Goal: Task Accomplishment & Management: Complete application form

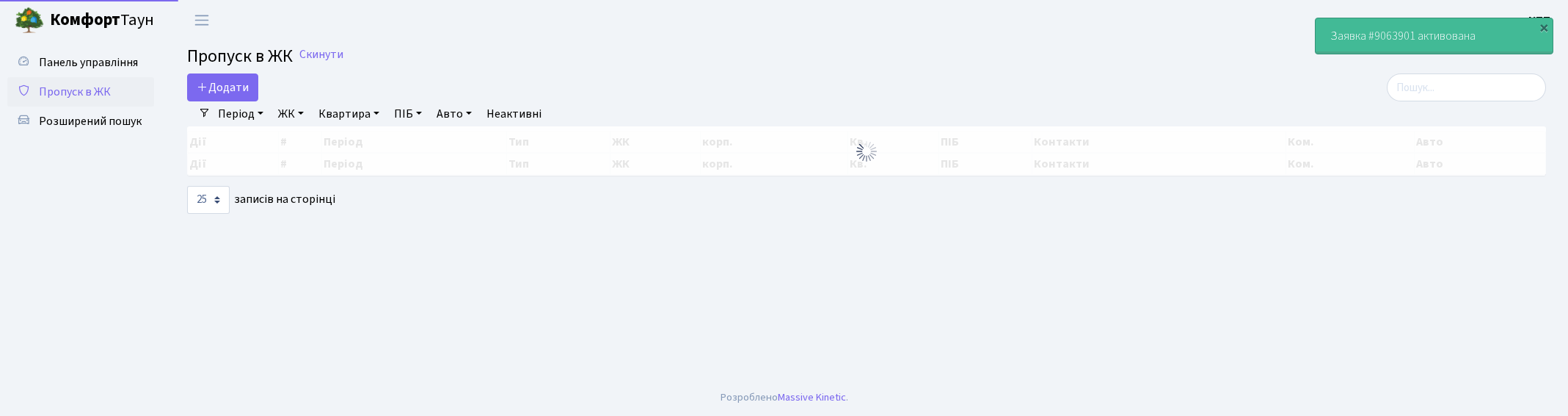
select select "25"
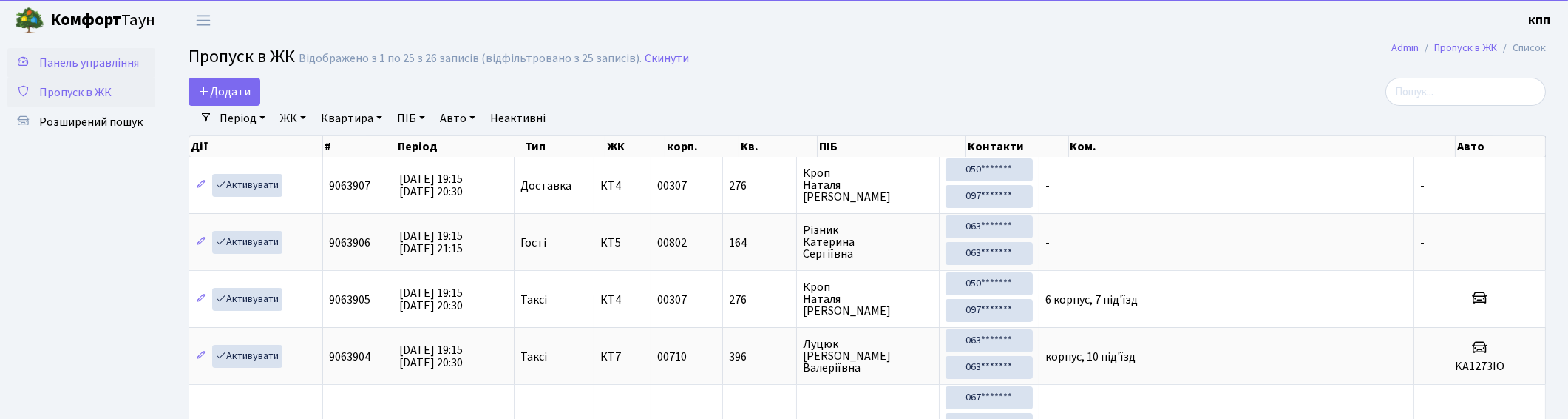
click at [94, 72] on link "Панель управління" at bounding box center [81, 63] width 147 height 30
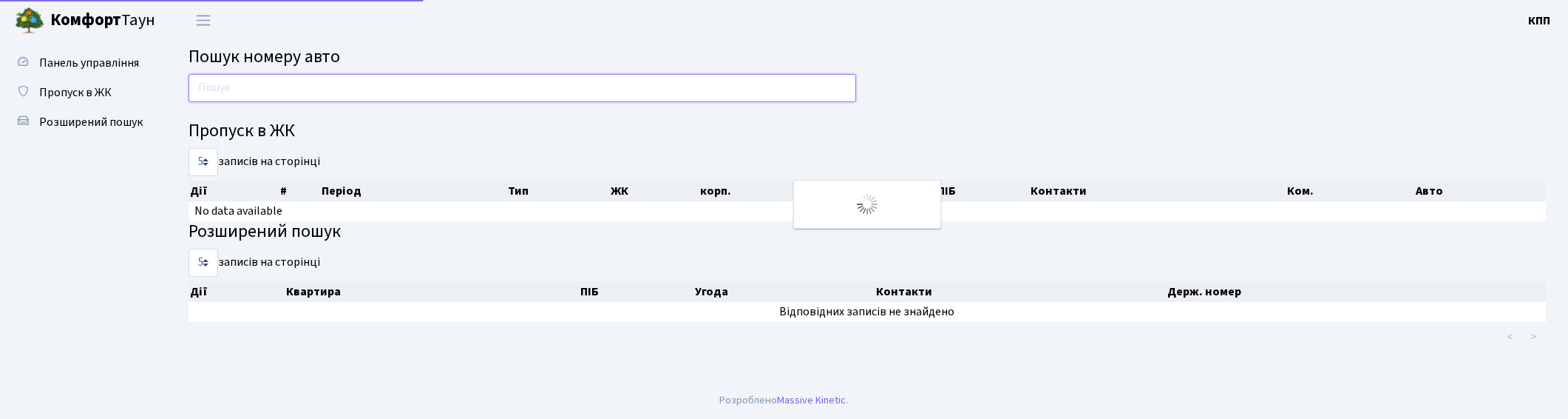
drag, startPoint x: 0, startPoint y: 0, endPoint x: 283, endPoint y: 99, distance: 299.8
click at [283, 99] on input "text" at bounding box center [522, 88] width 668 height 28
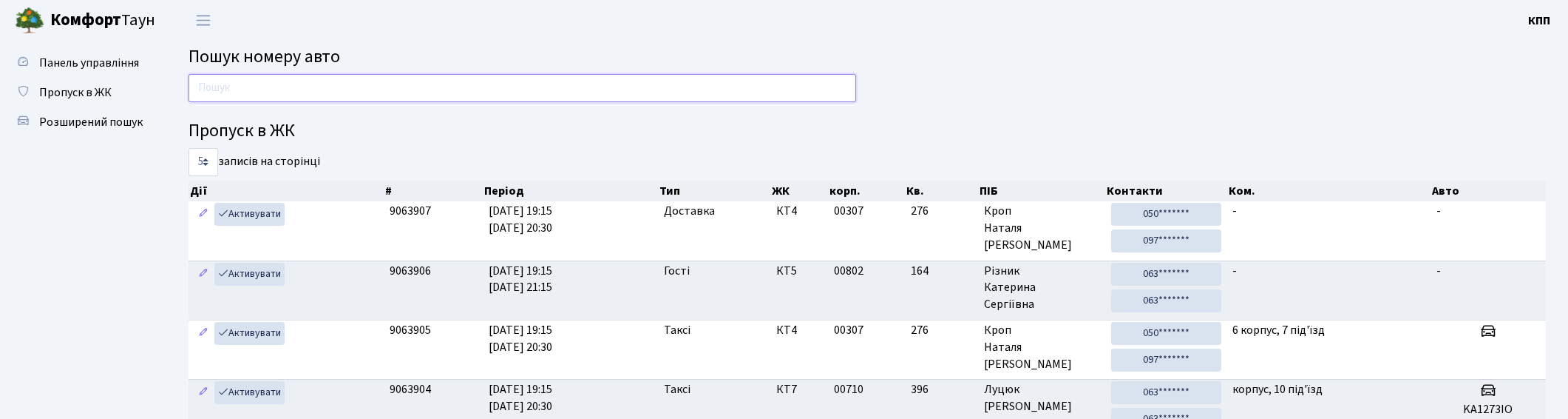
click at [330, 91] on input "text" at bounding box center [522, 88] width 668 height 28
click at [471, 87] on input "text" at bounding box center [522, 88] width 668 height 28
click at [465, 90] on input "text" at bounding box center [522, 88] width 668 height 28
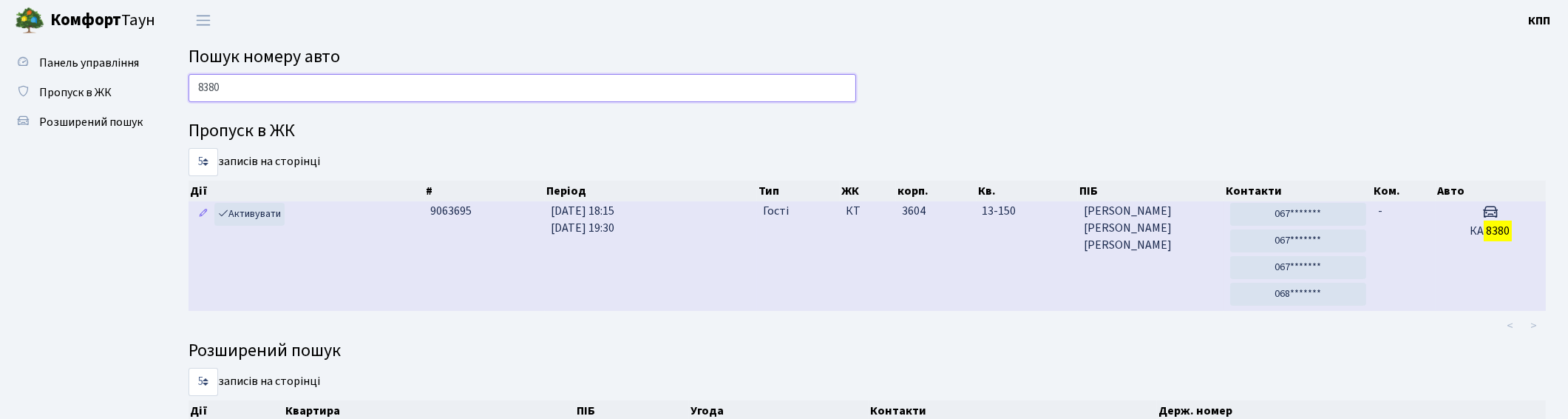
type input "8380"
click at [823, 247] on td "Гості" at bounding box center [798, 256] width 83 height 110
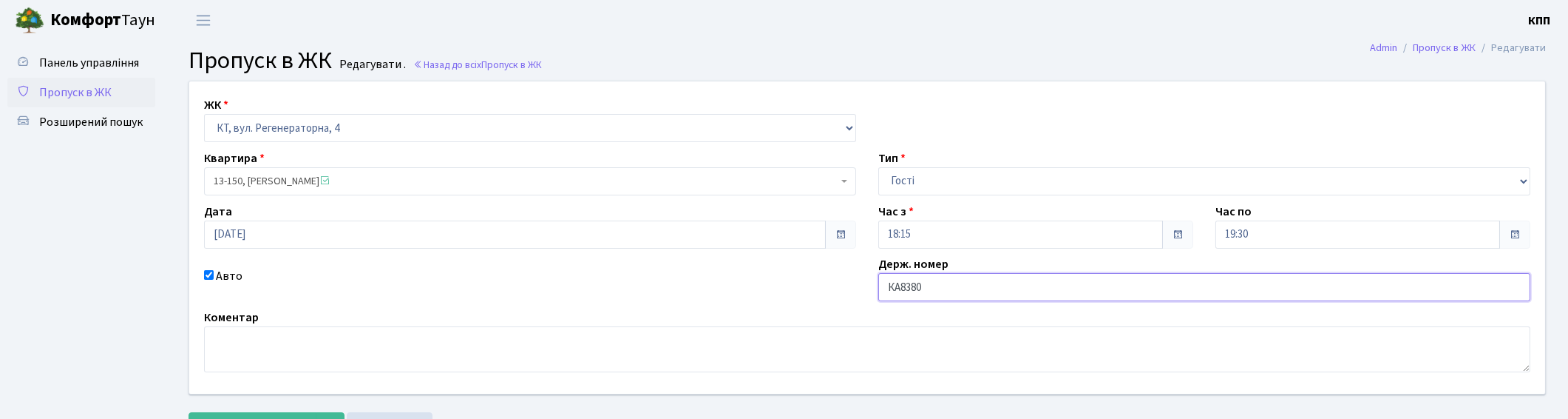
click at [936, 291] on input "КА8380" at bounding box center [1204, 287] width 652 height 28
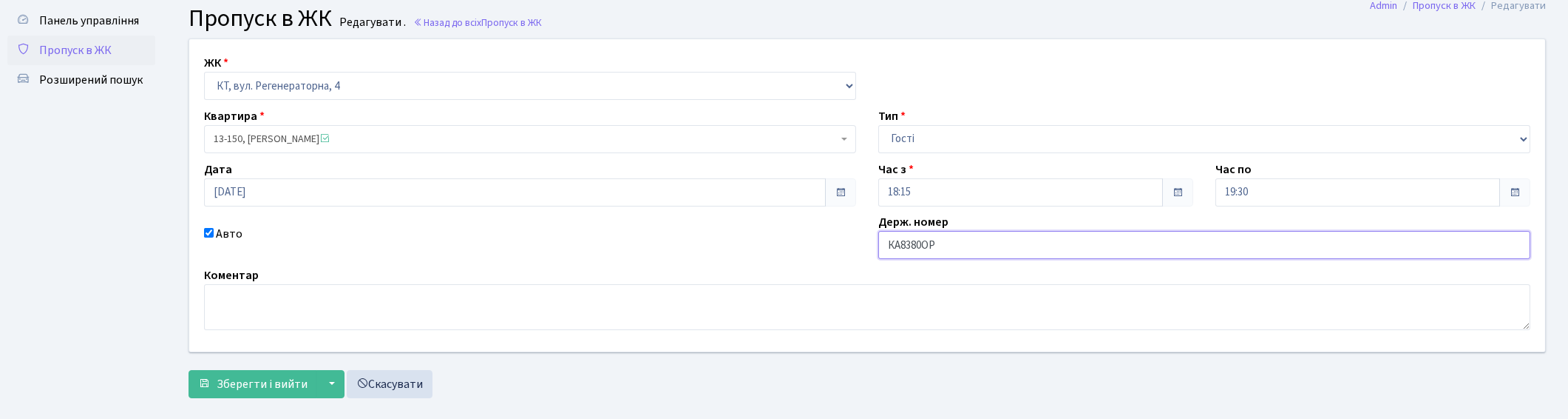
scroll to position [65, 0]
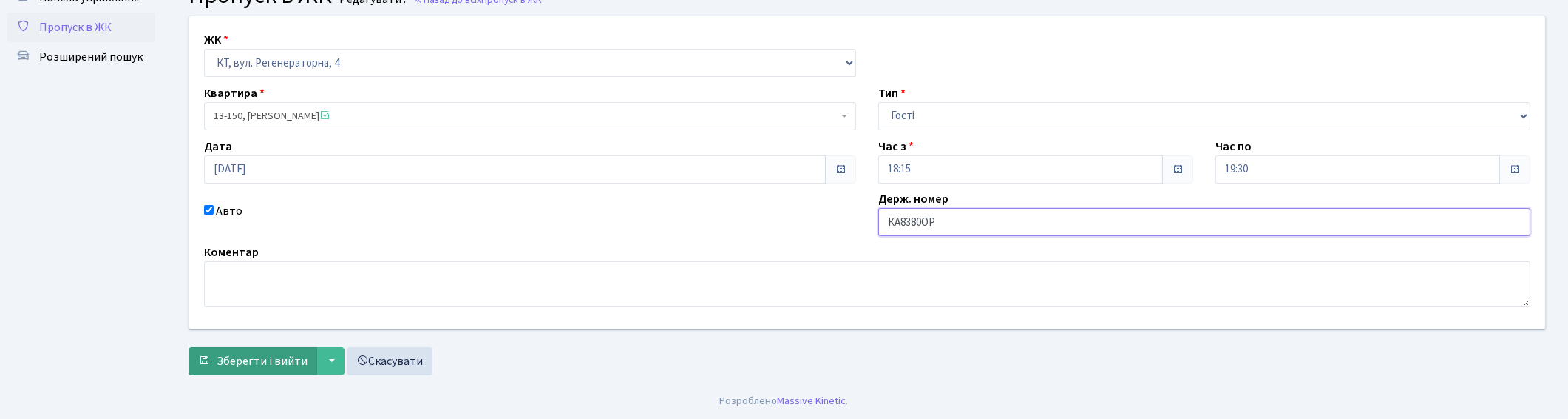
type input "КА8380ОР"
click at [252, 364] on span "Зберегти і вийти" at bounding box center [261, 361] width 91 height 16
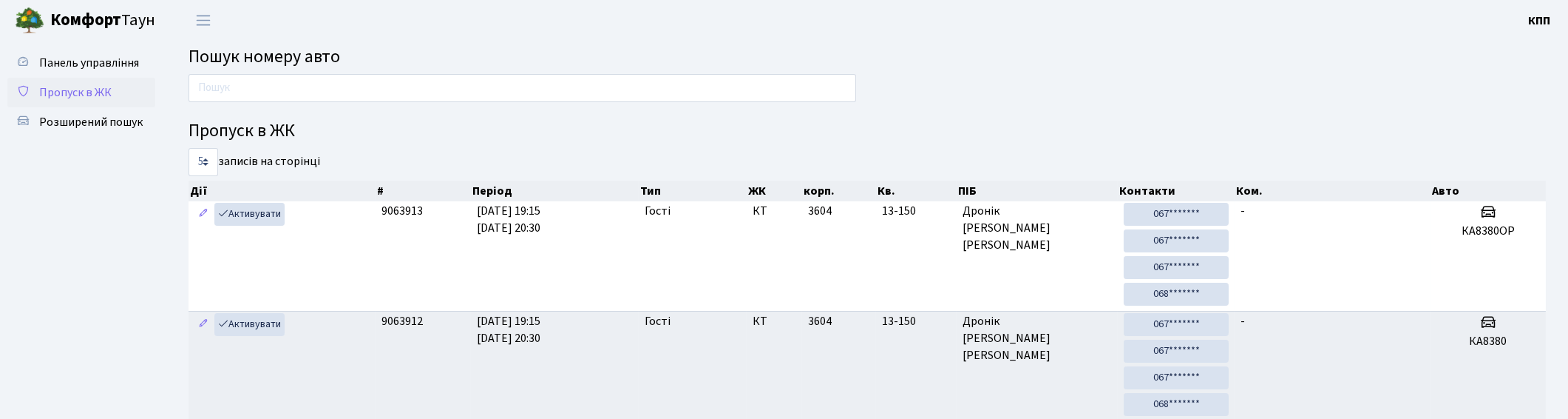
click at [79, 93] on span "Пропуск в ЖК" at bounding box center [75, 93] width 72 height 16
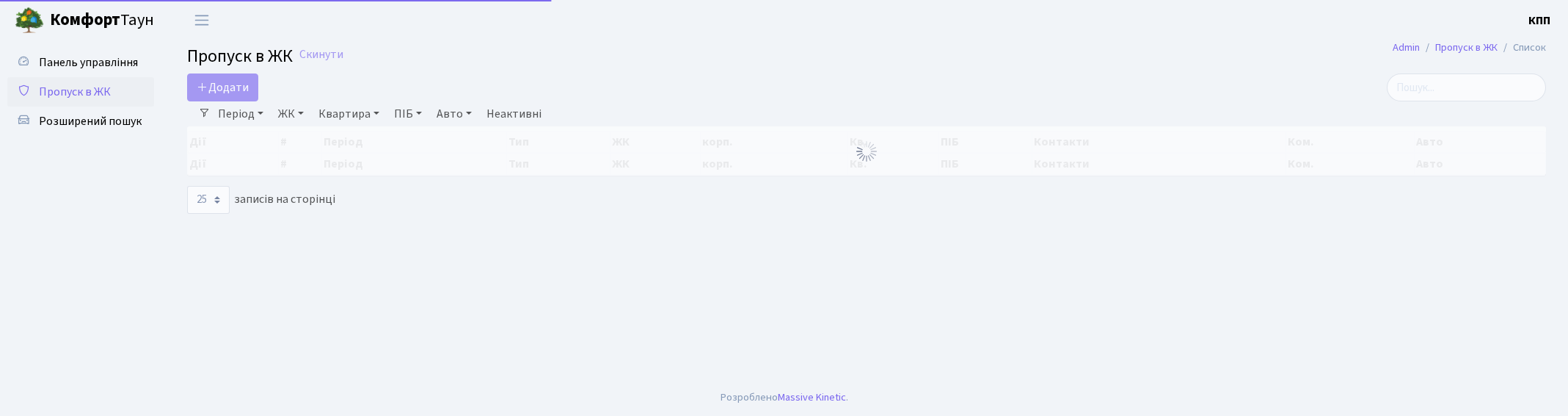
select select "25"
click at [120, 64] on span "Панель управління" at bounding box center [89, 63] width 99 height 16
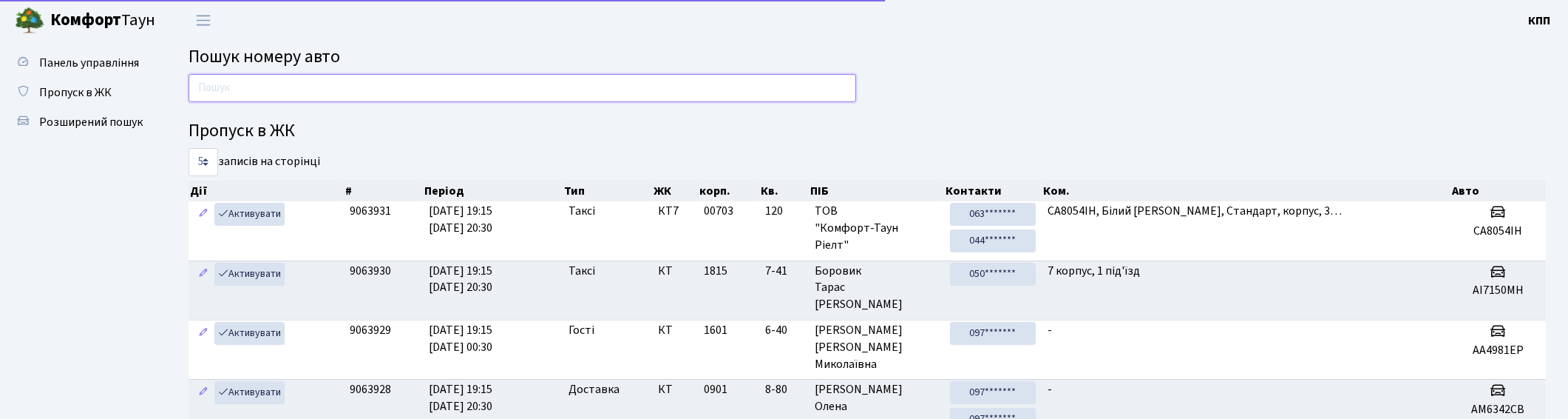
click at [301, 94] on input "text" at bounding box center [522, 88] width 668 height 28
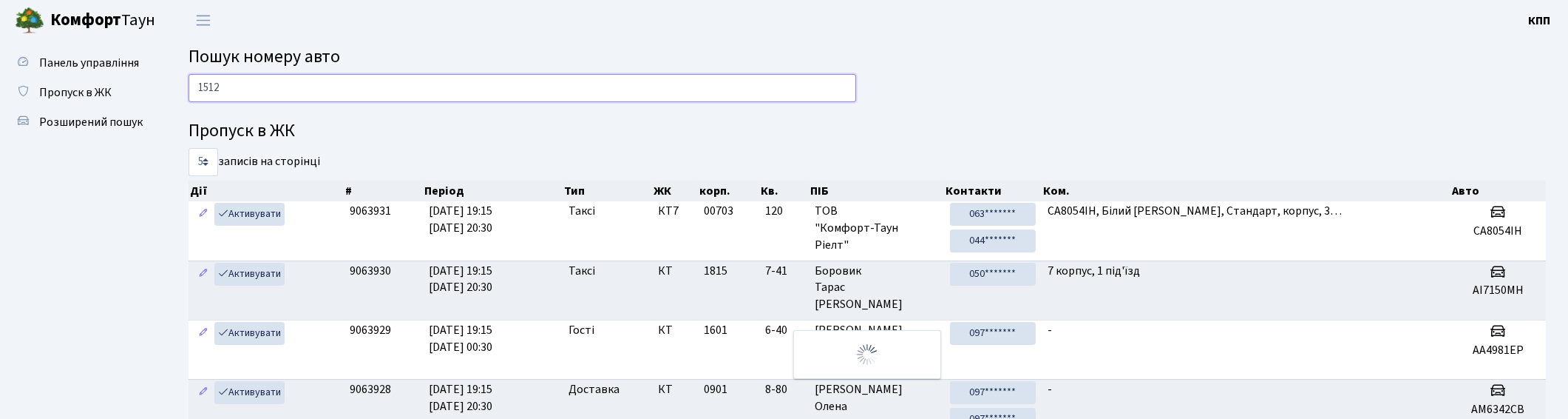
type input "1512"
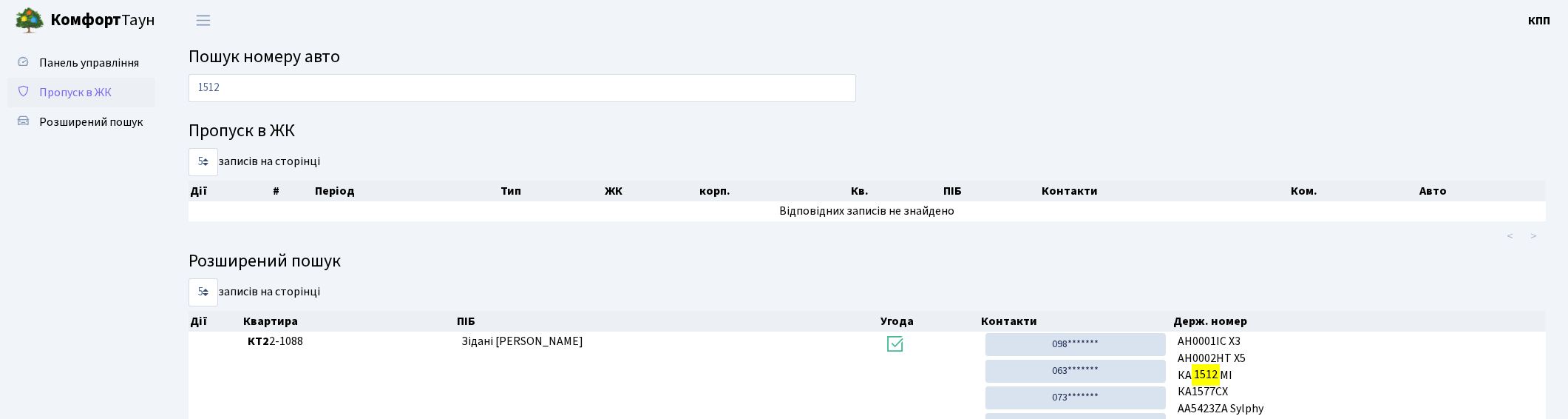
click at [77, 92] on span "Пропуск в ЖК" at bounding box center [75, 93] width 72 height 16
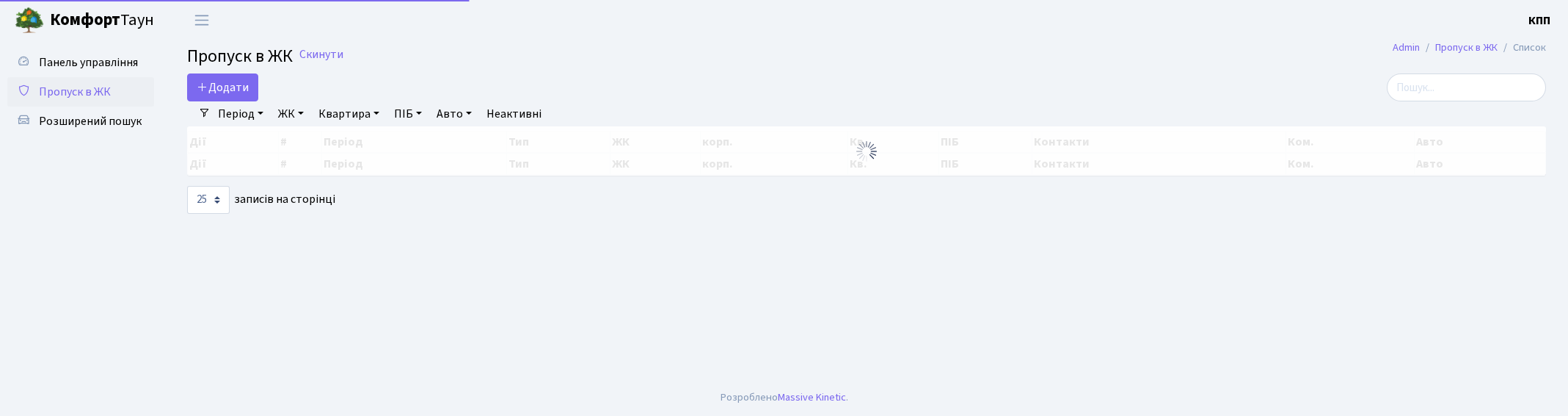
select select "25"
click at [1437, 90] on input "search" at bounding box center [1467, 87] width 159 height 28
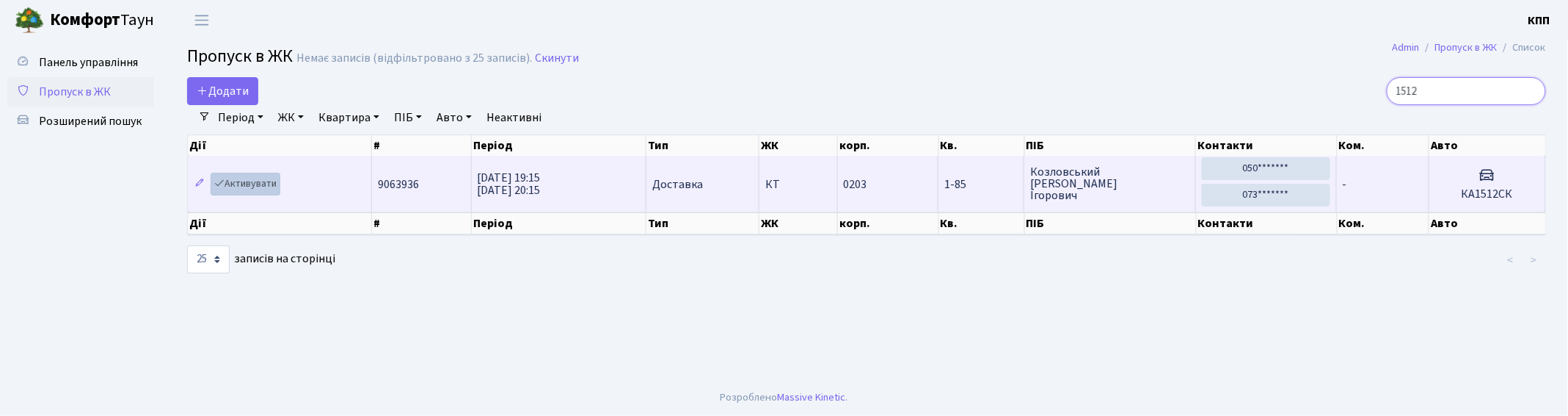
type input "1512"
click at [250, 185] on link "Активувати" at bounding box center [246, 184] width 70 height 23
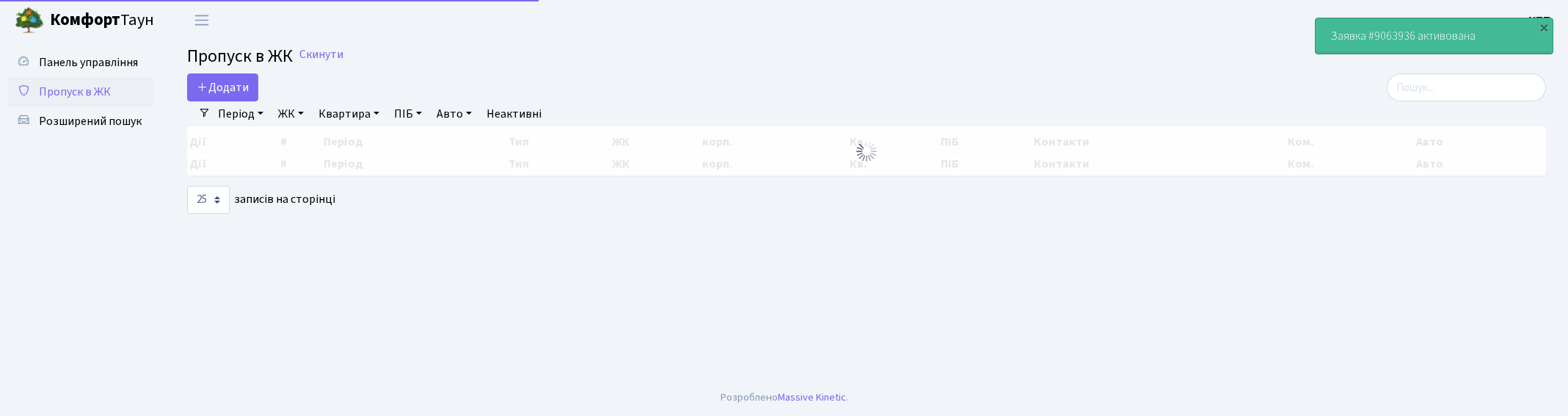
select select "25"
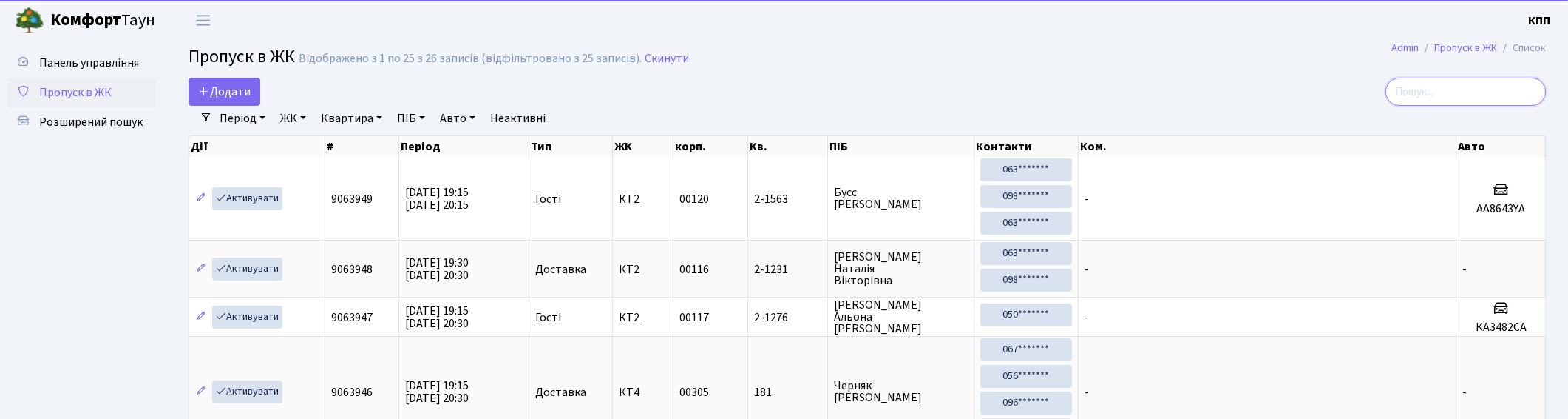
click at [1436, 87] on input "search" at bounding box center [1466, 92] width 161 height 28
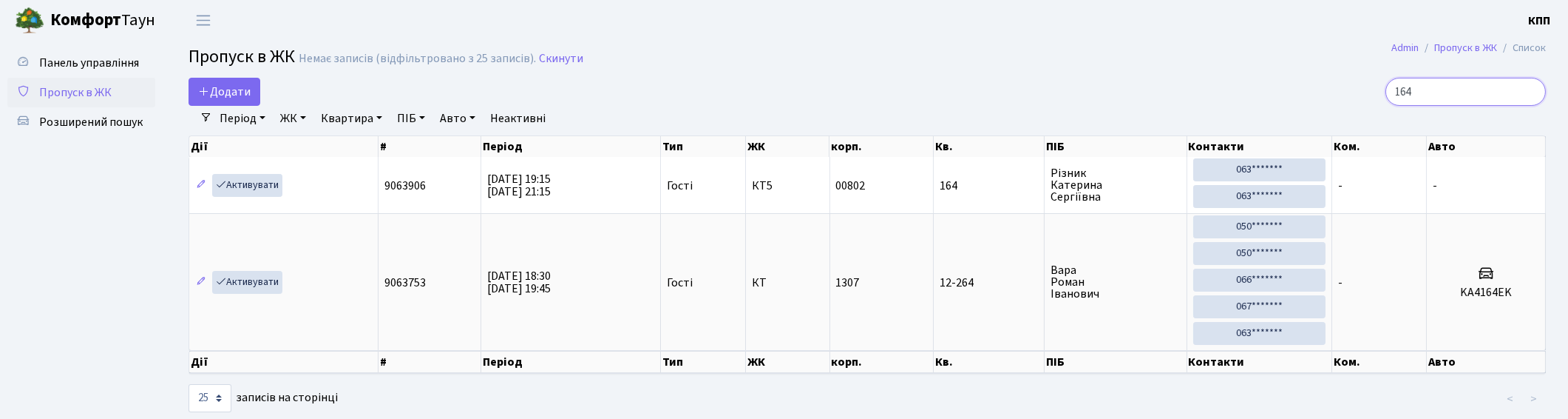
drag, startPoint x: 1436, startPoint y: 86, endPoint x: 1279, endPoint y: 86, distance: 157.0
click at [1282, 86] on div "164" at bounding box center [1327, 92] width 437 height 28
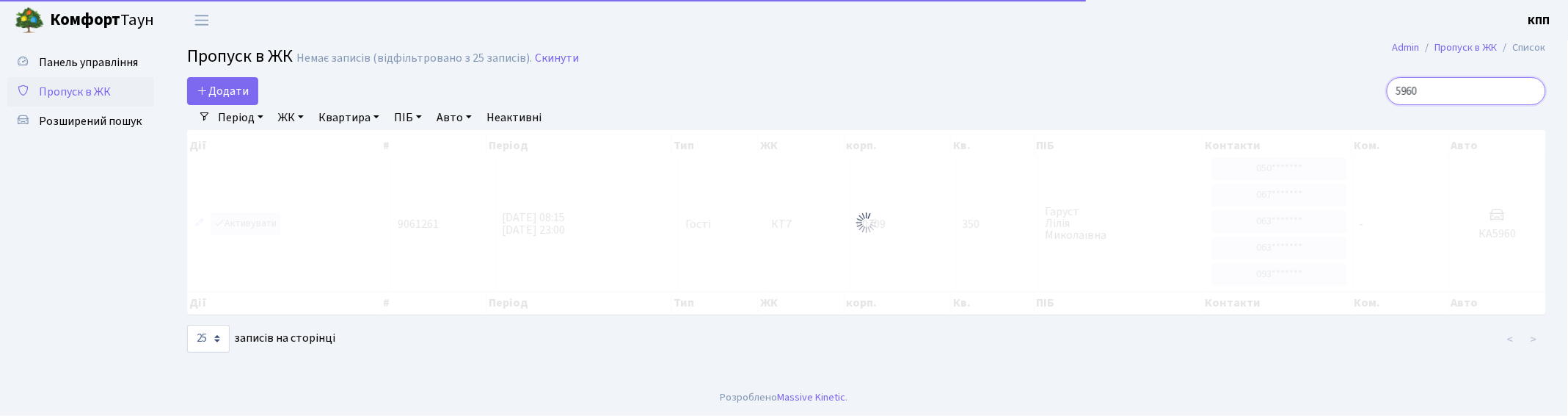
type input "5960"
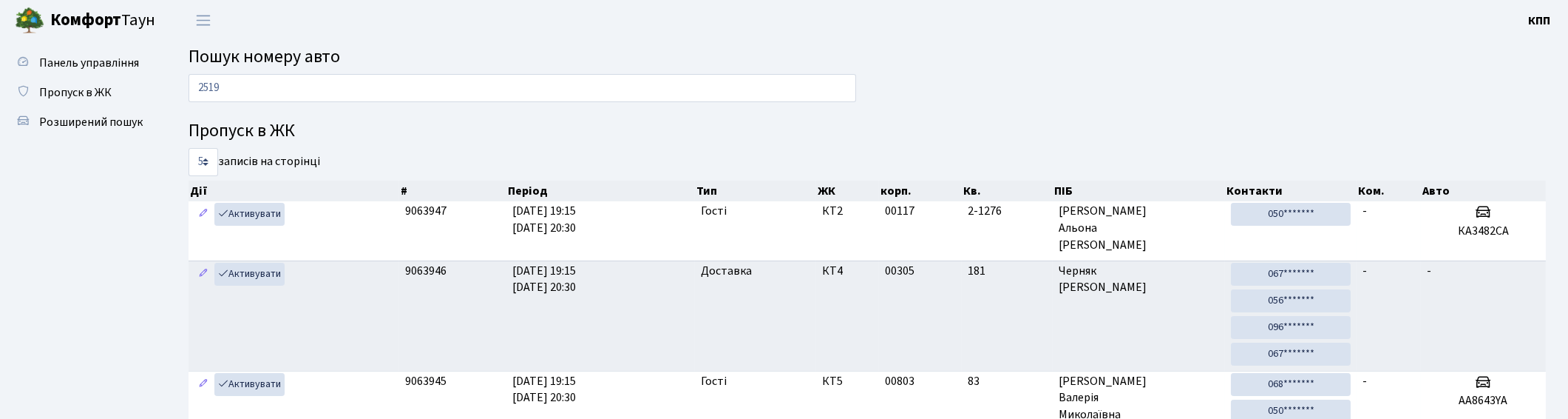
type input "2519"
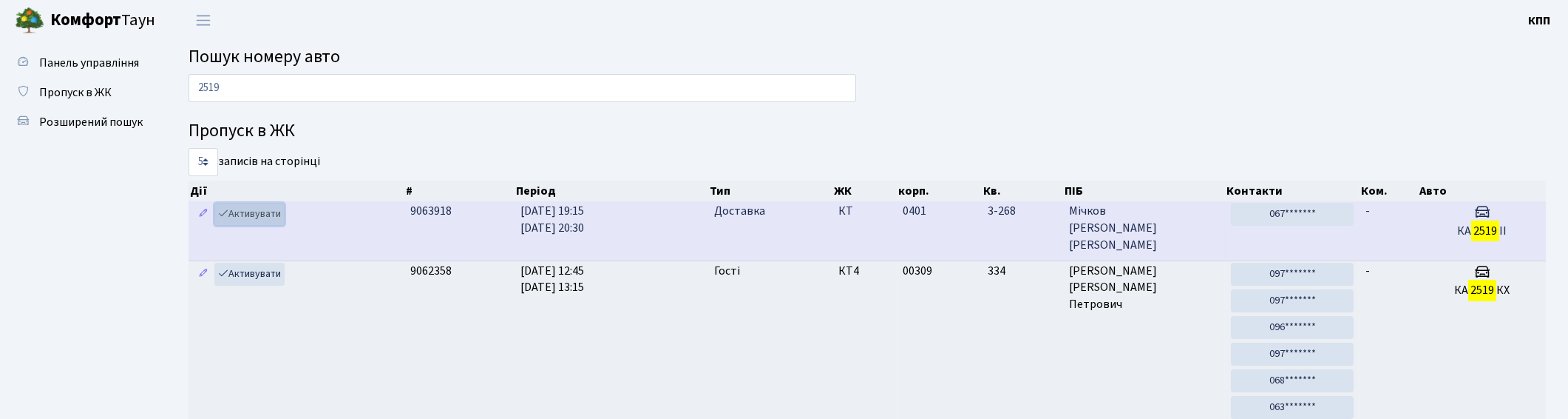
click at [256, 219] on link "Активувати" at bounding box center [250, 214] width 70 height 23
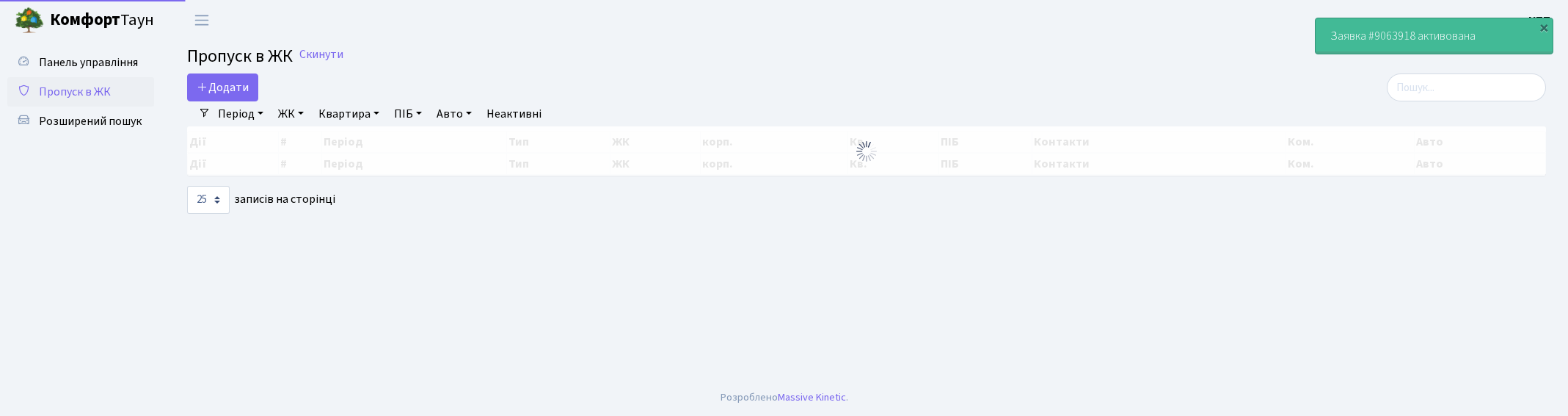
select select "25"
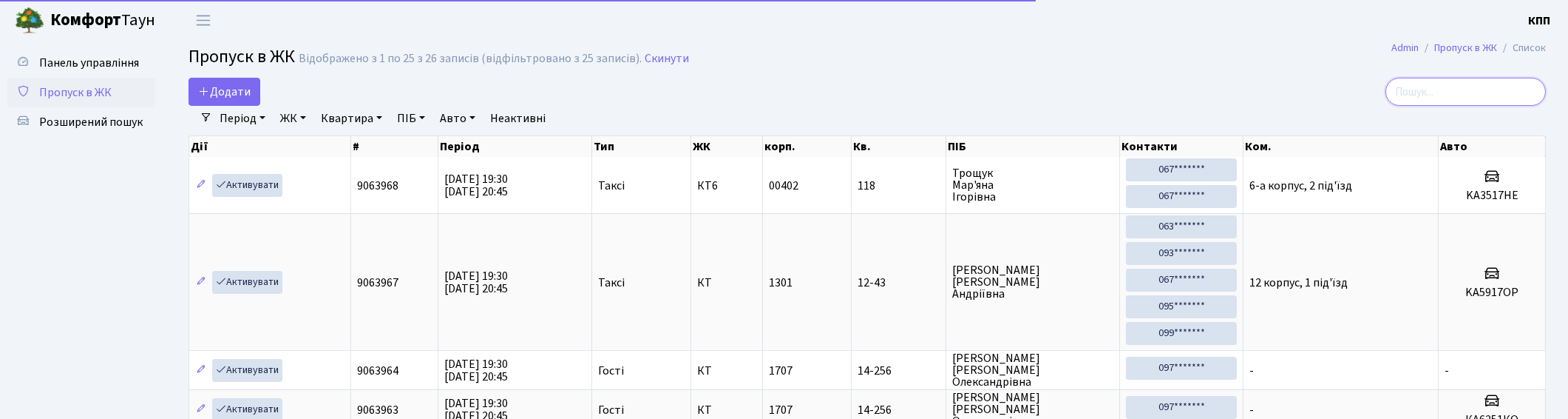
drag, startPoint x: 1457, startPoint y: 87, endPoint x: 1294, endPoint y: 89, distance: 163.0
click at [1455, 87] on input "search" at bounding box center [1466, 92] width 161 height 28
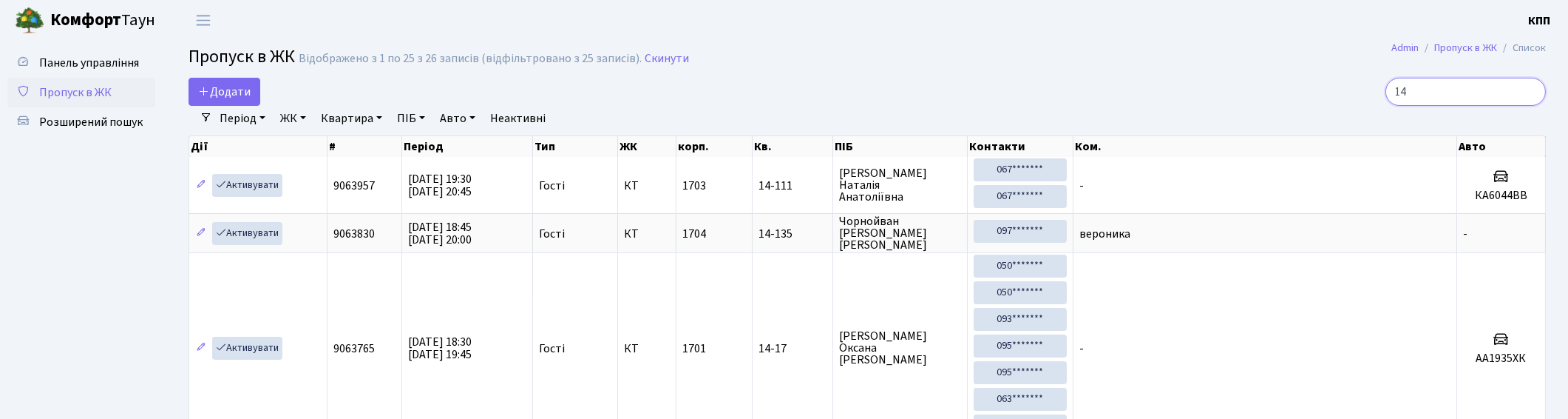
type input "1"
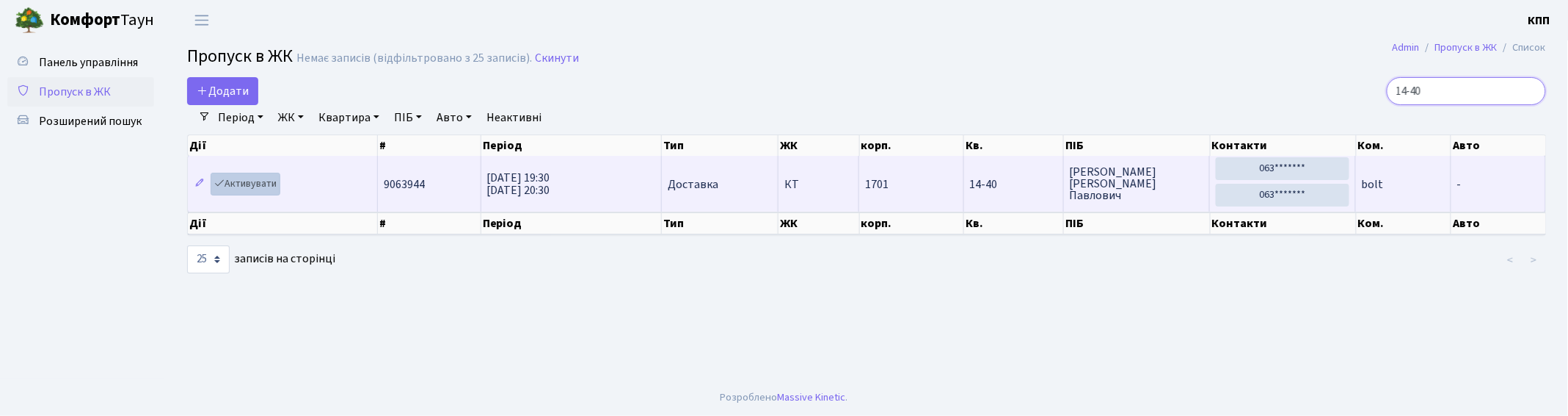
type input "14-40"
click at [237, 192] on link "Активувати" at bounding box center [246, 184] width 70 height 23
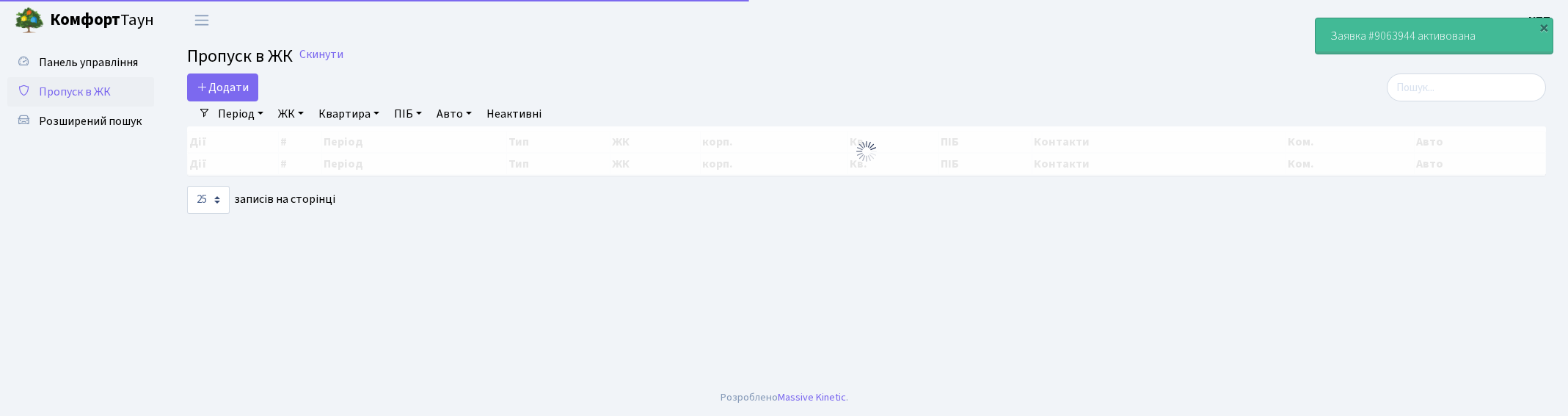
select select "25"
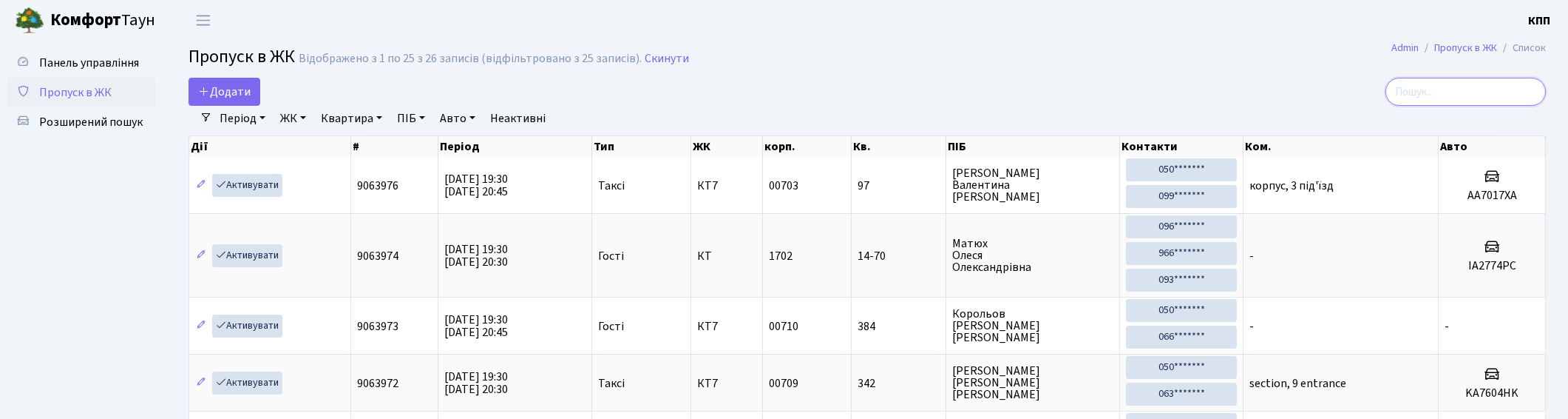
click at [1435, 89] on input "search" at bounding box center [1466, 92] width 161 height 28
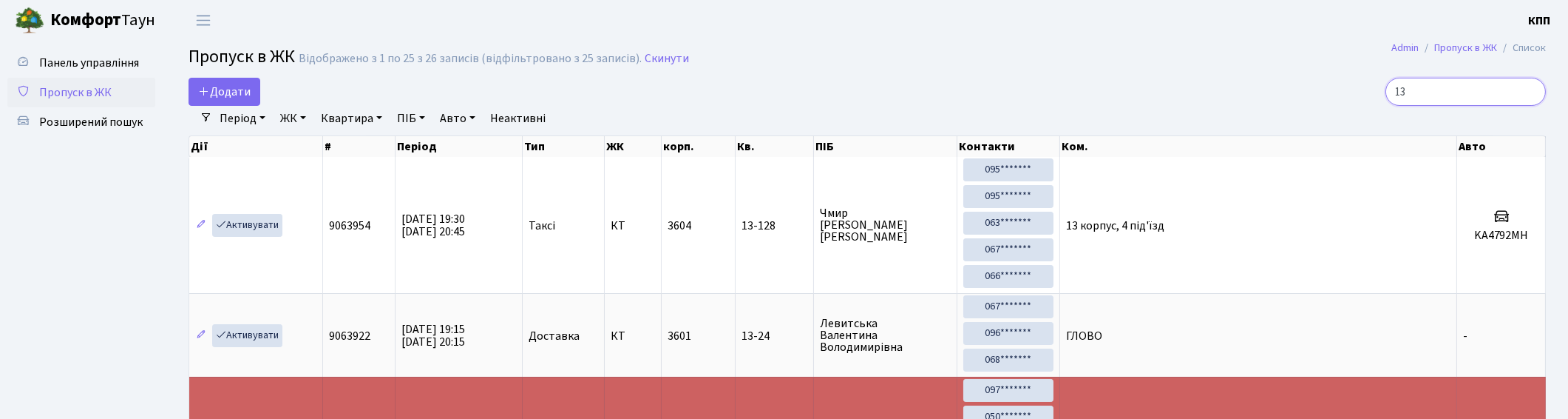
type input "1"
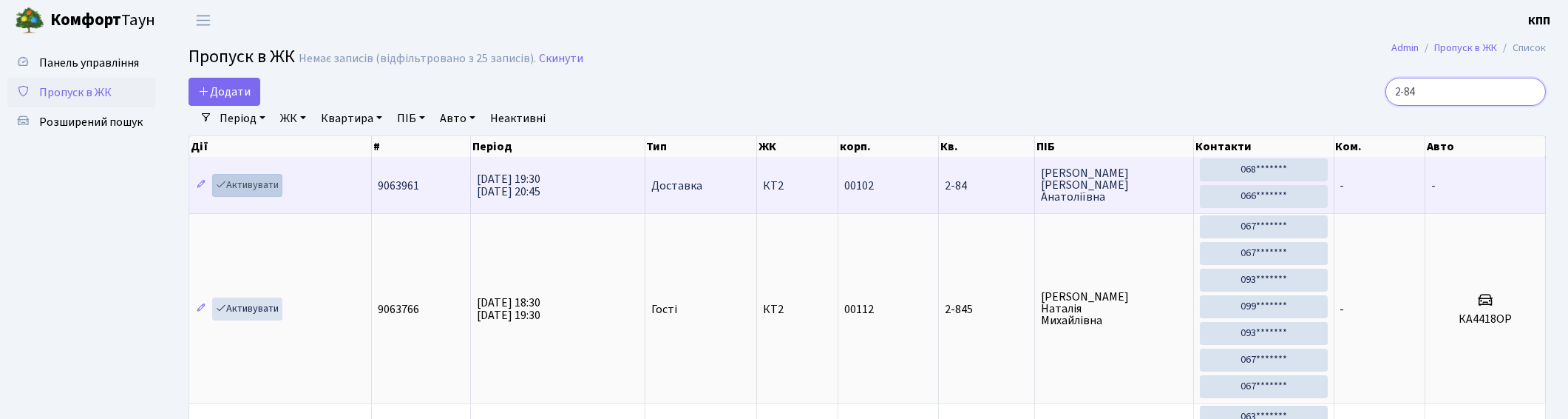
type input "2-84"
click at [235, 188] on link "Активувати" at bounding box center [247, 185] width 70 height 23
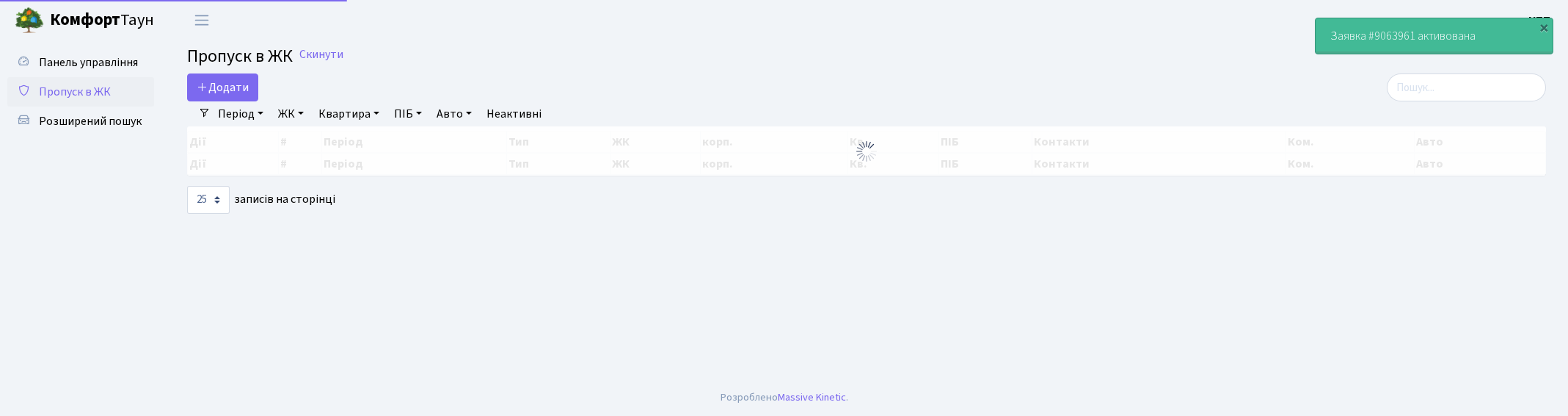
select select "25"
click at [1479, 79] on input "search" at bounding box center [1467, 87] width 159 height 28
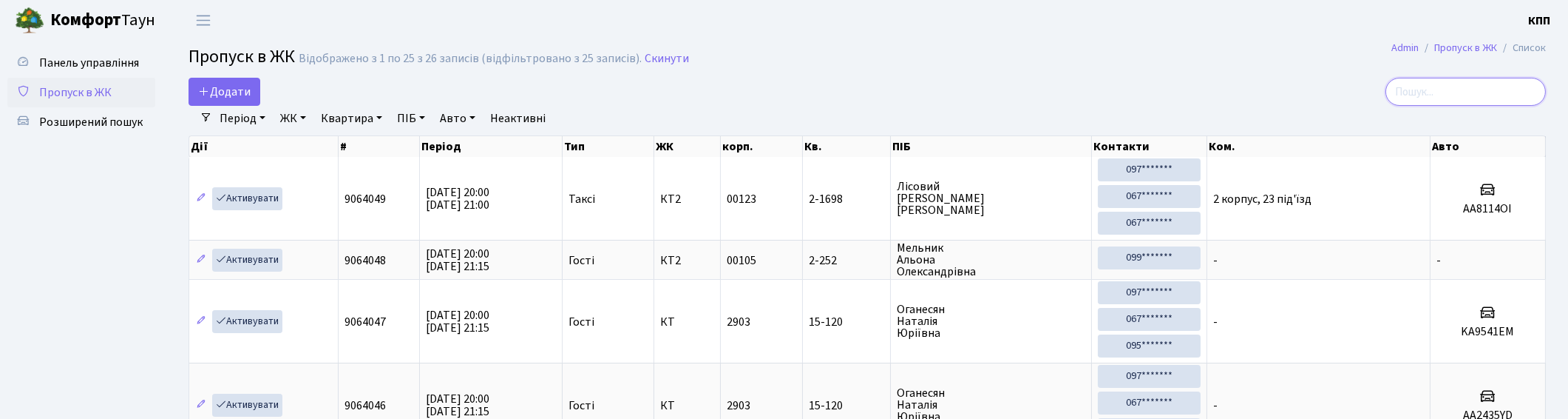
drag, startPoint x: 1453, startPoint y: 98, endPoint x: 1448, endPoint y: 80, distance: 18.7
click at [1455, 98] on input "search" at bounding box center [1466, 92] width 161 height 28
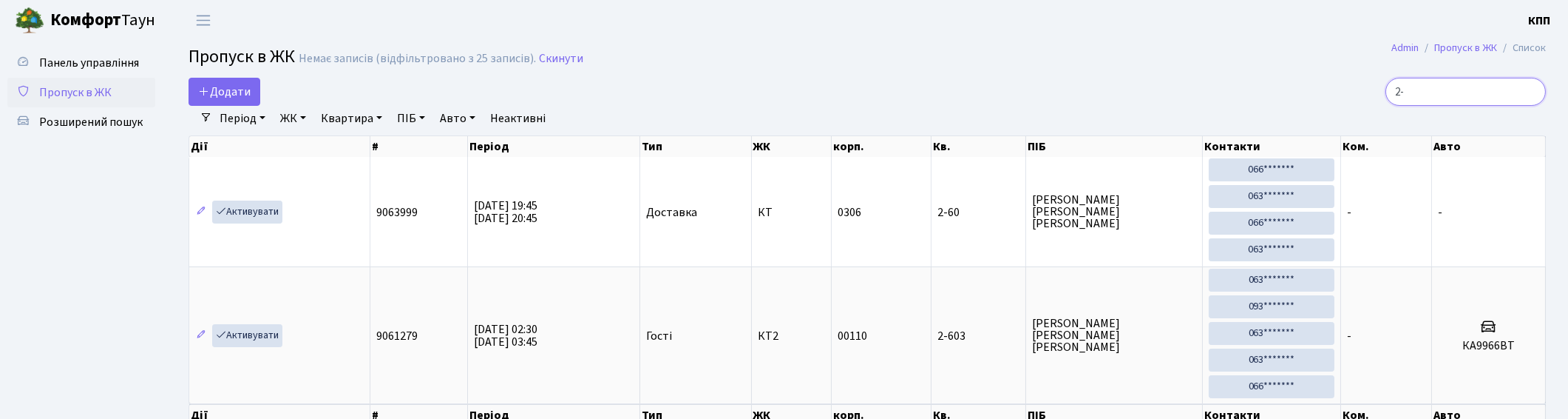
type input "2"
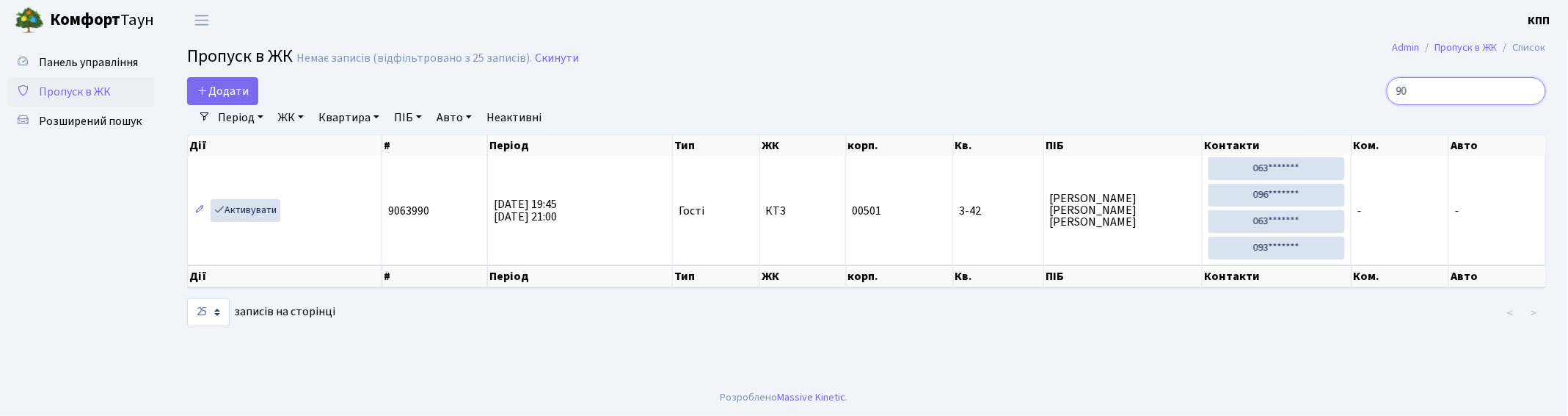
type input "9"
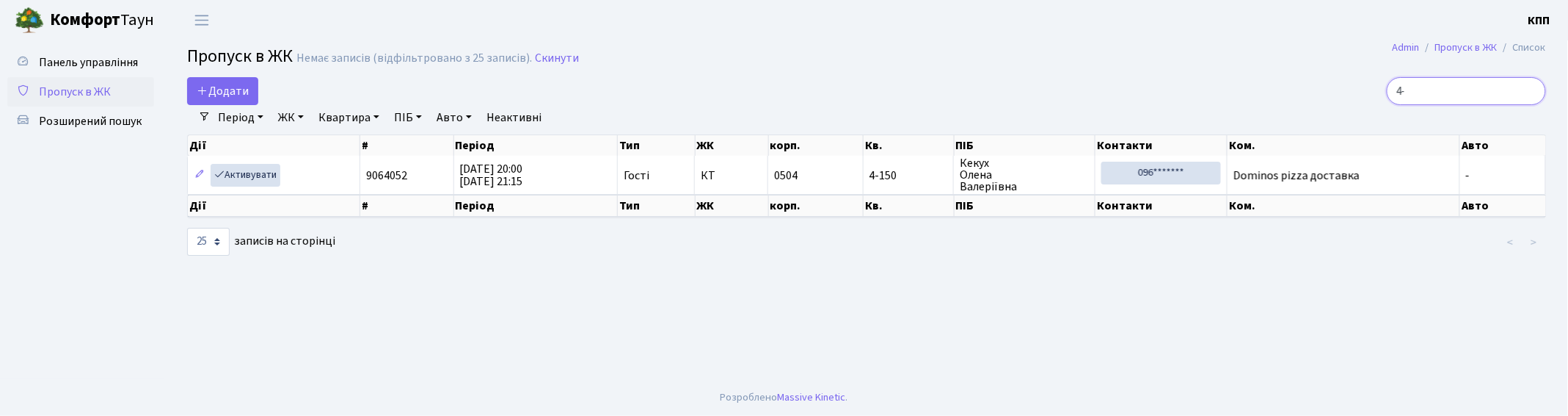
type input "4"
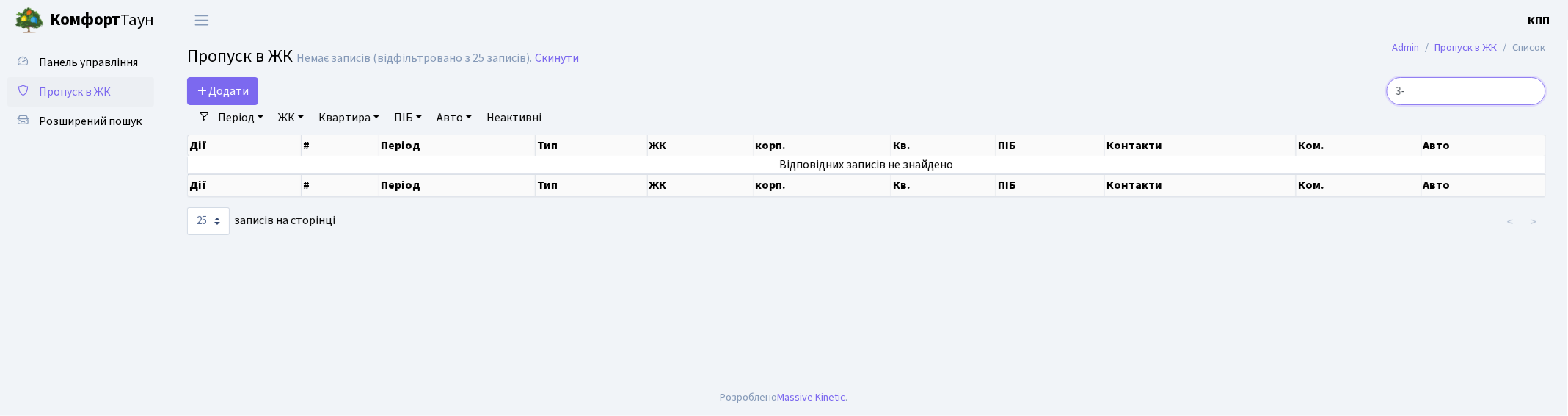
type input "3"
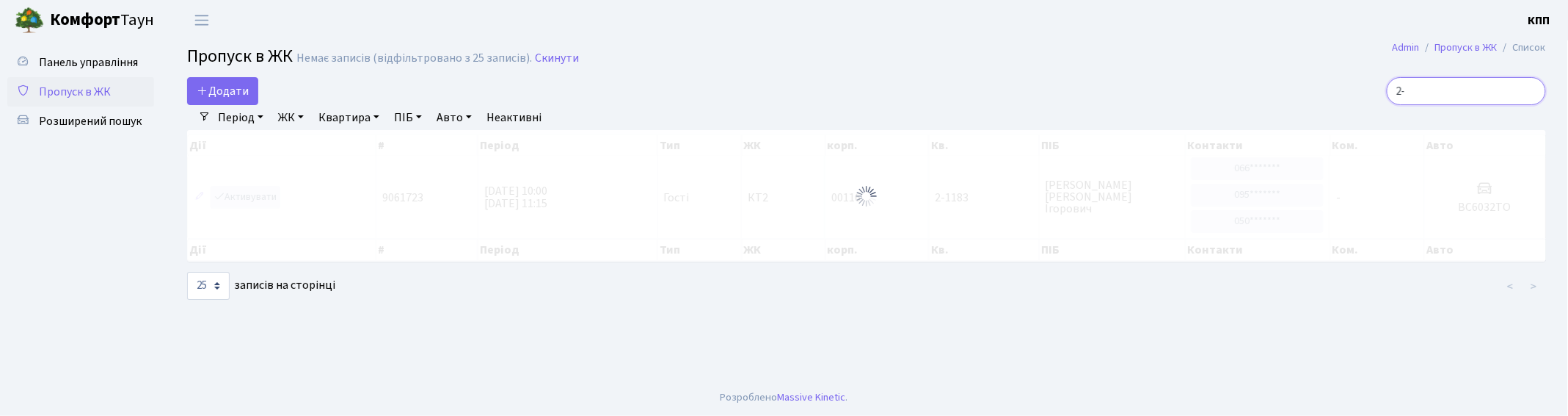
type input "2"
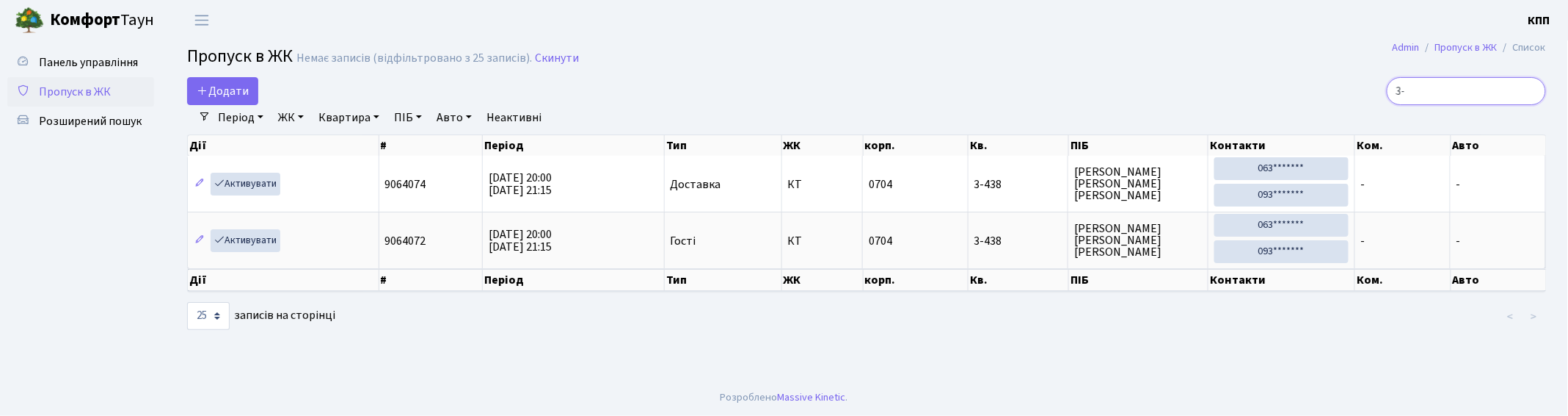
type input "3"
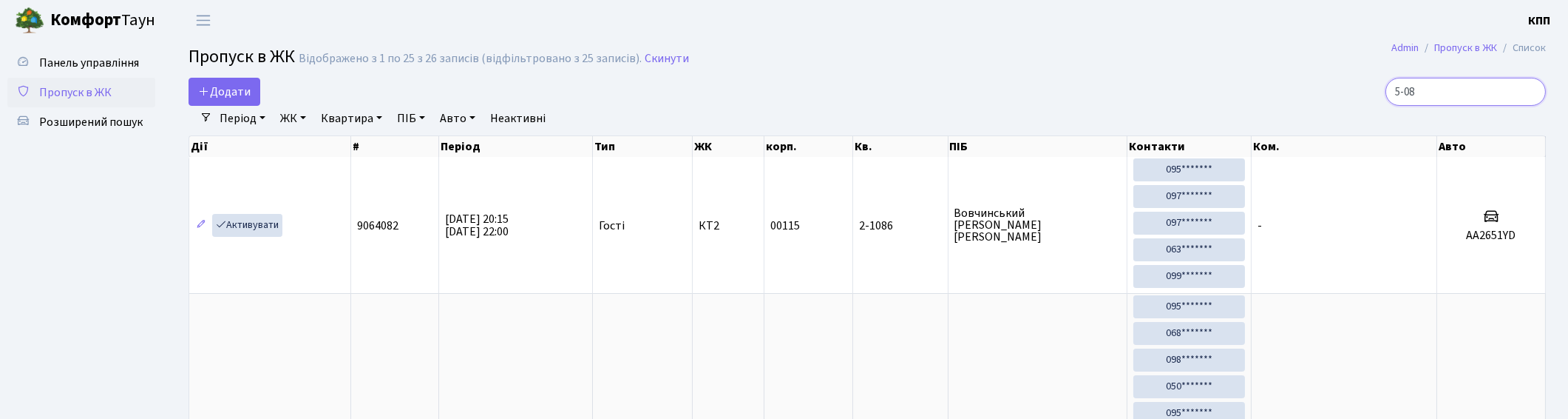
type input "5-080"
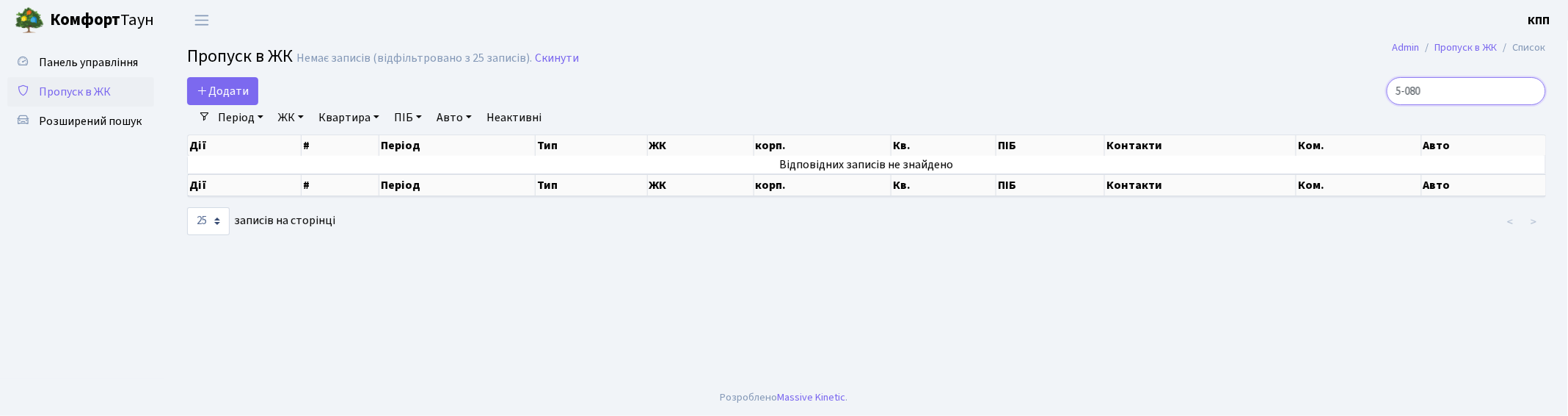
click at [1536, 88] on input "5-080" at bounding box center [1467, 91] width 159 height 28
click at [1531, 91] on input "5-080" at bounding box center [1467, 91] width 159 height 28
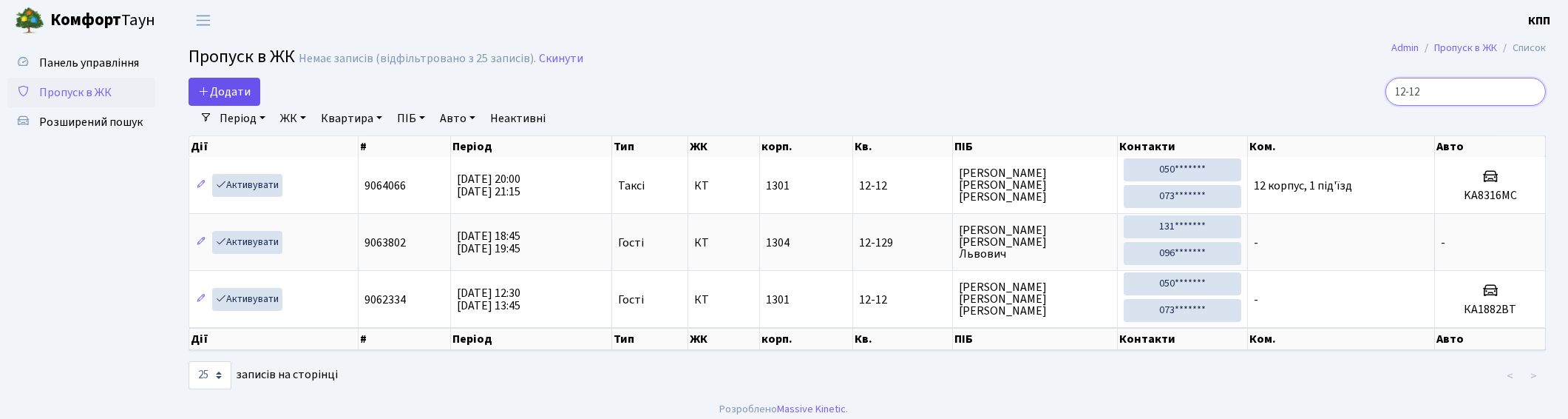
type input "12-12"
click at [225, 93] on span "Додати" at bounding box center [224, 92] width 52 height 16
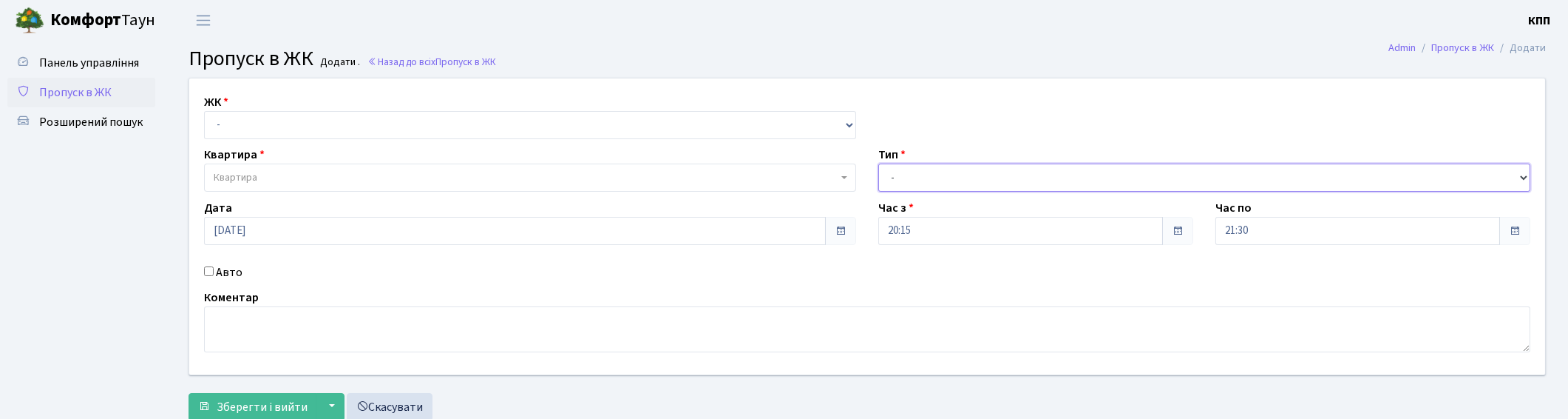
click at [917, 184] on select "- Доставка Таксі Гості Сервіс" at bounding box center [1204, 177] width 652 height 28
select select "1"
click at [878, 163] on select "- Доставка Таксі Гості Сервіс" at bounding box center [1204, 177] width 652 height 28
click at [372, 121] on select "- КТ, вул. Регенераторна, 4 КТ2, просп. [STREET_ADDRESS] [STREET_ADDRESS] [PERS…" at bounding box center [530, 125] width 652 height 28
select select "271"
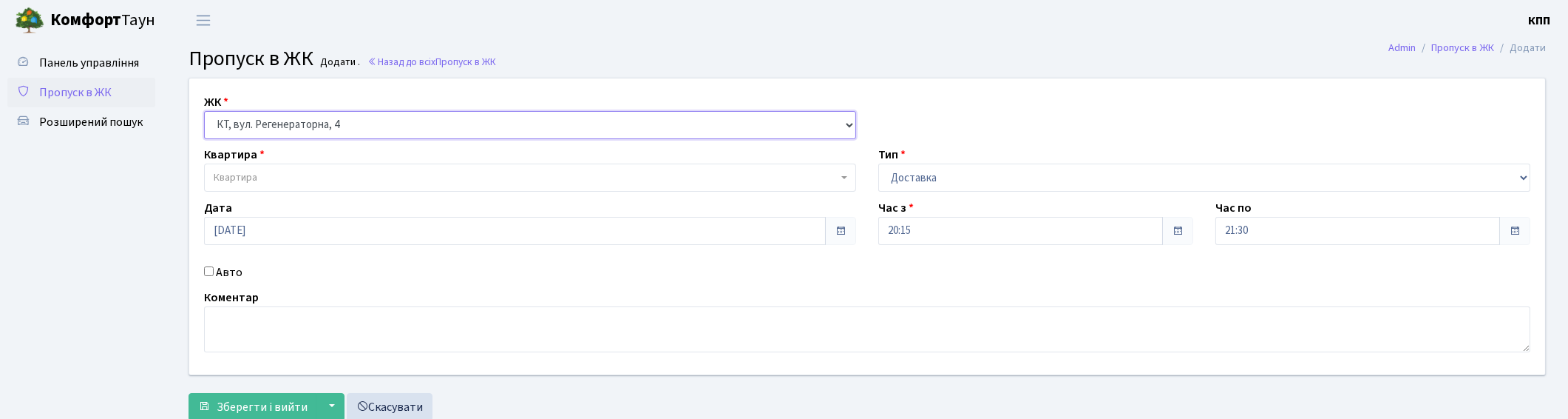
click at [204, 111] on select "- КТ, вул. Регенераторна, 4 КТ2, просп. [STREET_ADDRESS] [STREET_ADDRESS] [PERS…" at bounding box center [530, 125] width 652 height 28
select select
click at [324, 175] on span "Квартира" at bounding box center [526, 178] width 624 height 15
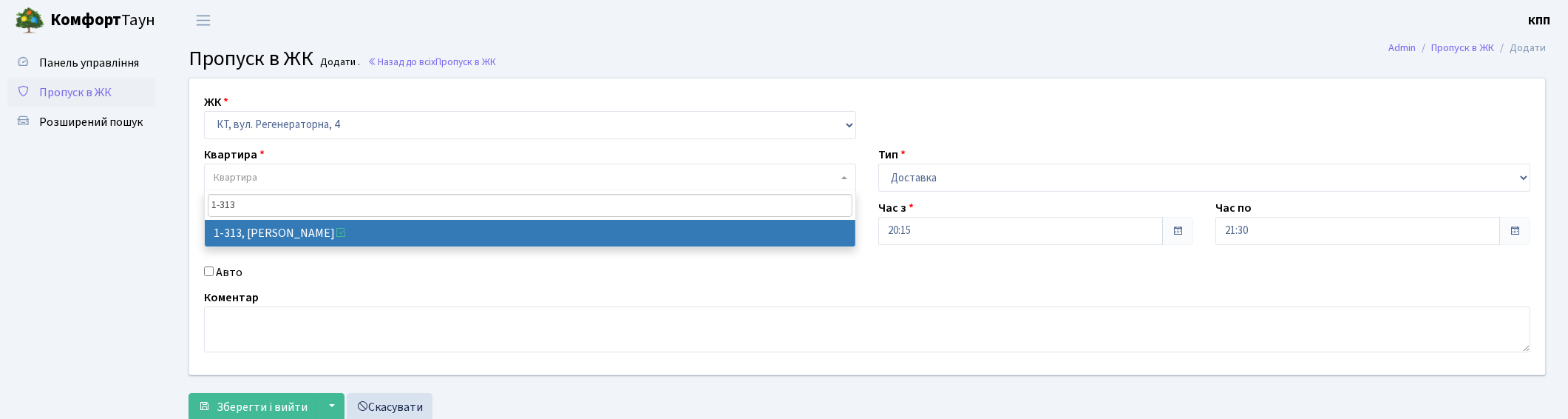
type input "1-313"
select select "313"
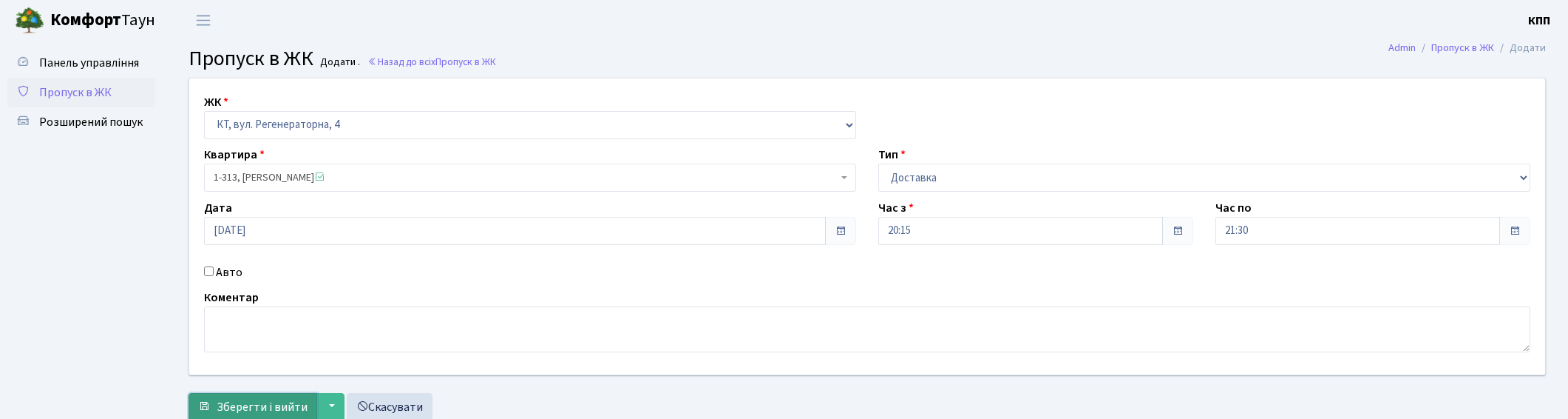
click at [272, 405] on span "Зберегти і вийти" at bounding box center [261, 407] width 91 height 16
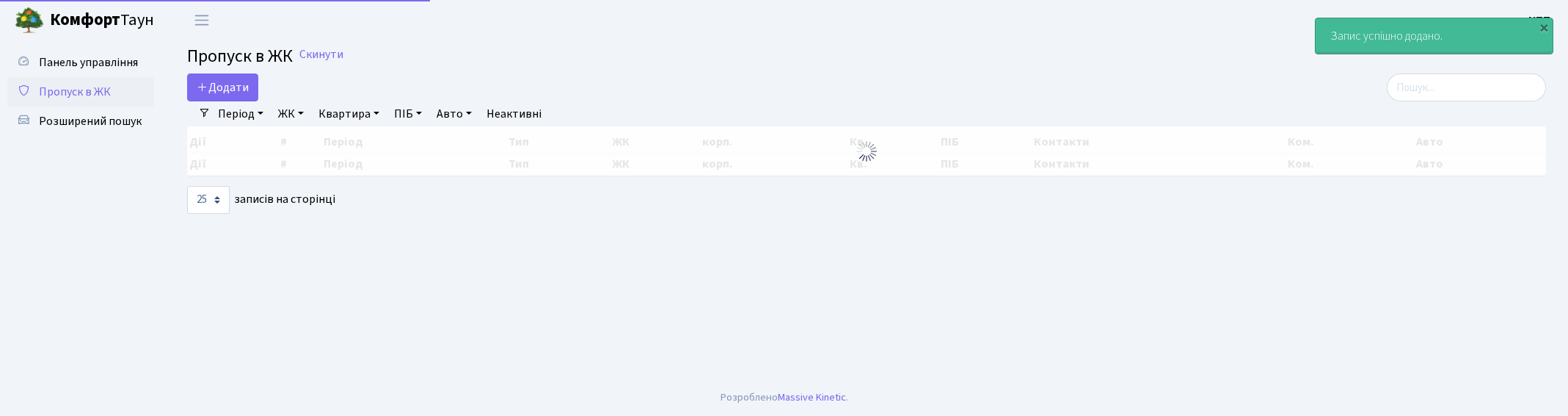
select select "25"
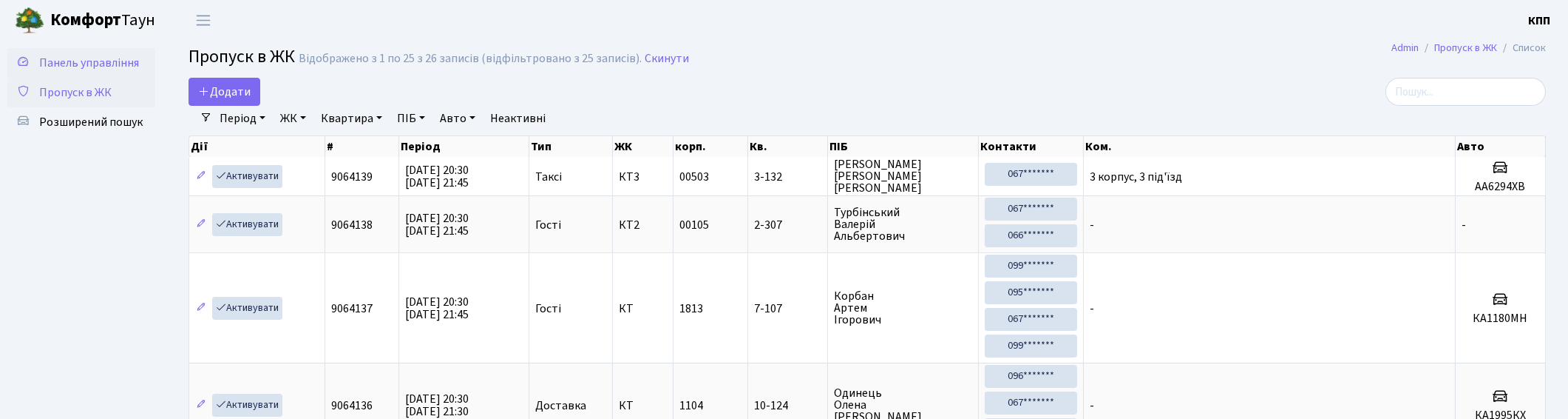
click at [82, 63] on span "Панель управління" at bounding box center [89, 63] width 100 height 16
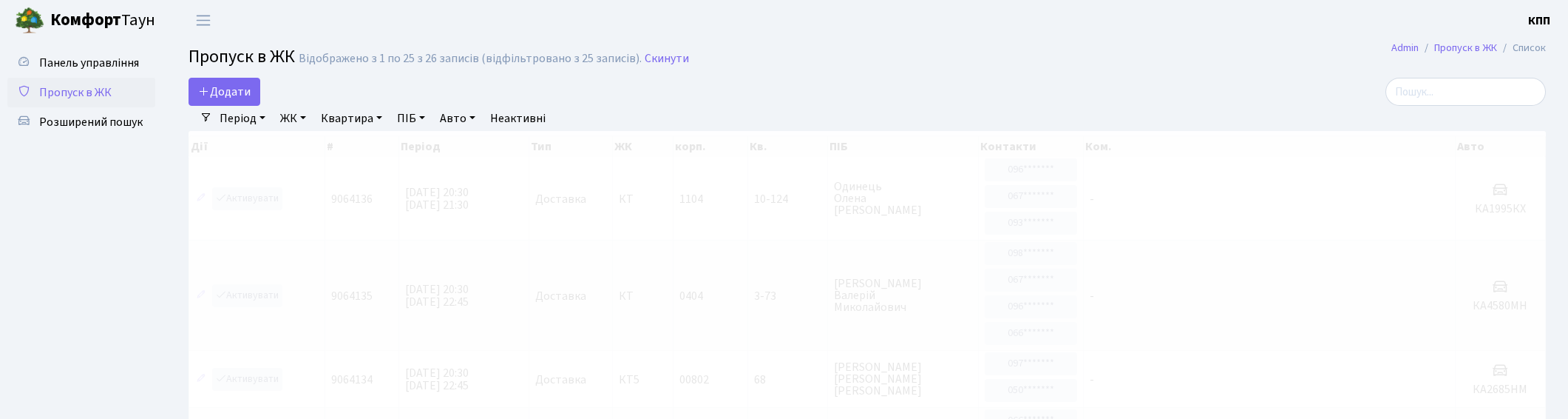
select select "25"
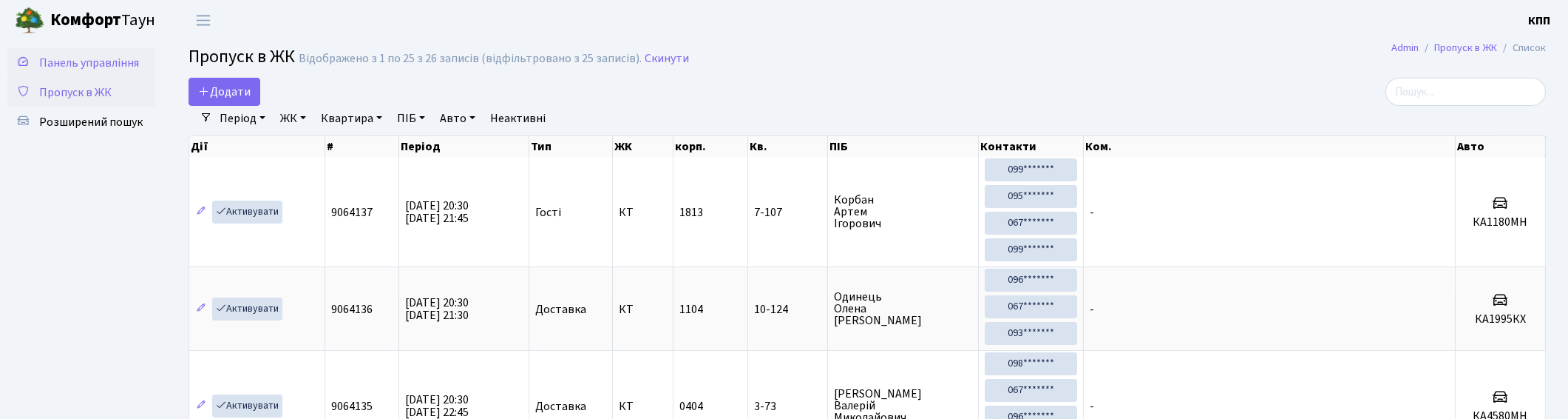
click at [114, 71] on link "Панель управління" at bounding box center [81, 63] width 147 height 30
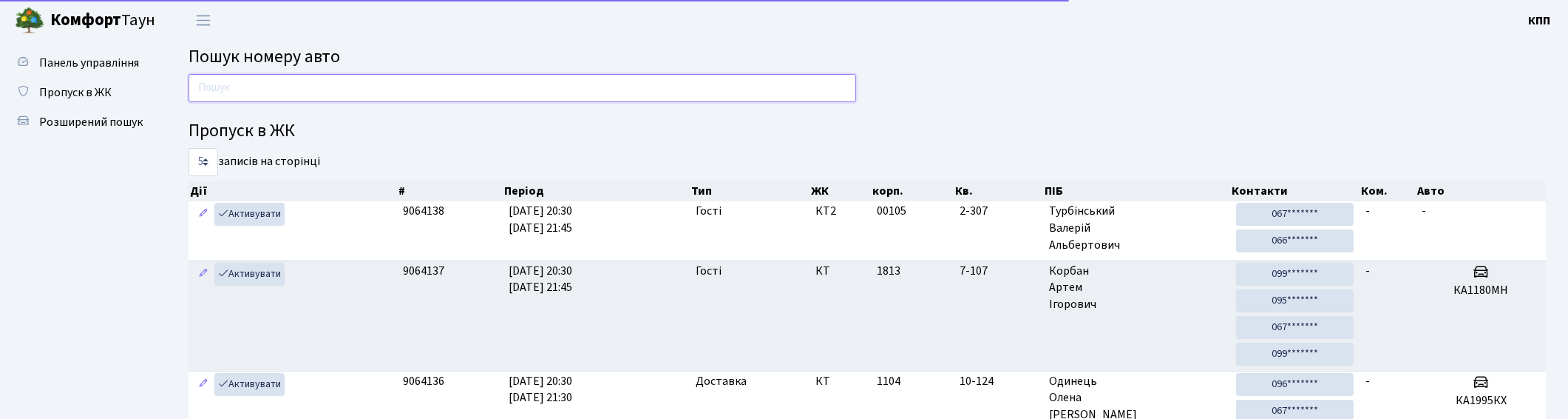
click at [310, 87] on input "text" at bounding box center [522, 88] width 668 height 28
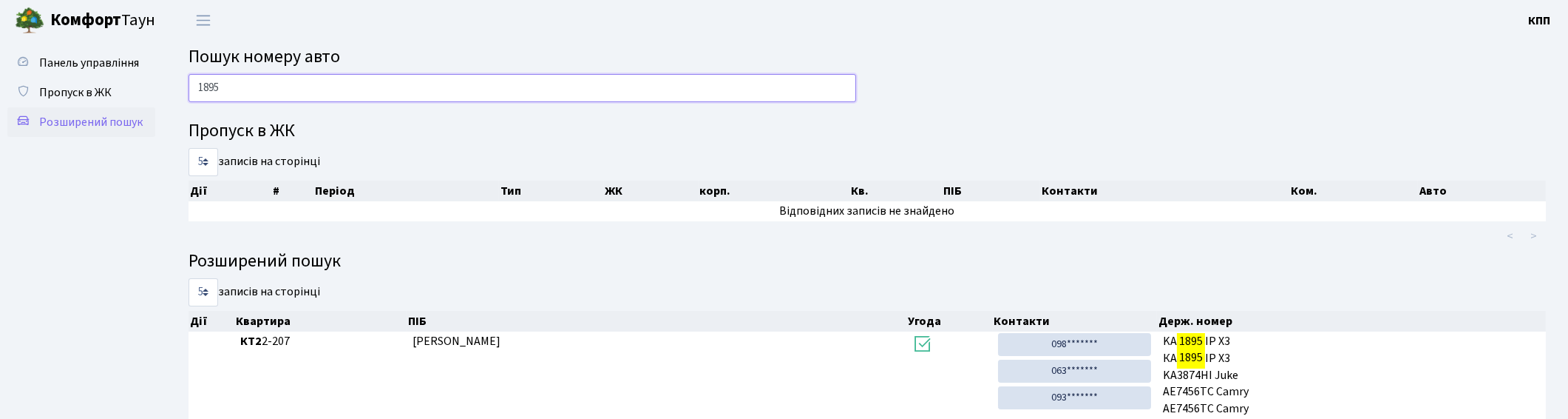
type input "1895"
click at [78, 116] on span "Розширений пошук" at bounding box center [91, 122] width 103 height 16
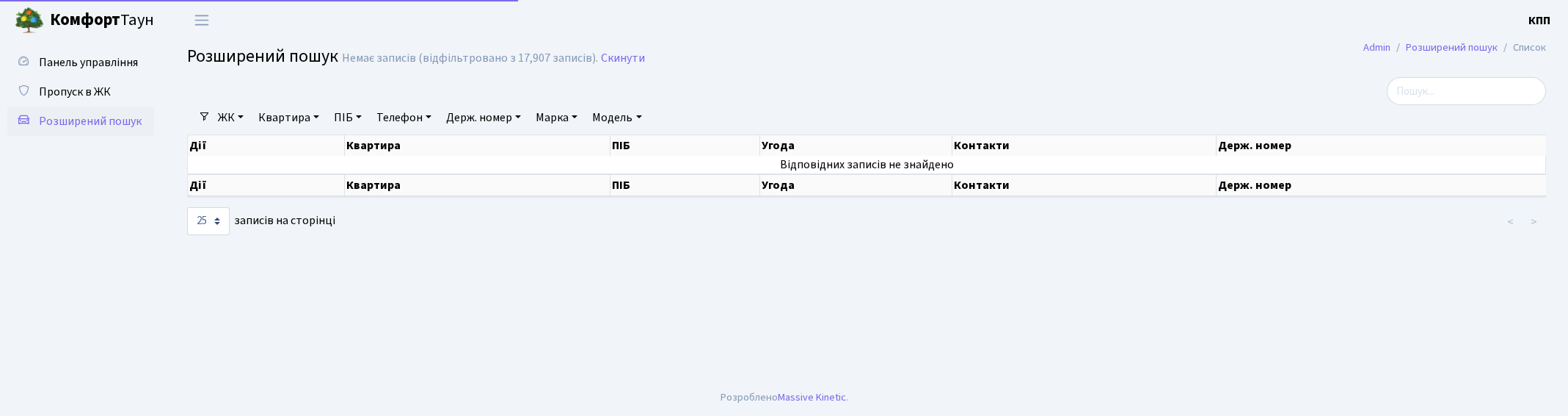
select select "25"
click at [1440, 89] on input "search" at bounding box center [1467, 91] width 159 height 28
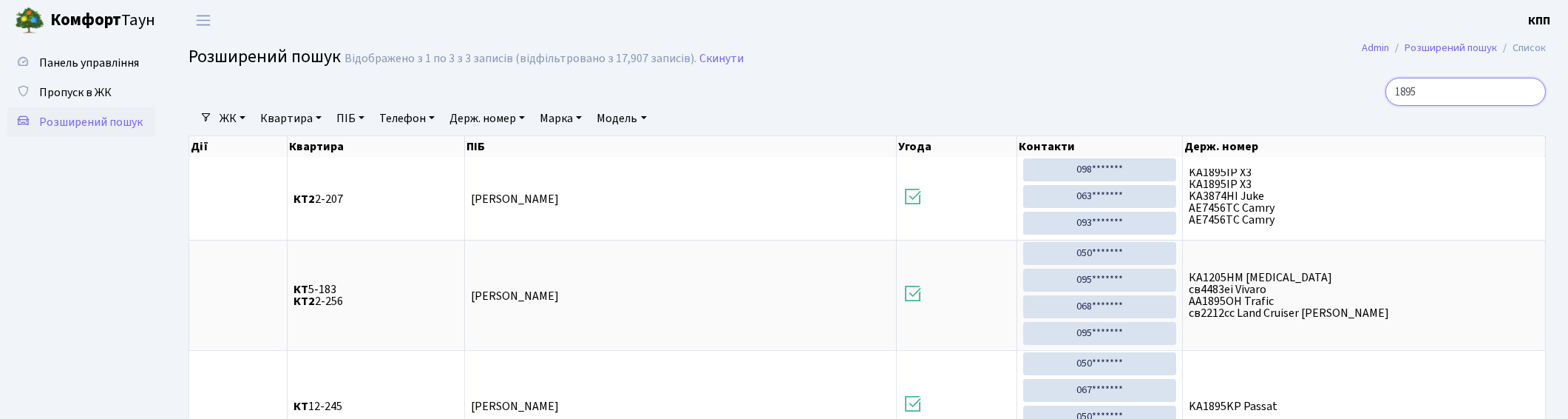
type input "1895"
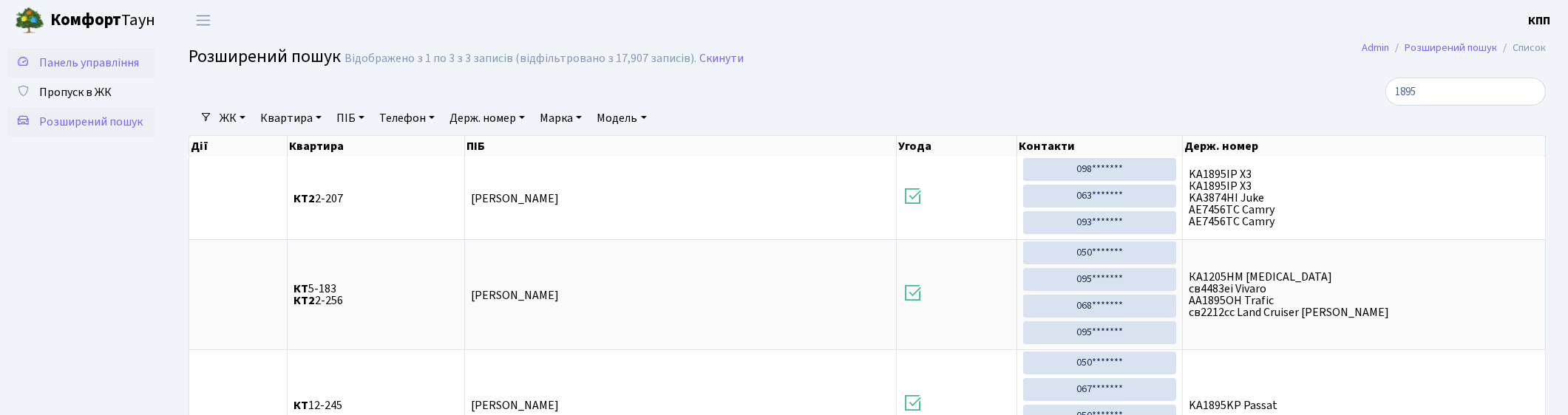
click at [53, 65] on span "Панель управління" at bounding box center [89, 63] width 100 height 16
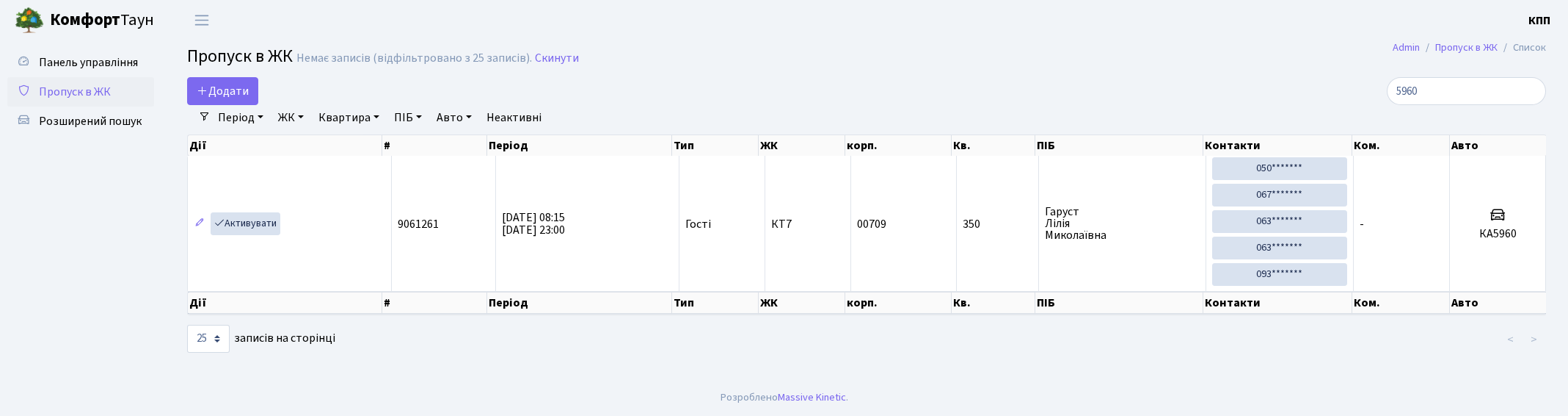
select select "25"
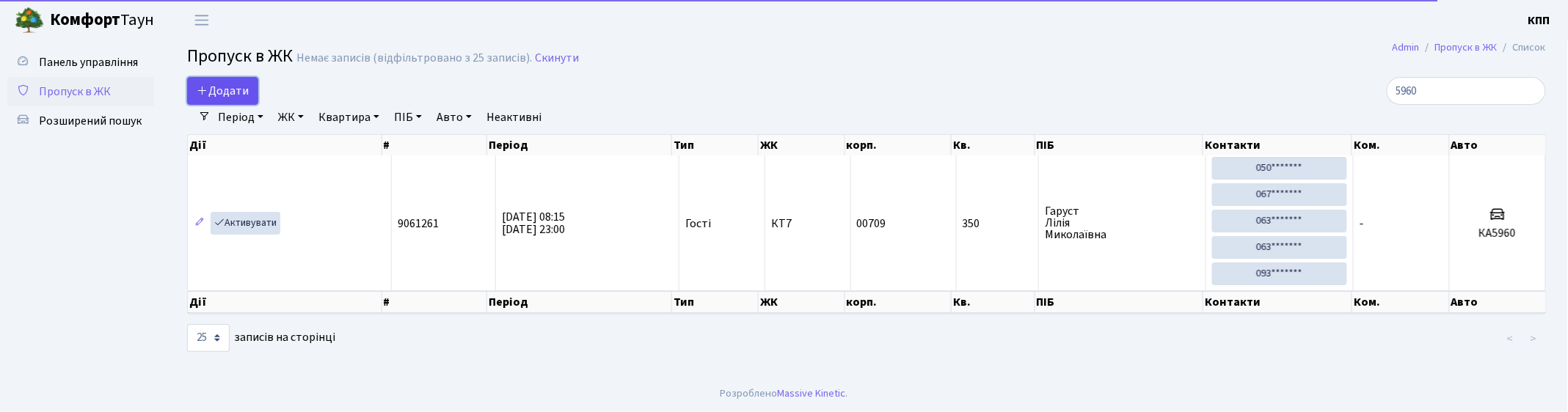
click at [231, 86] on span "Додати" at bounding box center [223, 91] width 52 height 16
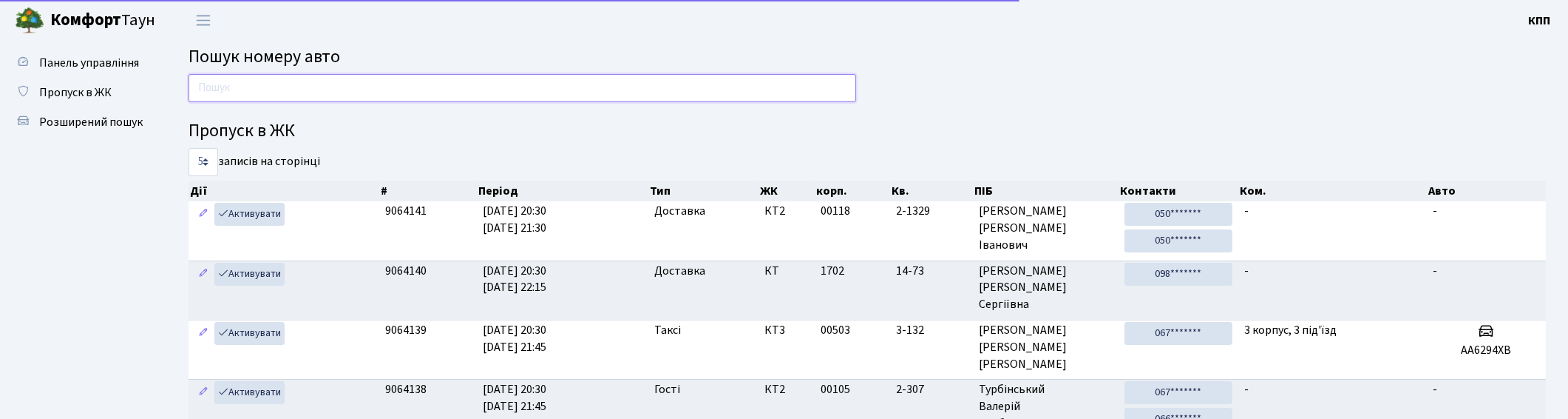
click at [267, 83] on input "text" at bounding box center [522, 88] width 668 height 28
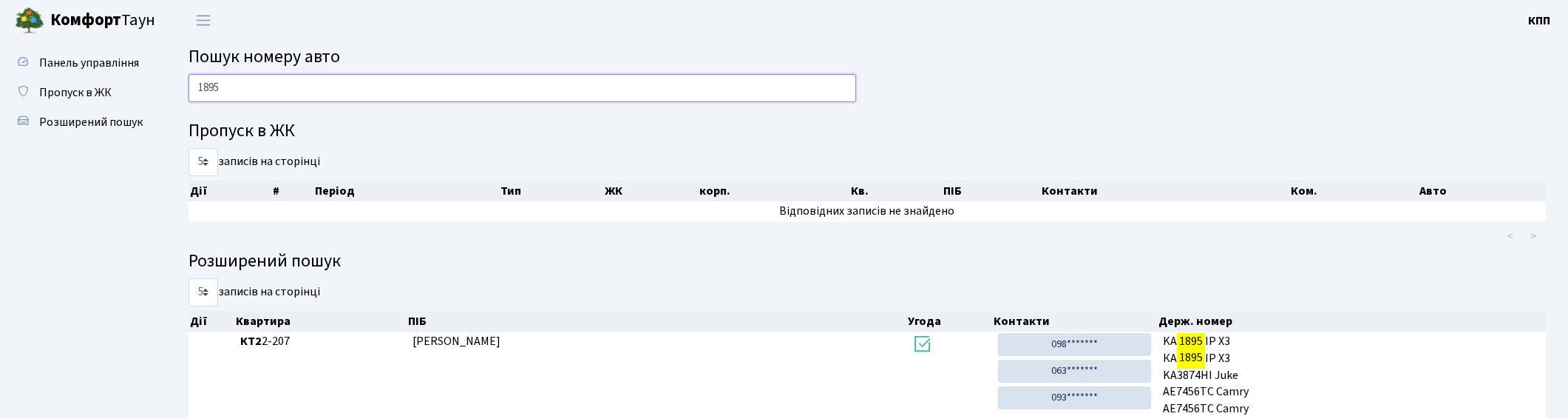
type input "1895"
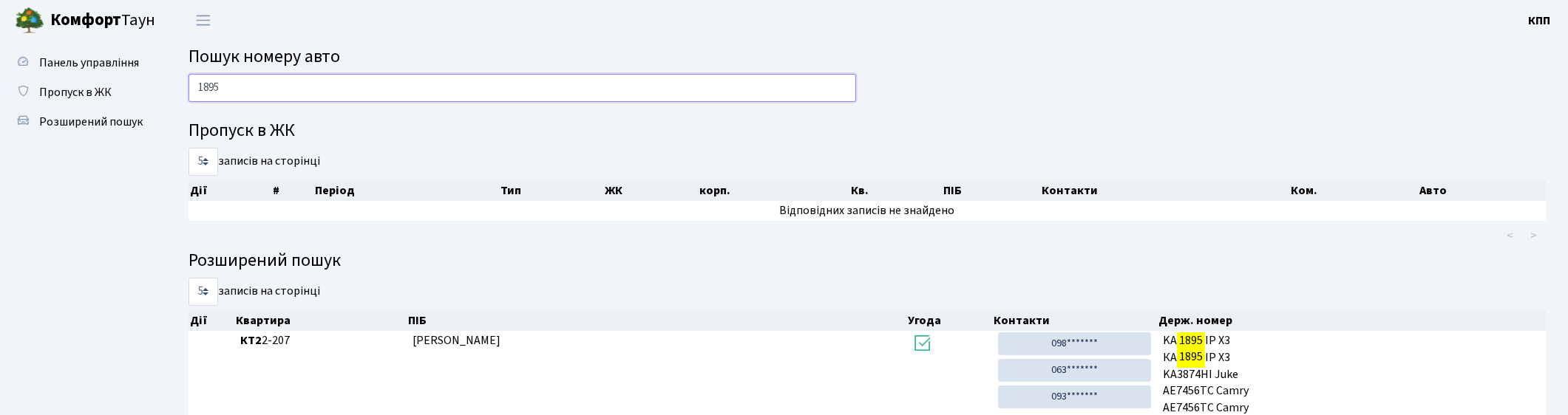
click at [282, 92] on input "1895" at bounding box center [522, 88] width 668 height 28
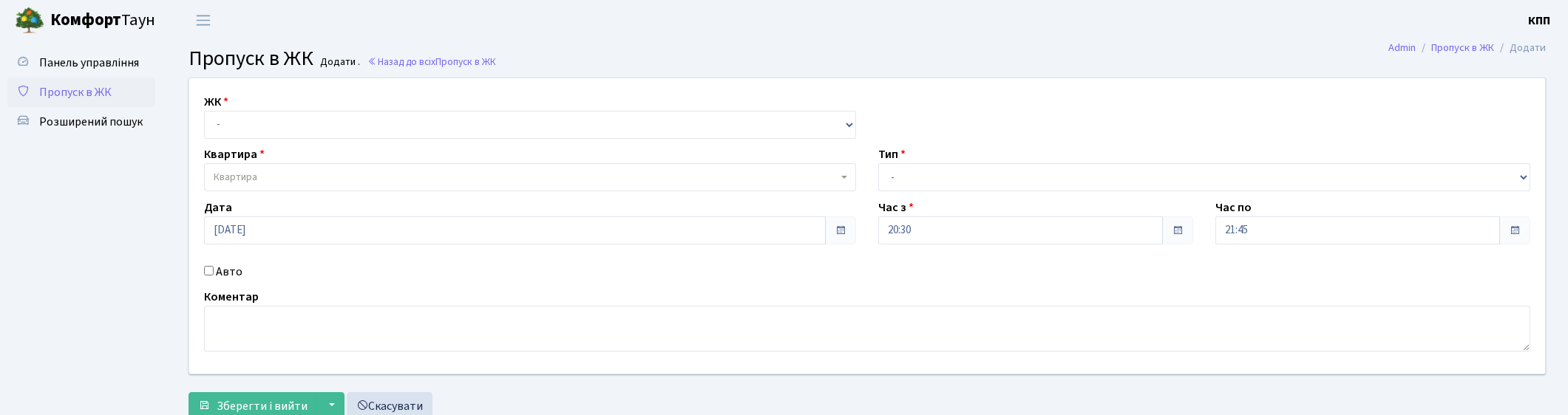
click at [222, 274] on label "Авто" at bounding box center [229, 272] width 26 height 18
click at [214, 274] on input "Авто" at bounding box center [209, 271] width 10 height 10
checkbox input "true"
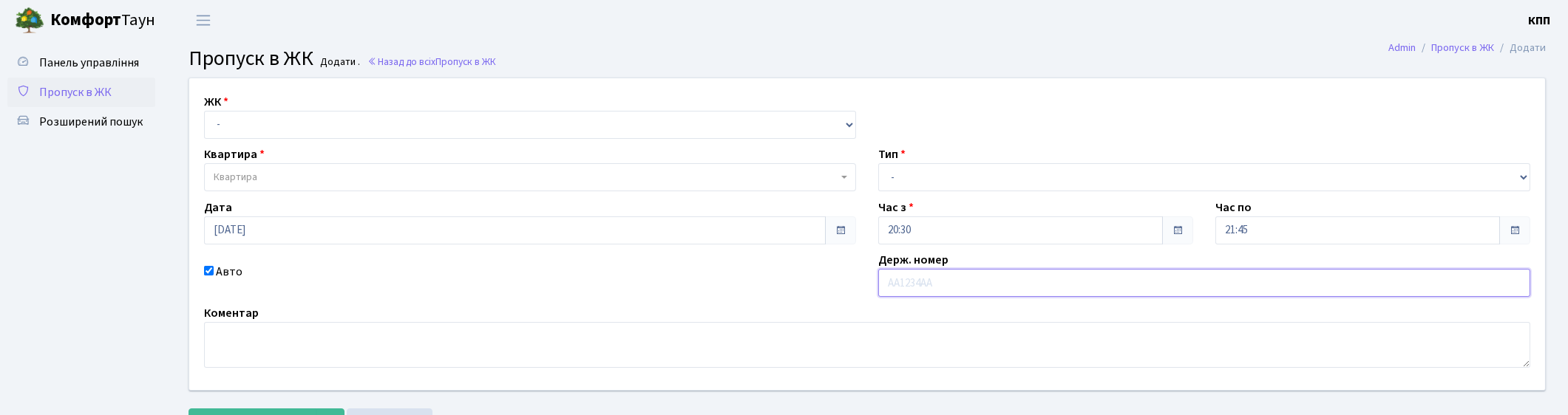
click at [898, 277] on input "text" at bounding box center [1204, 282] width 652 height 28
type input "SNFLWR1"
click at [932, 175] on select "- Доставка Таксі Гості Сервіс" at bounding box center [1204, 177] width 652 height 28
select select "1"
click at [878, 163] on select "- Доставка Таксі Гості Сервіс" at bounding box center [1204, 177] width 652 height 28
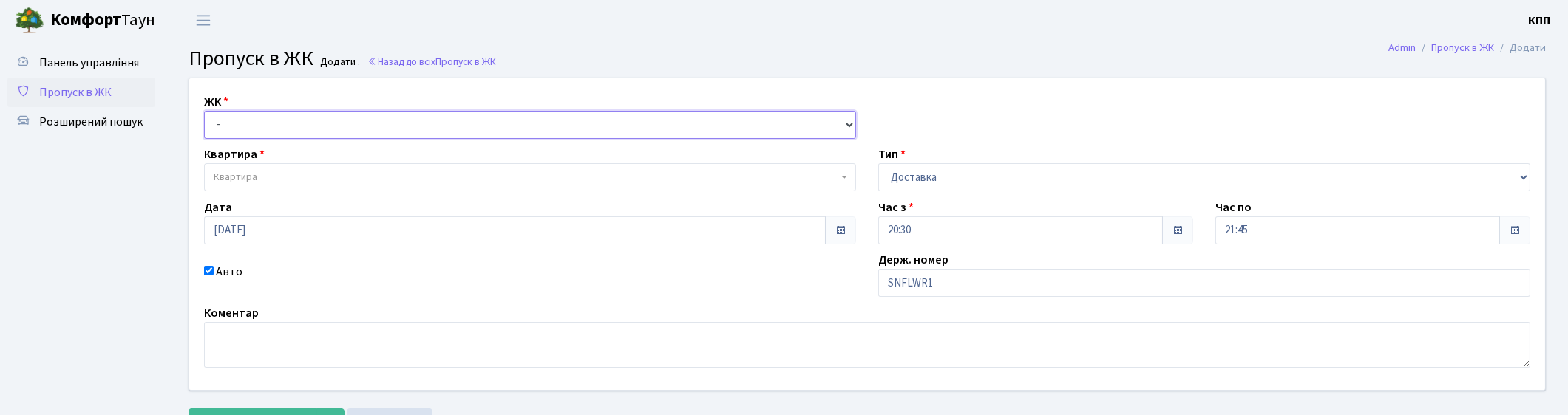
click at [479, 131] on select "- КТ, вул. Регенераторна, 4 КТ2, просп. [STREET_ADDRESS] [STREET_ADDRESS] [PERS…" at bounding box center [530, 124] width 652 height 28
select select "271"
click at [204, 111] on select "- КТ, вул. Регенераторна, 4 КТ2, просп. [STREET_ADDRESS] [STREET_ADDRESS] [PERS…" at bounding box center [530, 124] width 652 height 28
select select
click at [352, 174] on span "Квартира" at bounding box center [526, 178] width 624 height 15
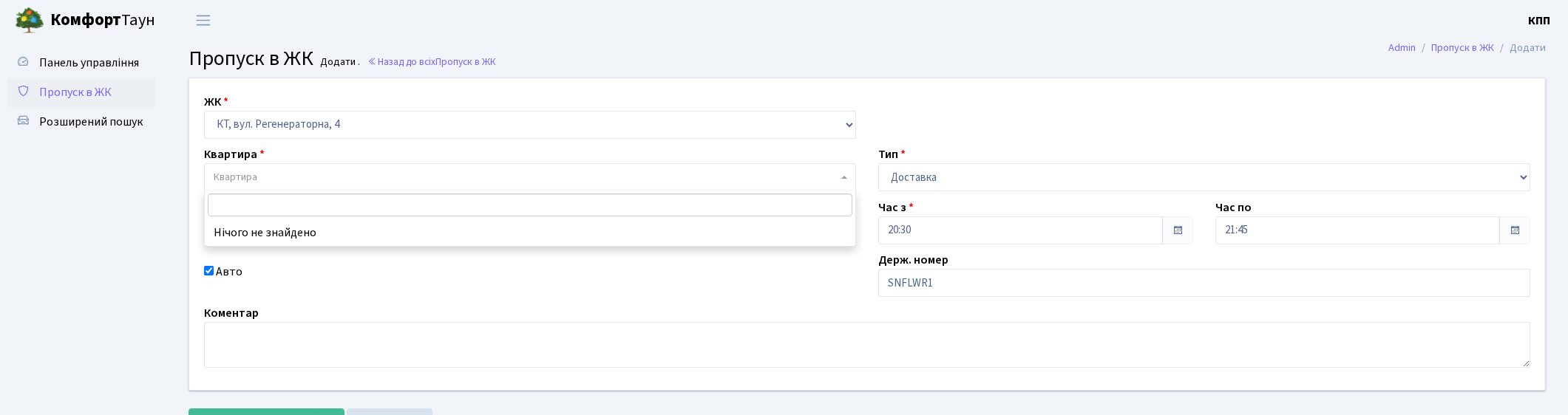
type input "1"
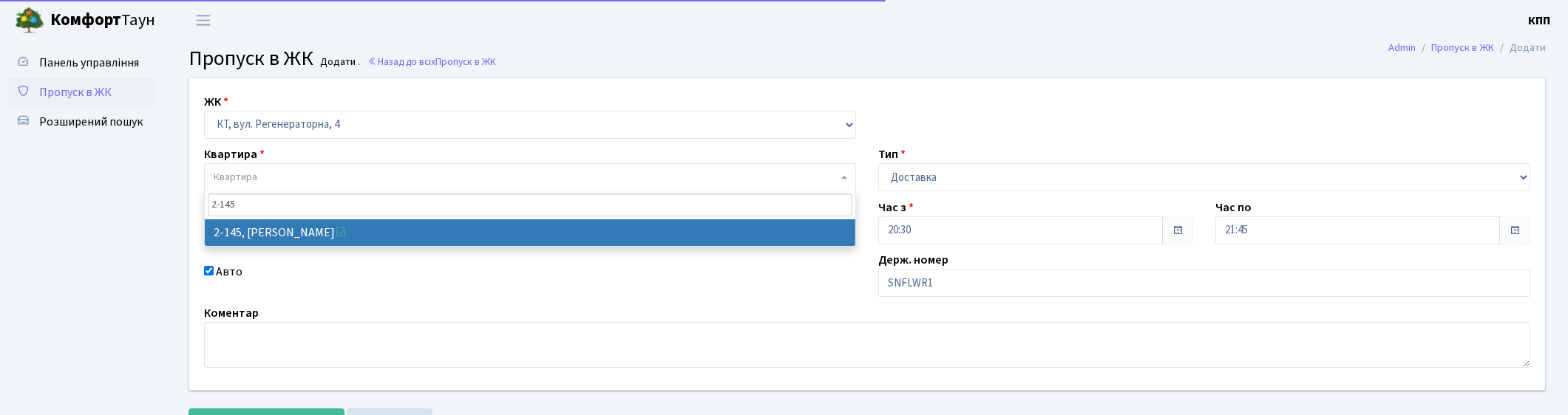
type input "2-145"
select select "635"
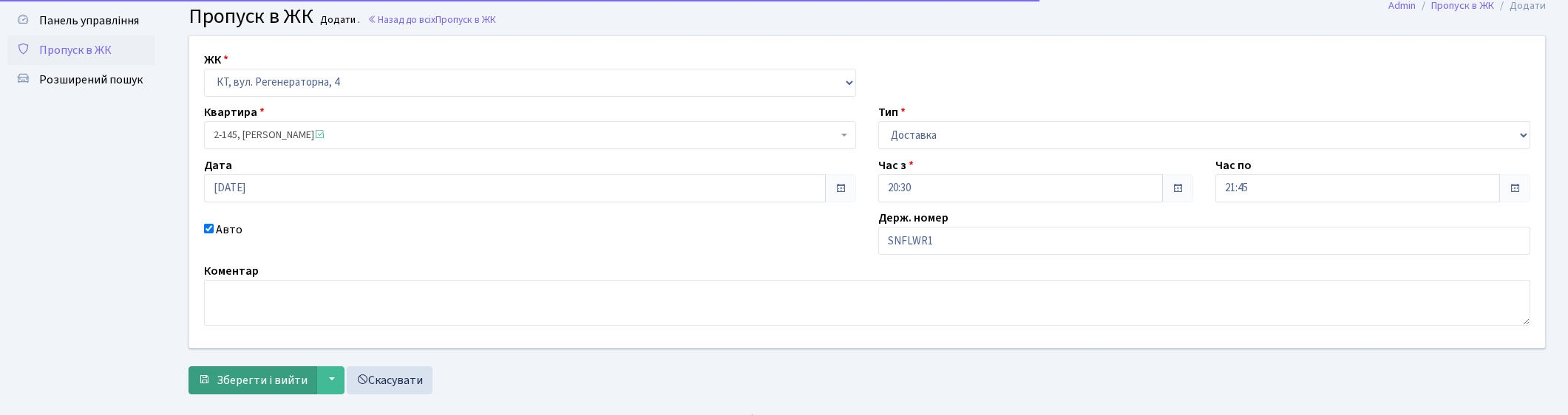
scroll to position [65, 0]
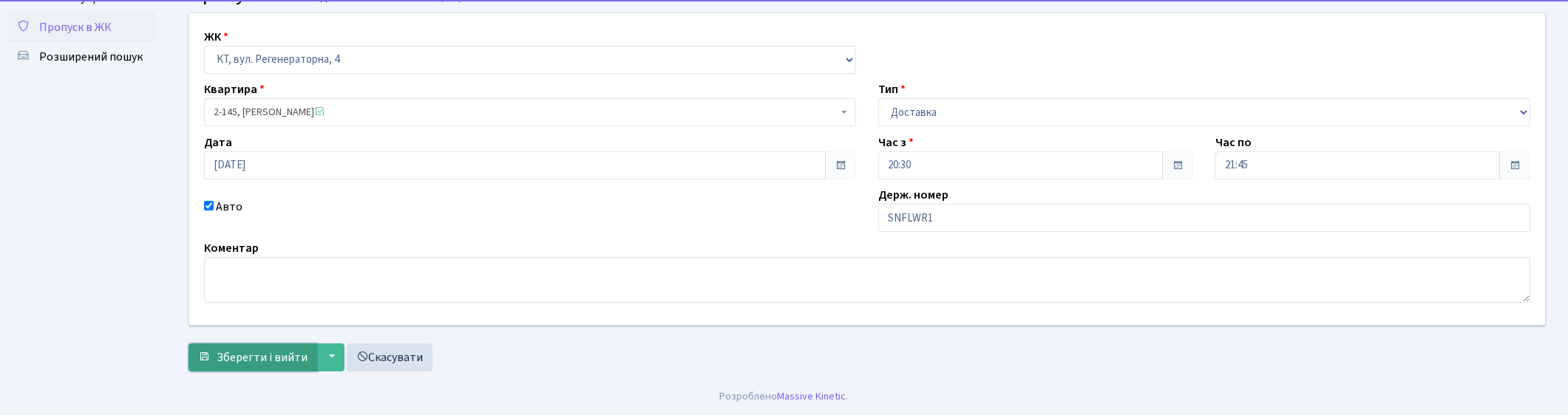
click at [255, 363] on span "Зберегти і вийти" at bounding box center [261, 358] width 91 height 16
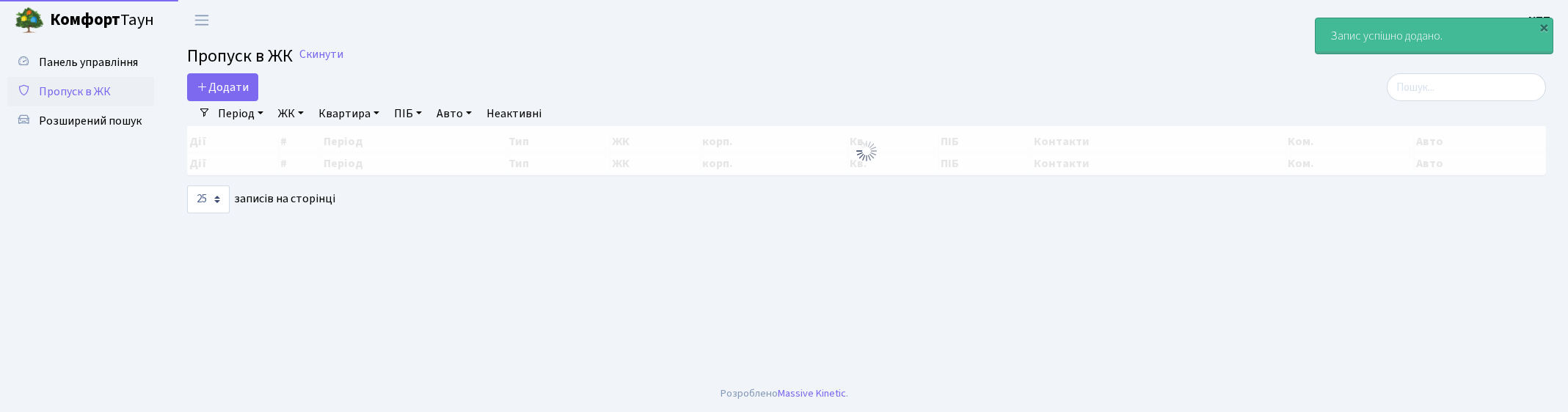
select select "25"
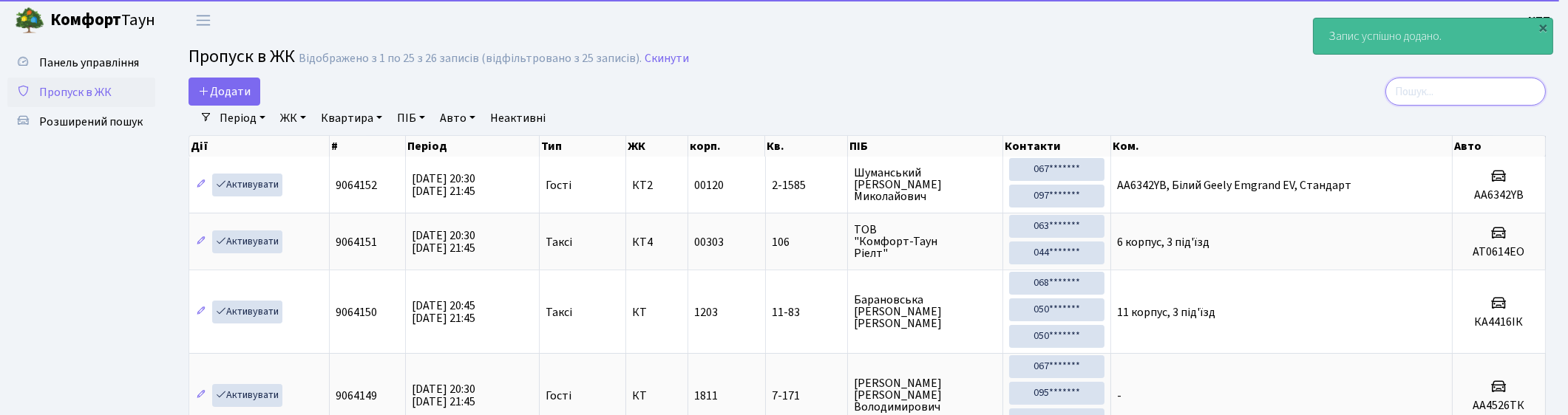
click at [1486, 89] on input "search" at bounding box center [1466, 92] width 161 height 28
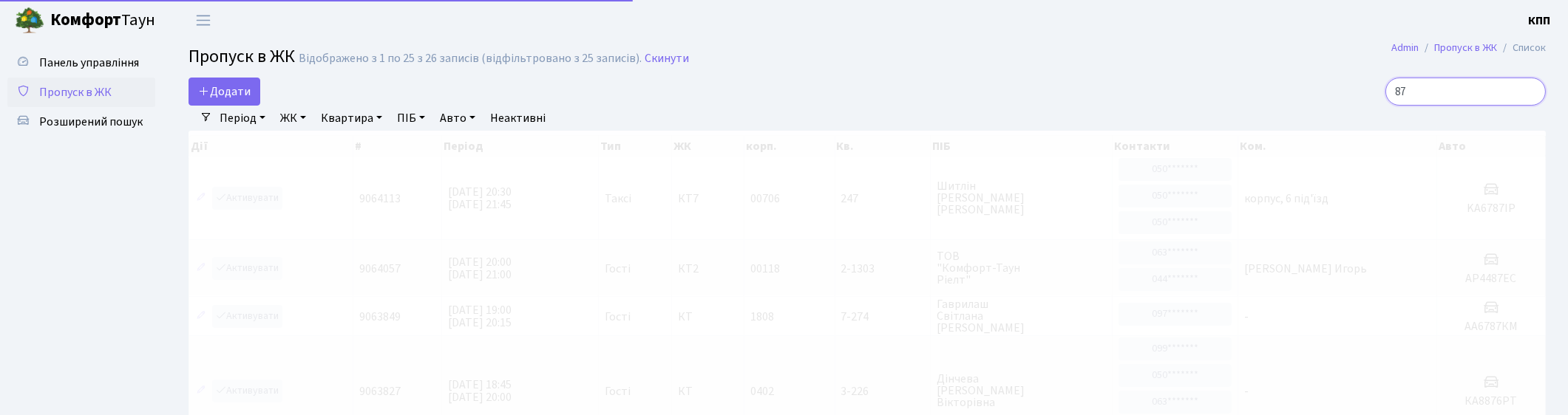
type input "8"
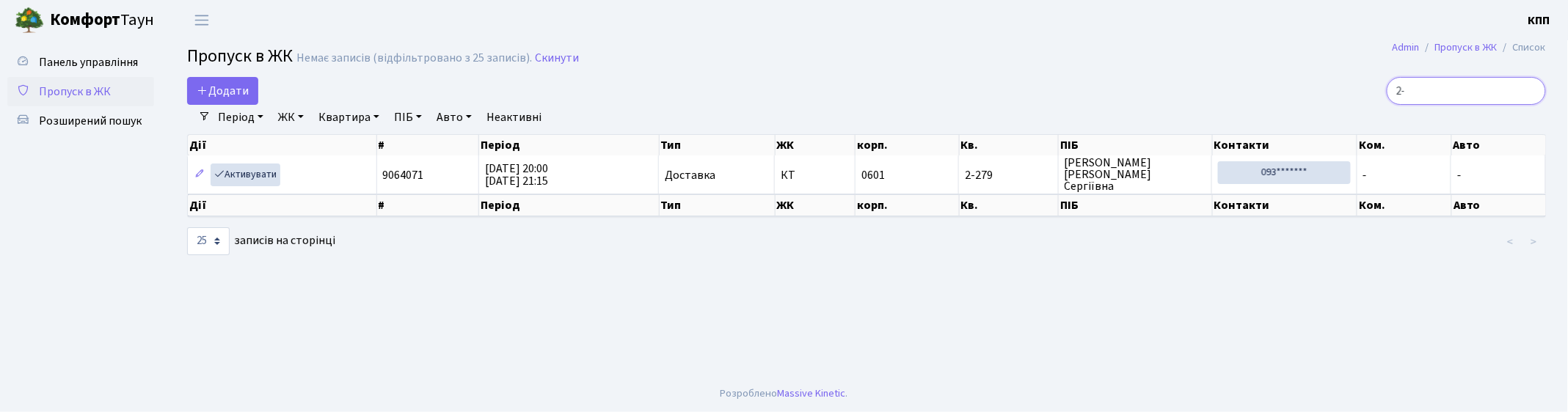
type input "2"
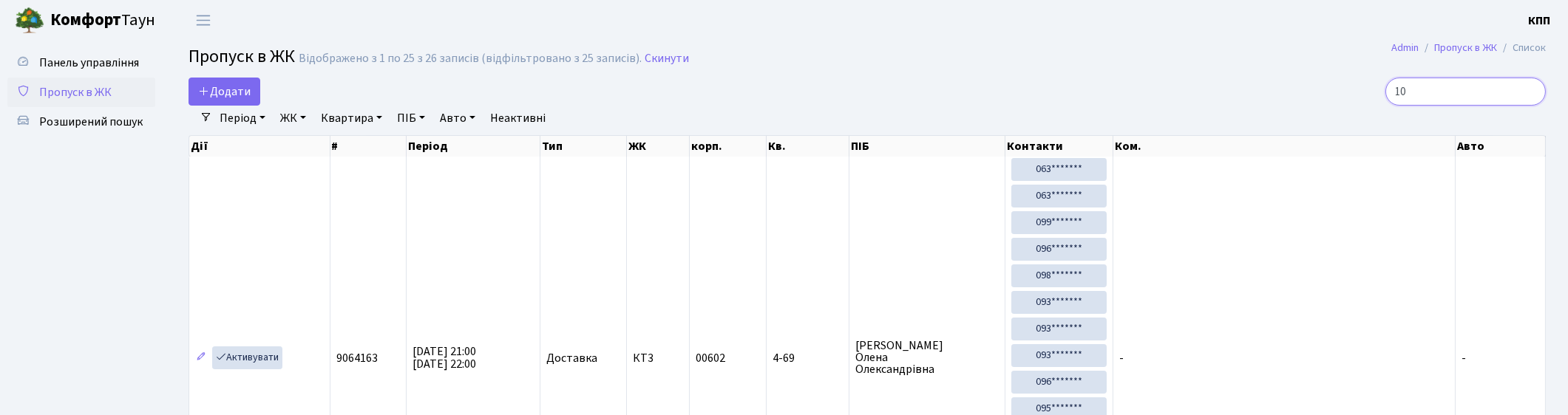
type input "1"
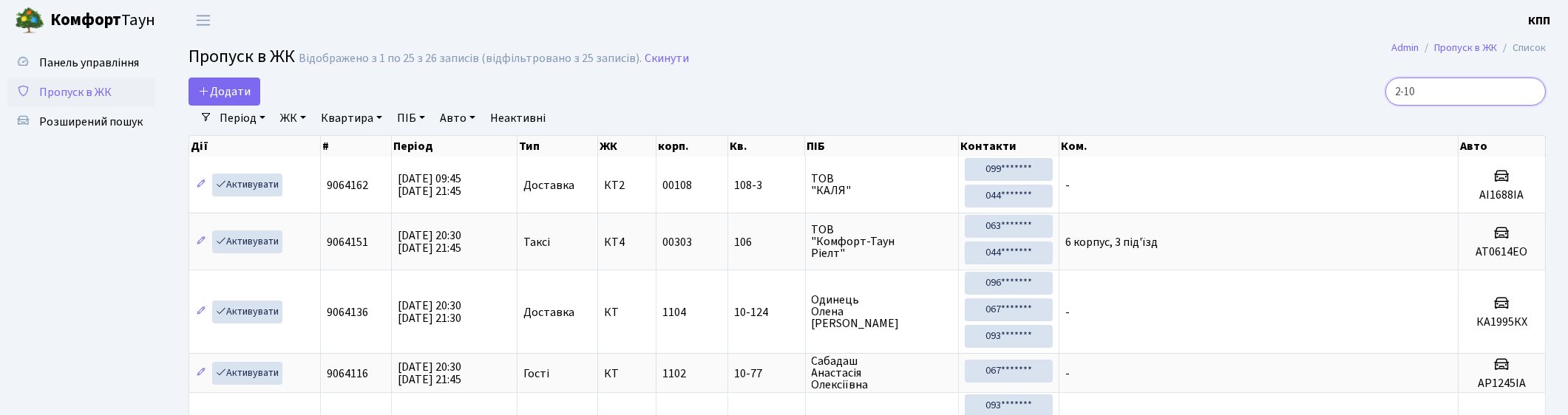
type input "2-105"
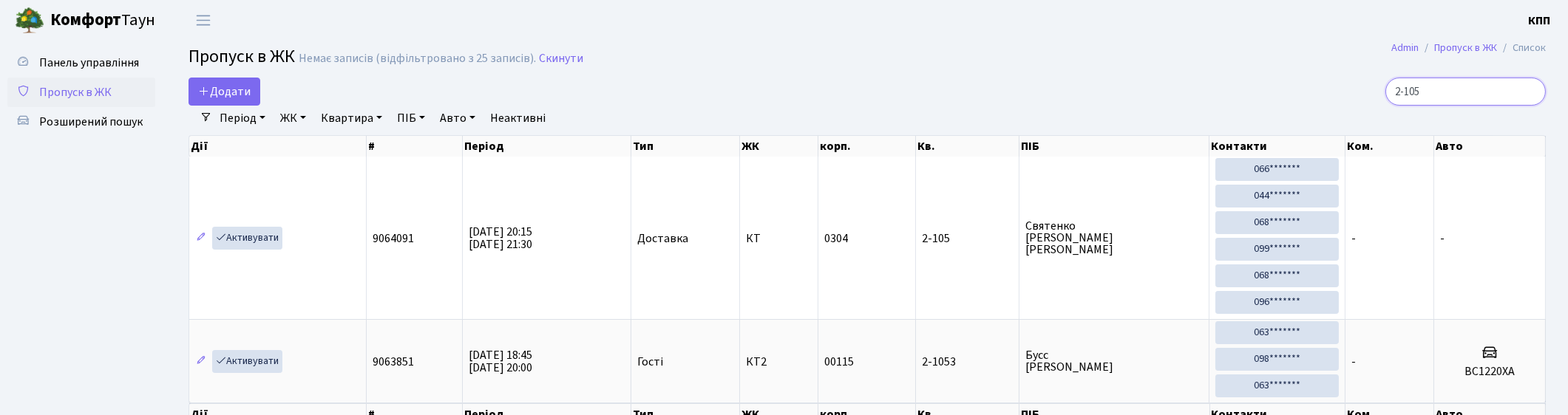
click at [1534, 92] on input "2-105" at bounding box center [1466, 92] width 161 height 28
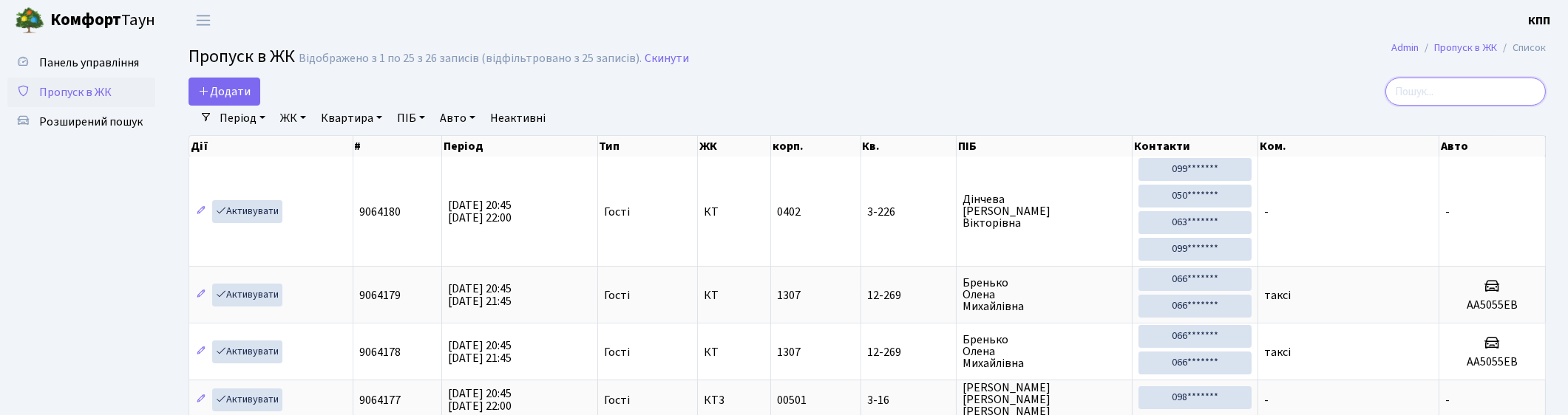
click at [1428, 87] on input "search" at bounding box center [1466, 92] width 161 height 28
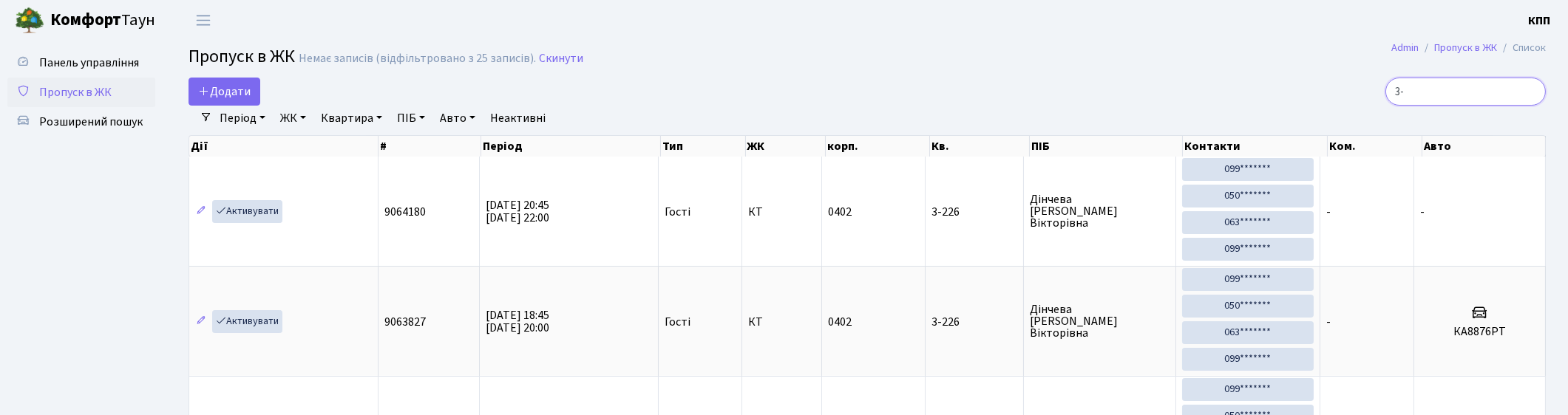
type input "3"
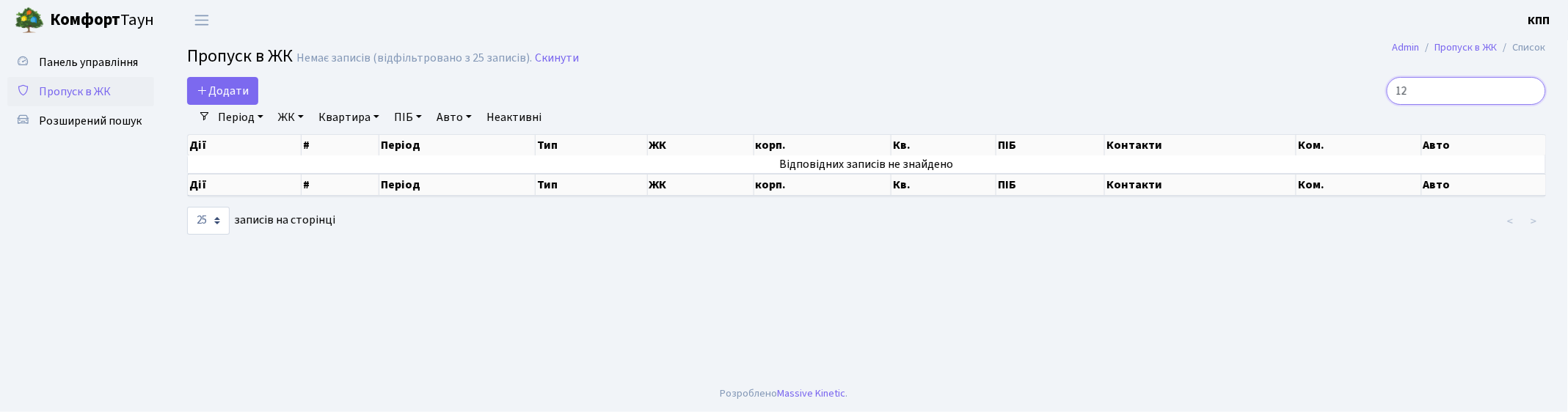
type input "1"
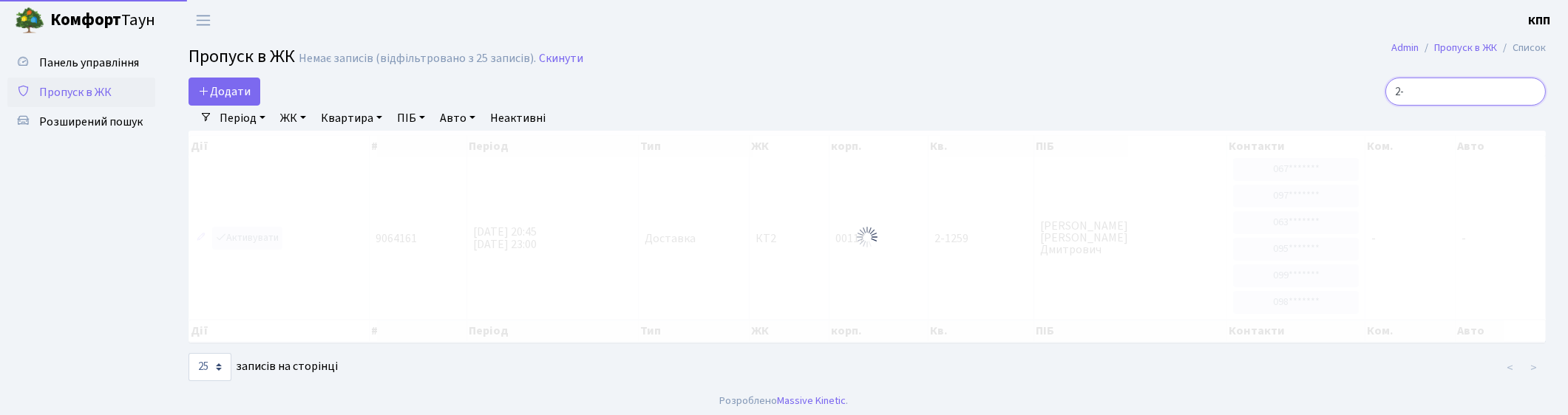
type input "2"
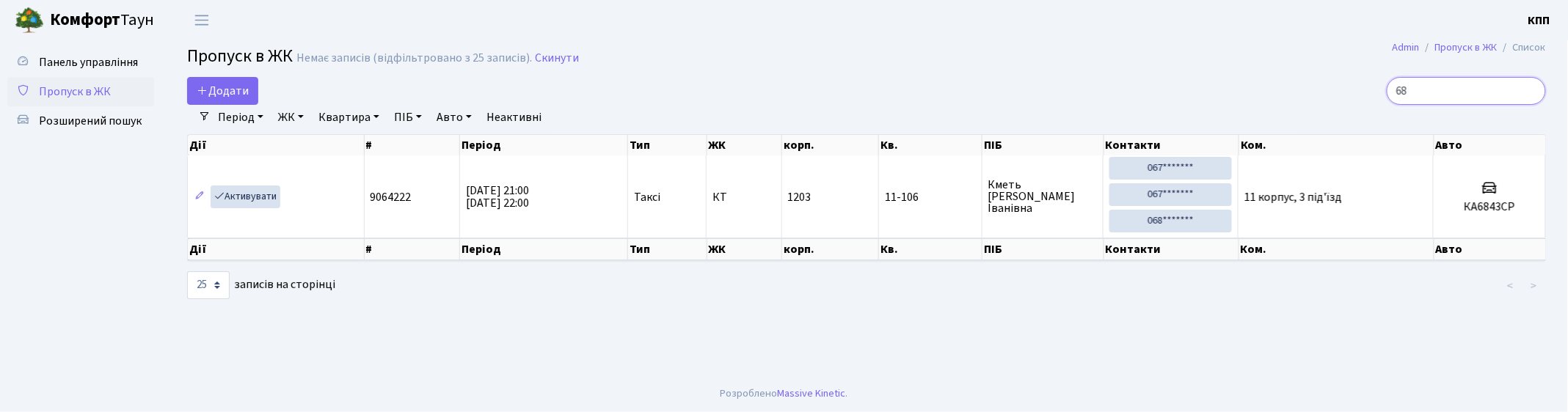
type input "6"
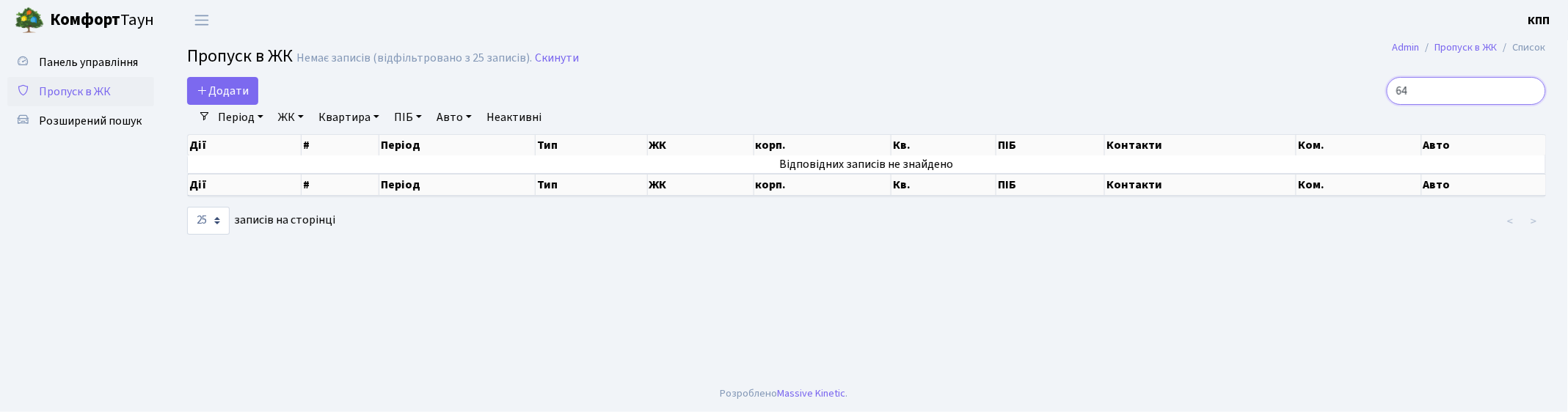
type input "6"
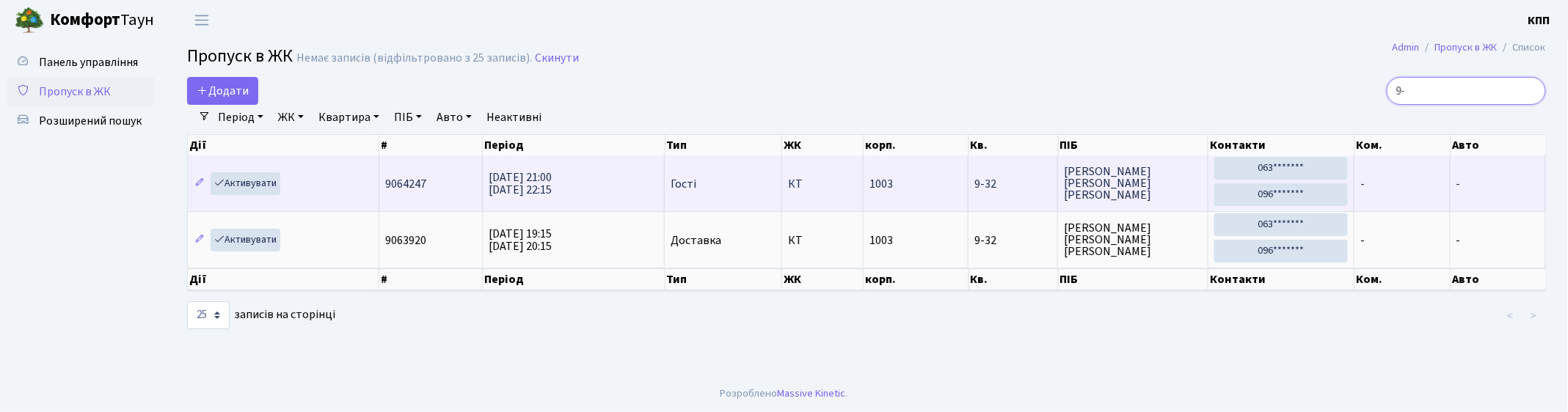
type input "9"
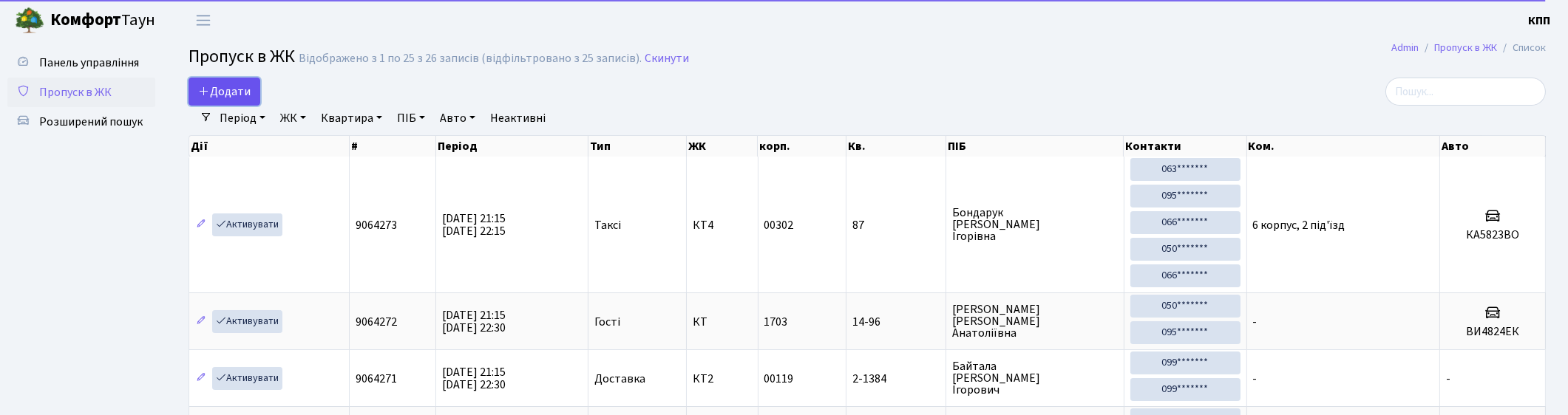
click at [241, 85] on span "Додати" at bounding box center [224, 92] width 52 height 16
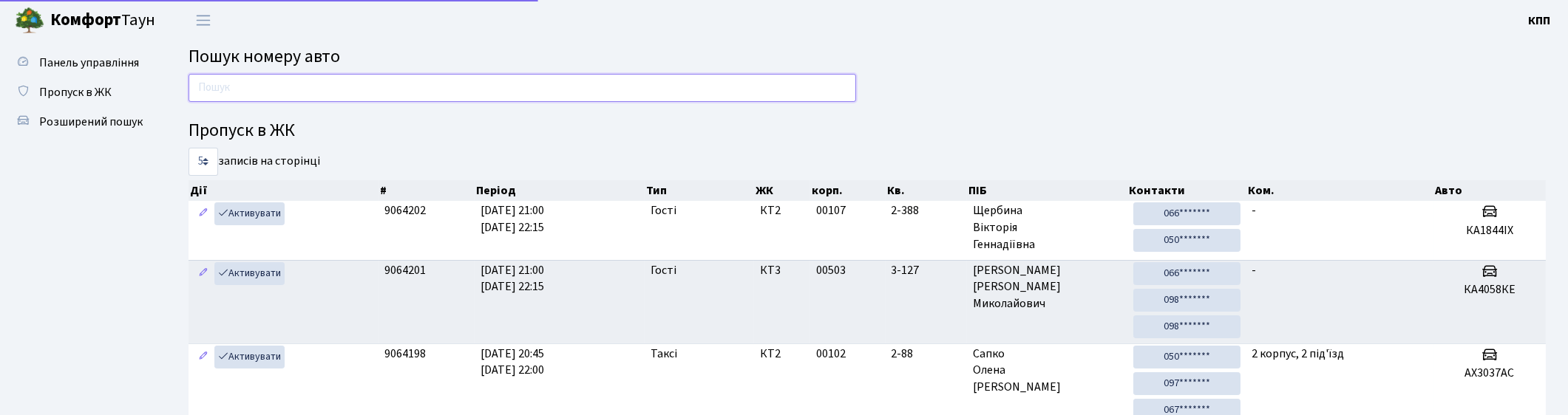
drag, startPoint x: 230, startPoint y: 100, endPoint x: 242, endPoint y: 89, distance: 16.3
click at [231, 100] on input "text" at bounding box center [522, 88] width 668 height 28
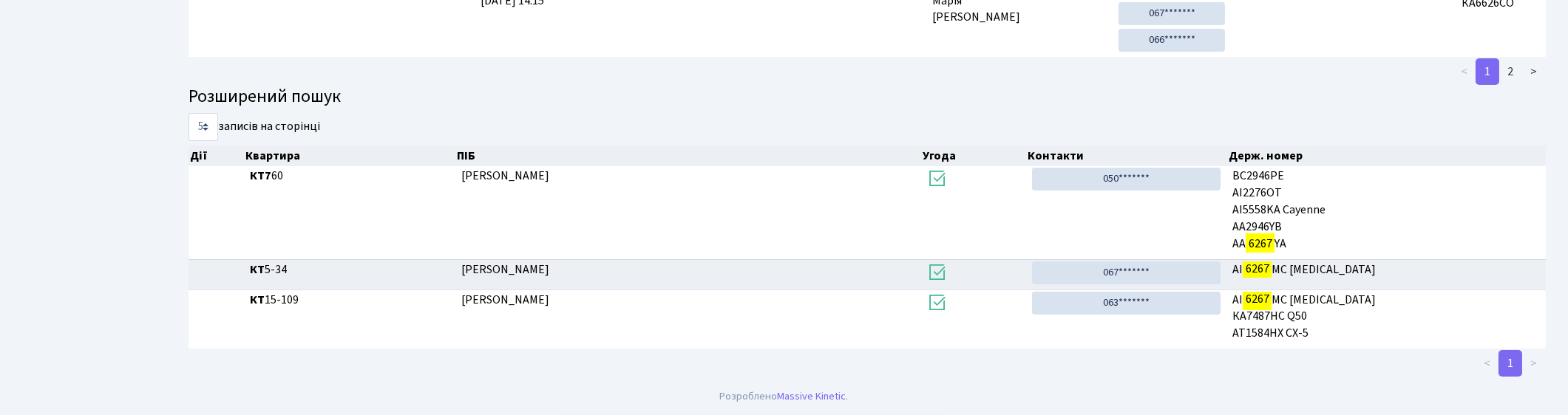
scroll to position [79, 0]
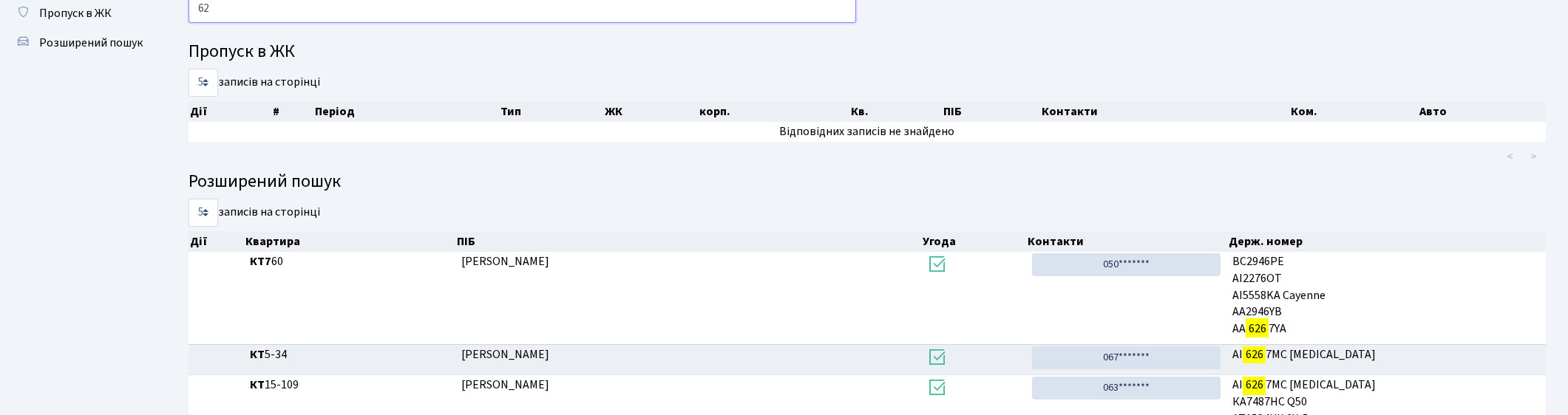
type input "6"
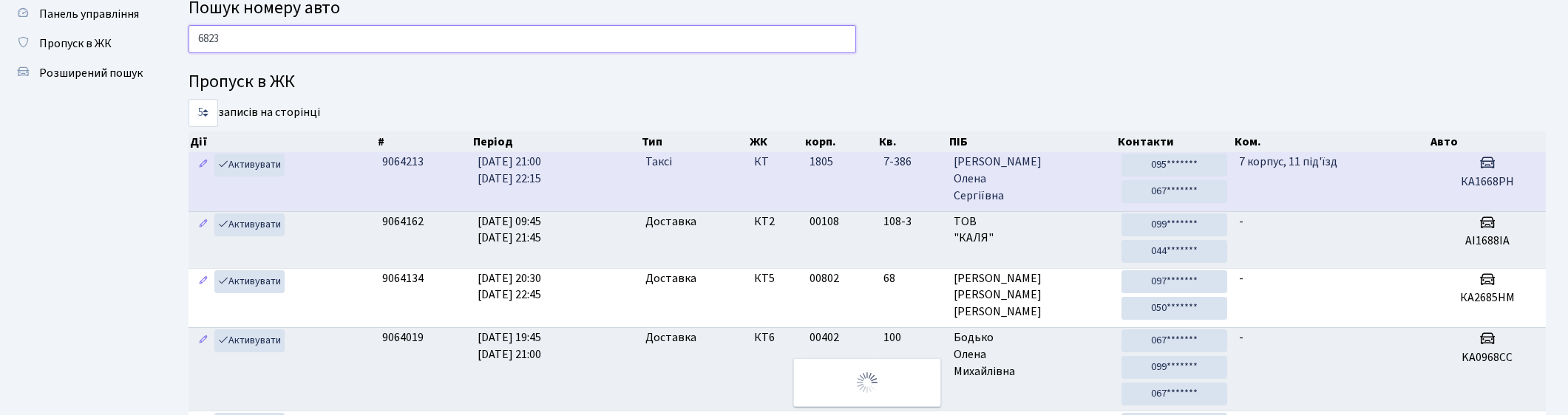
scroll to position [2, 0]
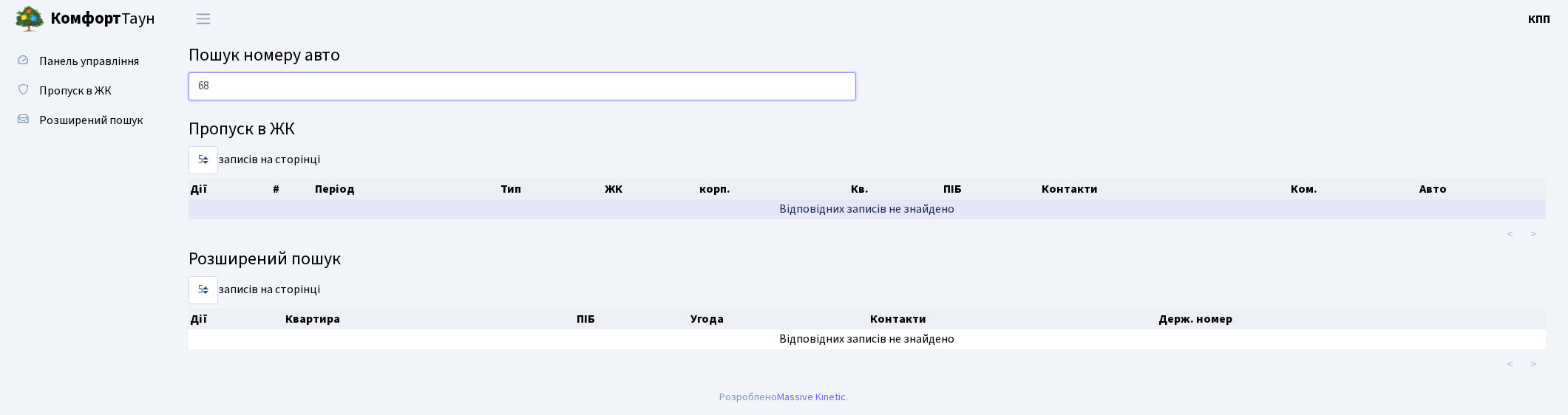
type input "6"
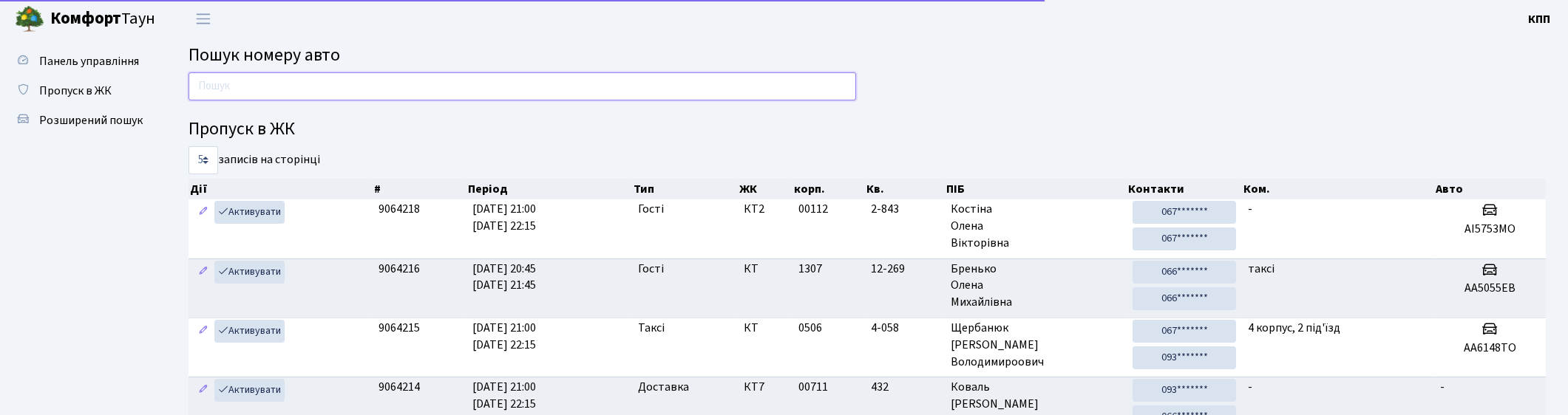
scroll to position [49, 0]
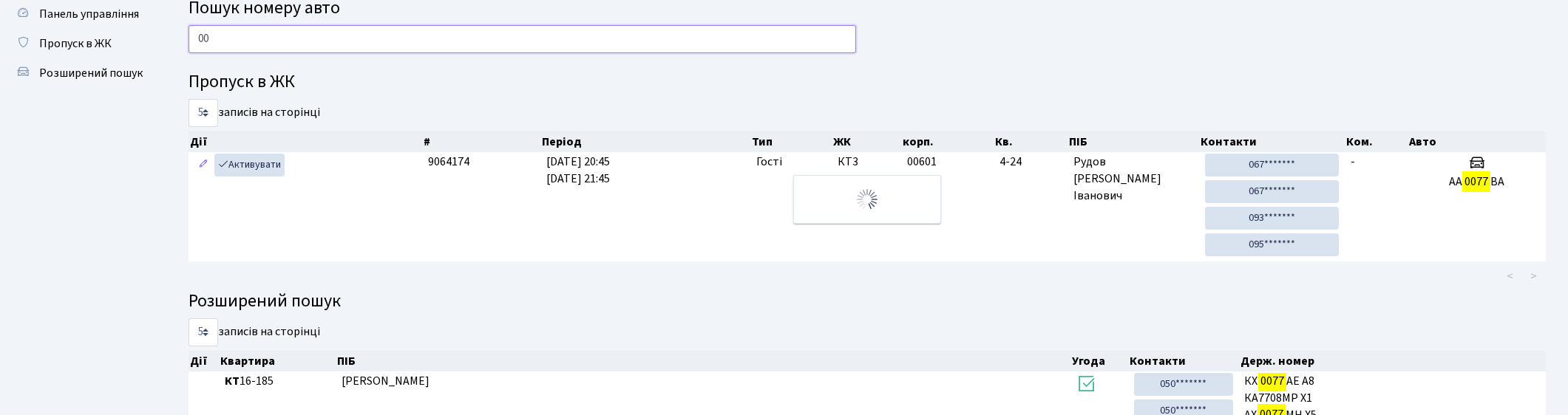
type input "0"
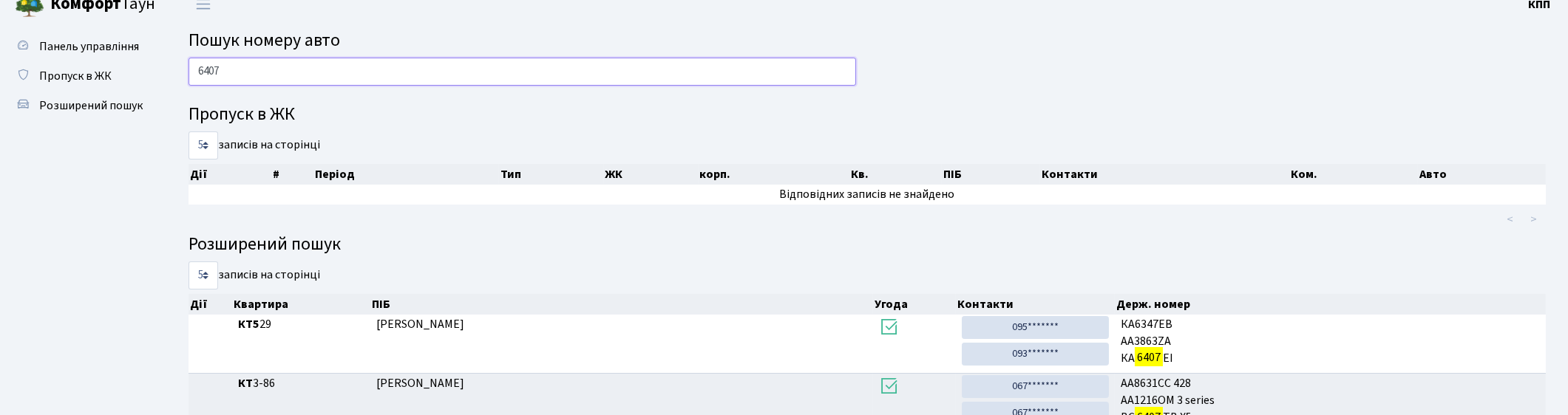
scroll to position [0, 0]
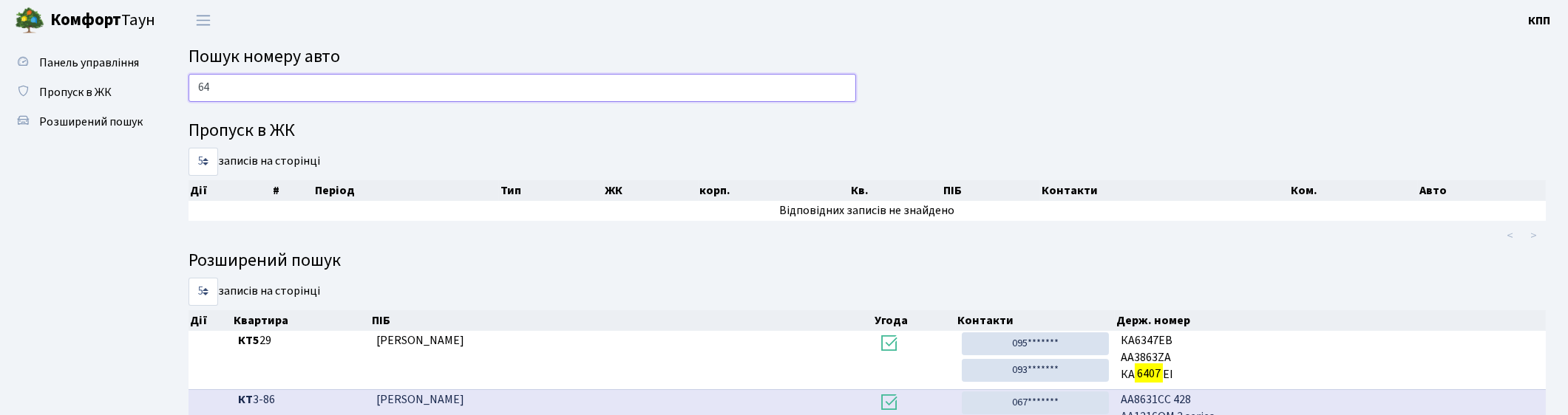
type input "6"
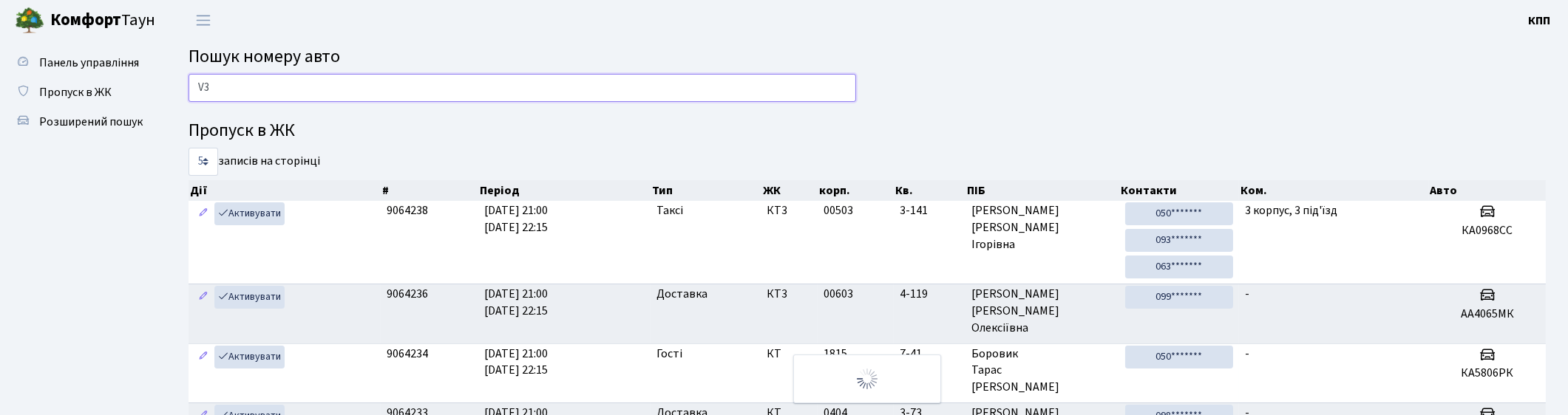
type input "V"
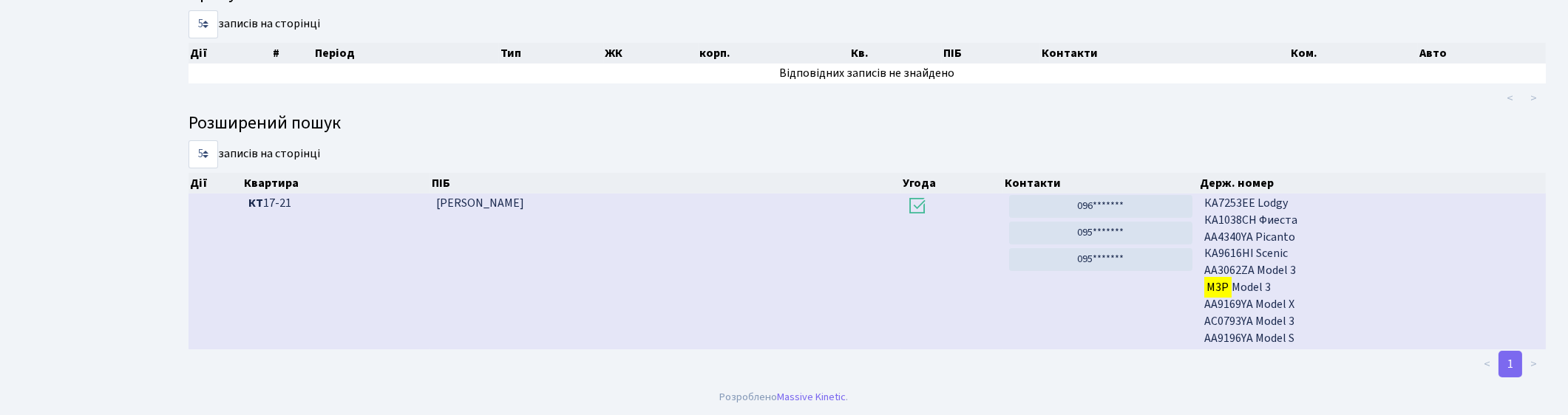
scroll to position [79, 0]
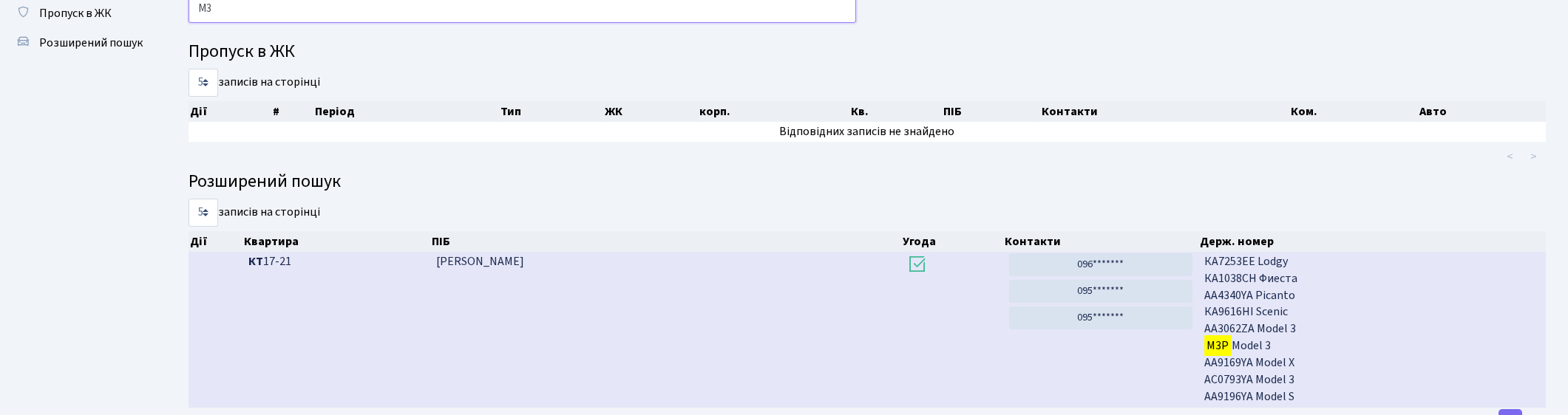
type input "М"
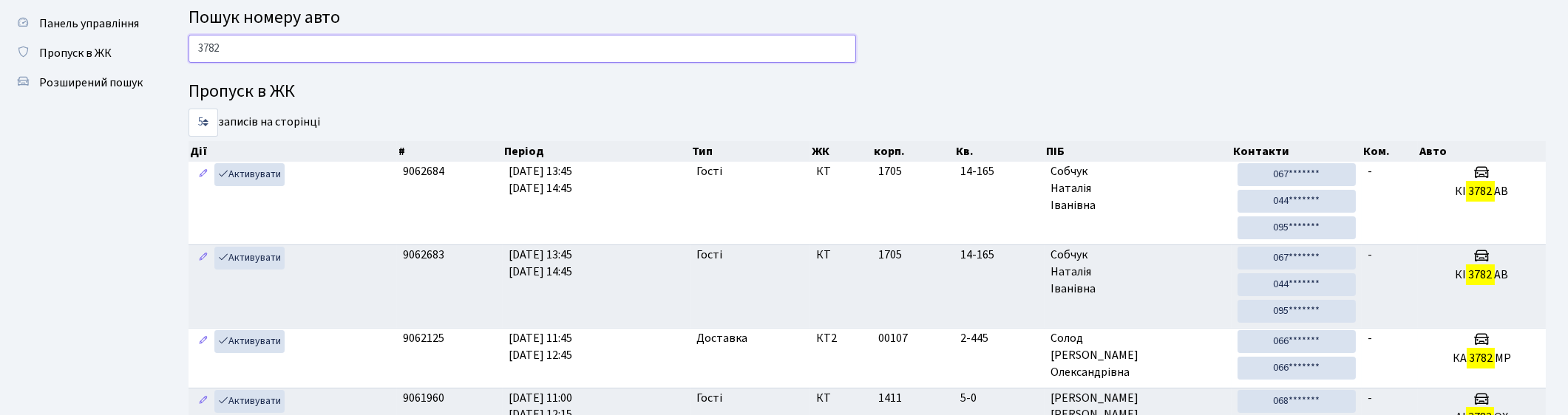
scroll to position [0, 0]
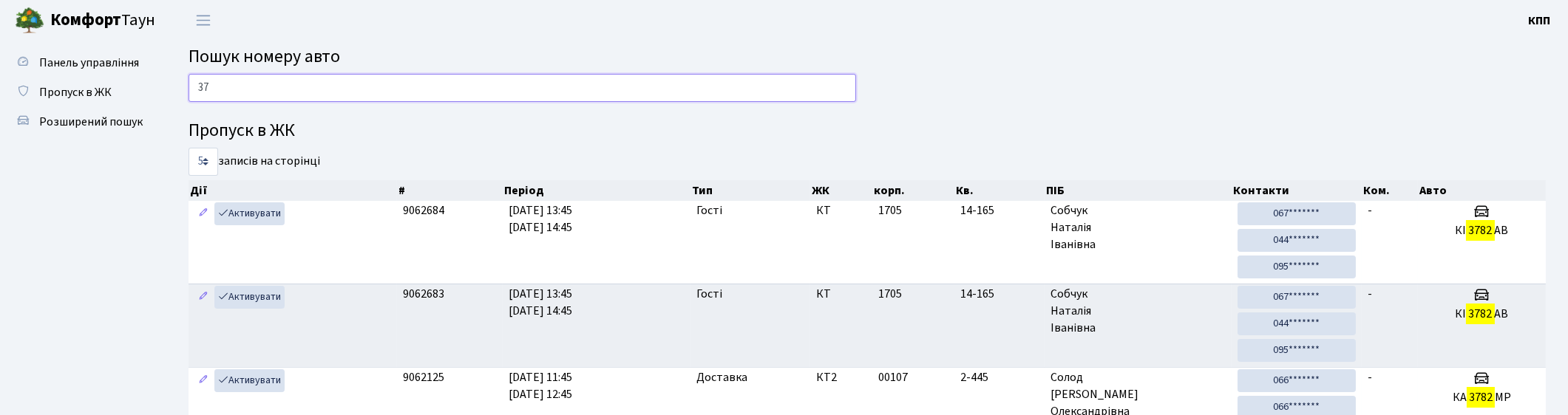
type input "3"
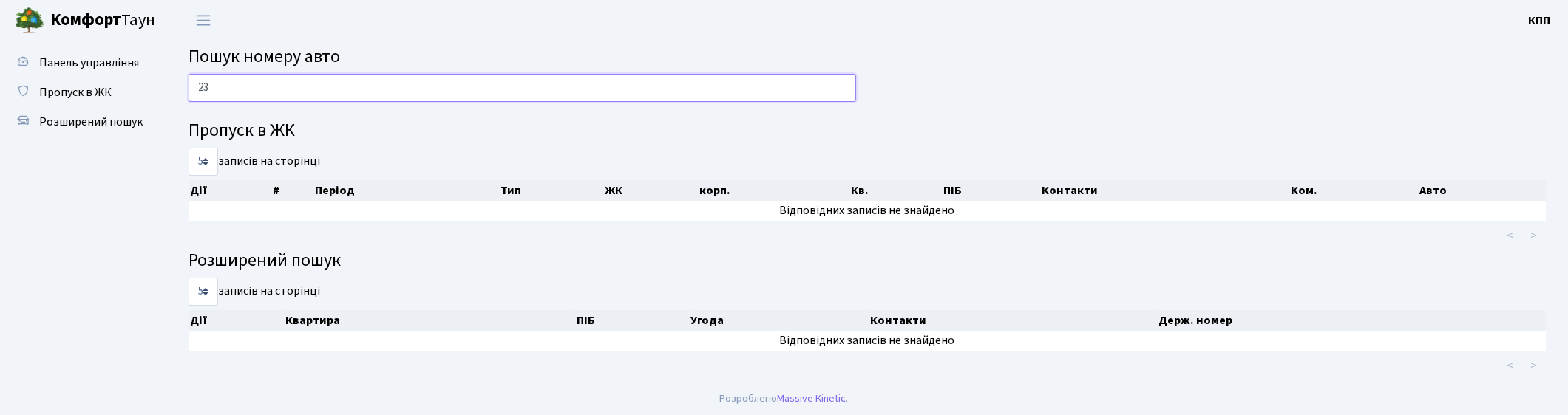
type input "2"
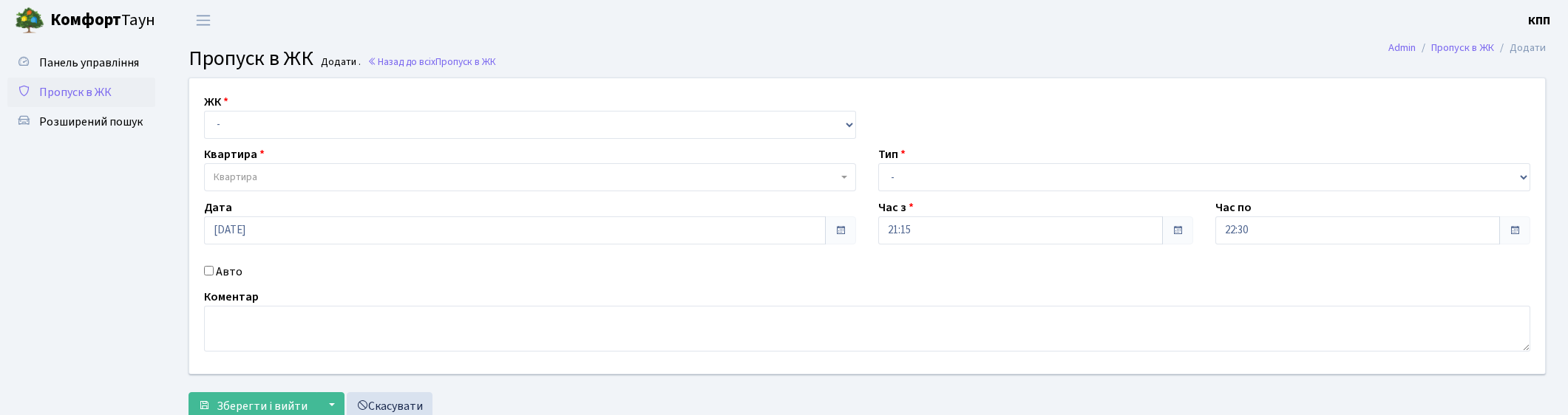
click at [257, 117] on select "- КТ, вул. Регенераторна, 4 КТ2, просп. [STREET_ADDRESS] [STREET_ADDRESS] [PERS…" at bounding box center [530, 124] width 652 height 28
select select "271"
click at [204, 111] on select "- КТ, вул. Регенераторна, 4 КТ2, просп. [STREET_ADDRESS] [STREET_ADDRESS] [PERS…" at bounding box center [530, 124] width 652 height 28
select select
click at [277, 178] on span "Квартира" at bounding box center [526, 178] width 624 height 15
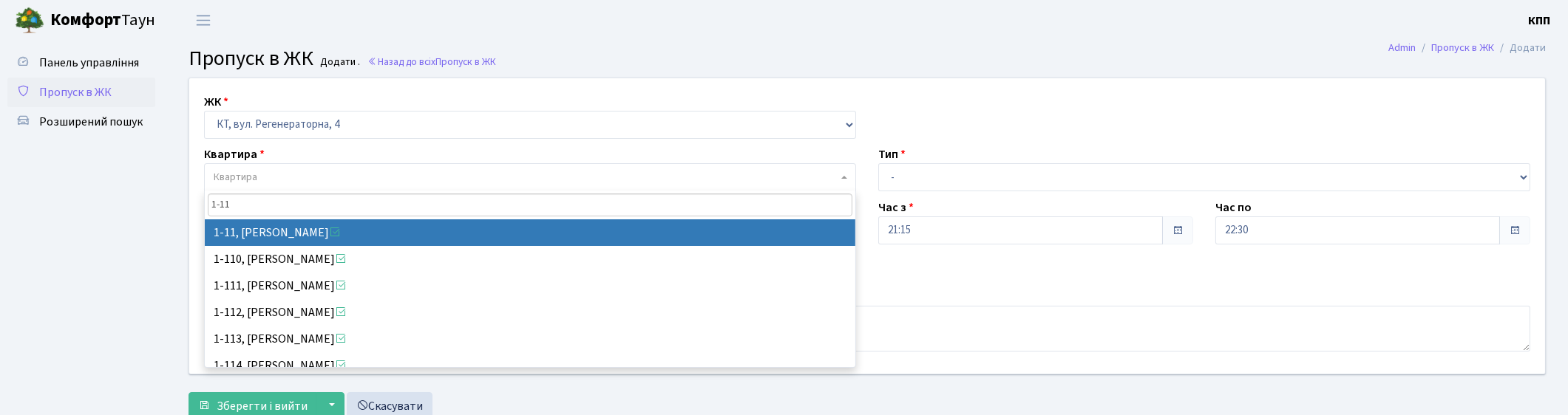
type input "1-11"
select select "11"
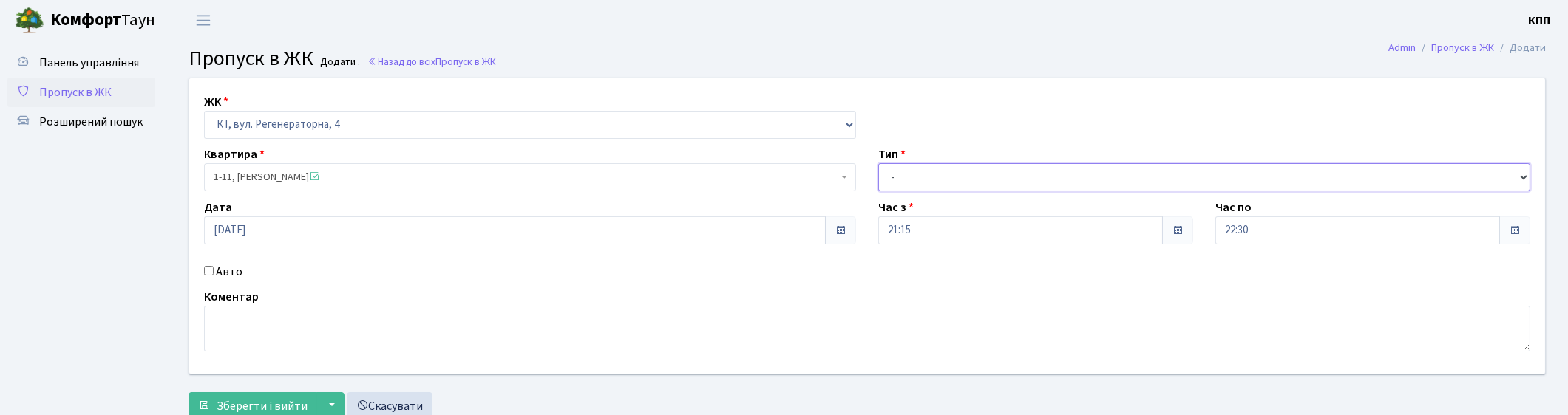
click at [891, 181] on select "- Доставка Таксі Гості Сервіс" at bounding box center [1204, 177] width 652 height 28
select select "3"
click at [878, 163] on select "- Доставка Таксі Гості Сервіс" at bounding box center [1204, 177] width 652 height 28
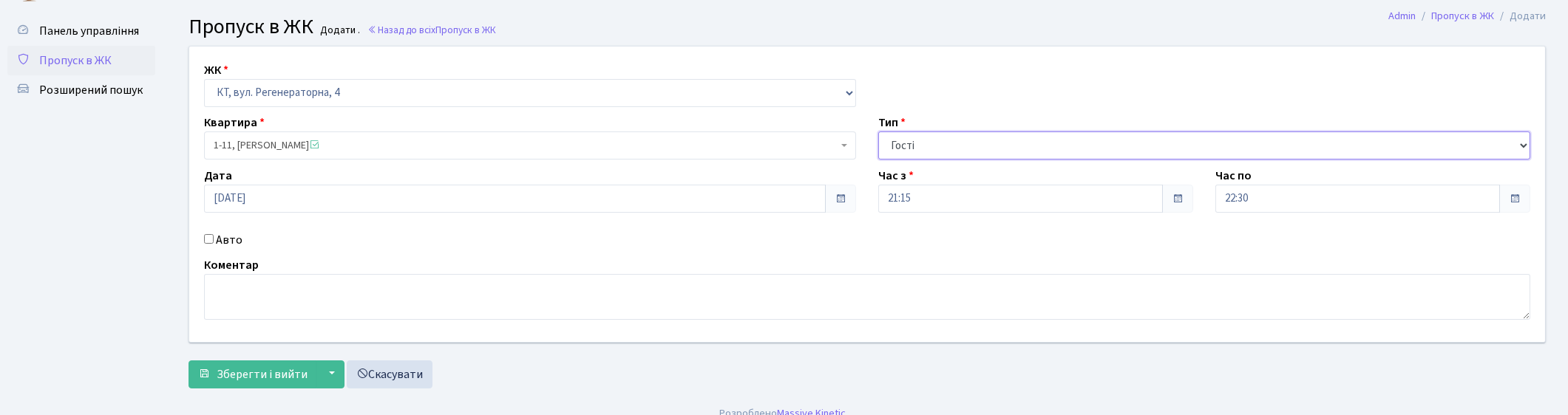
scroll to position [49, 0]
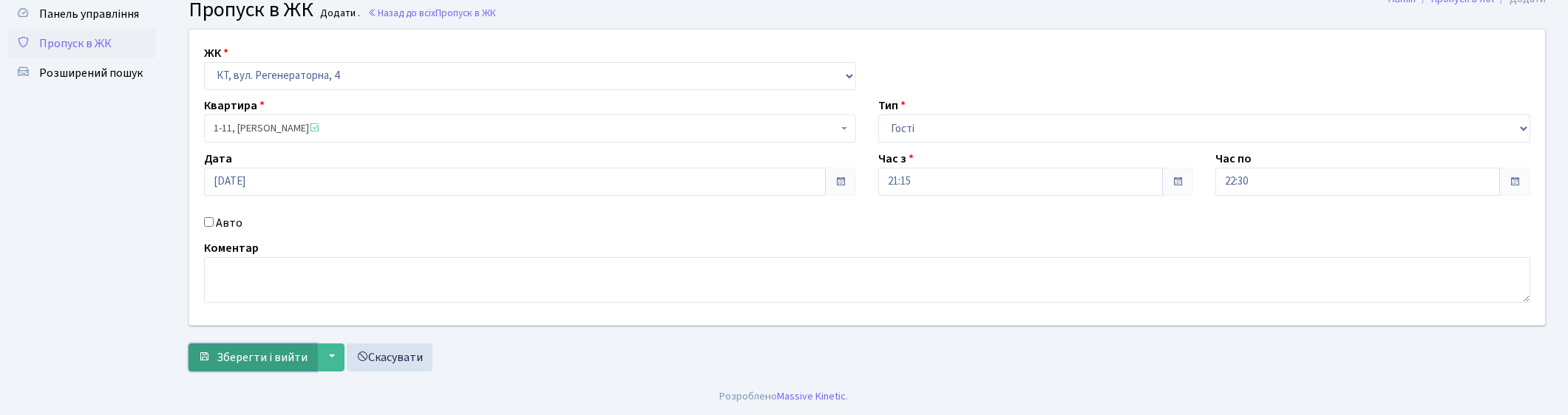
click at [237, 366] on button "Зберегти і вийти" at bounding box center [252, 358] width 129 height 28
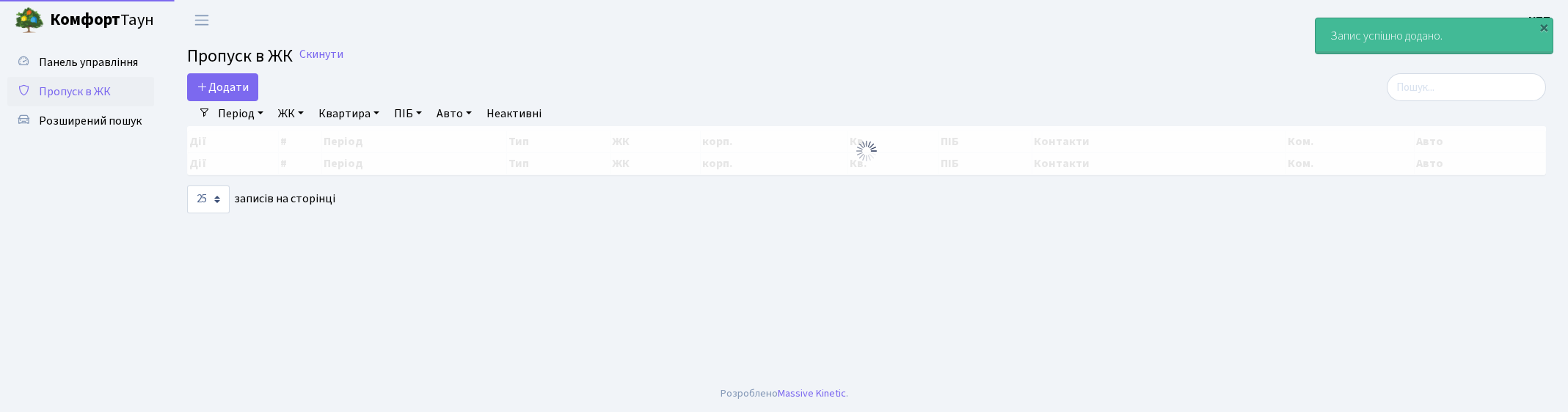
select select "25"
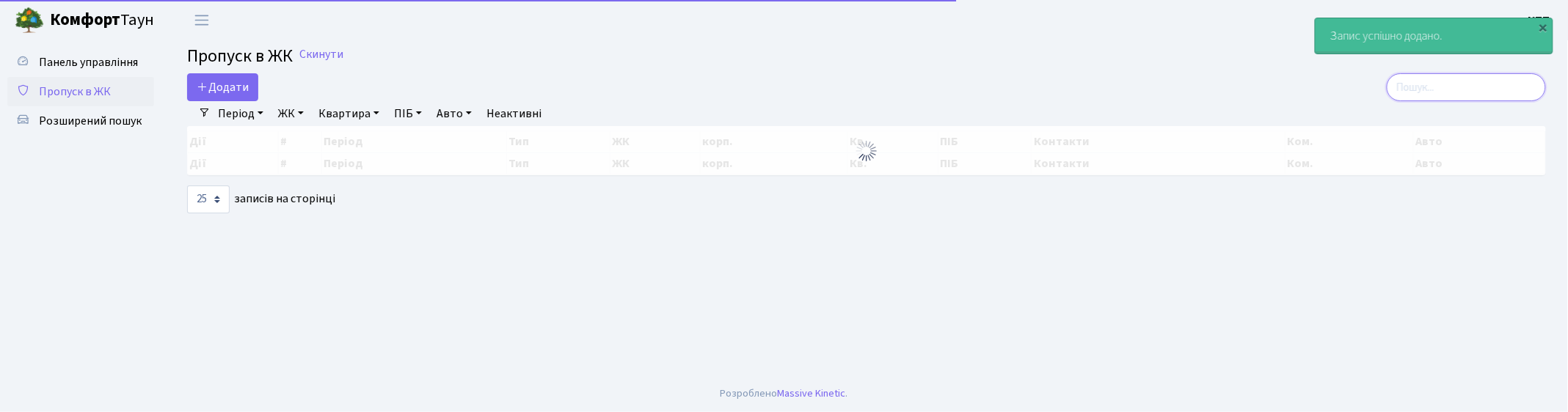
click at [1469, 89] on input "search" at bounding box center [1467, 87] width 159 height 28
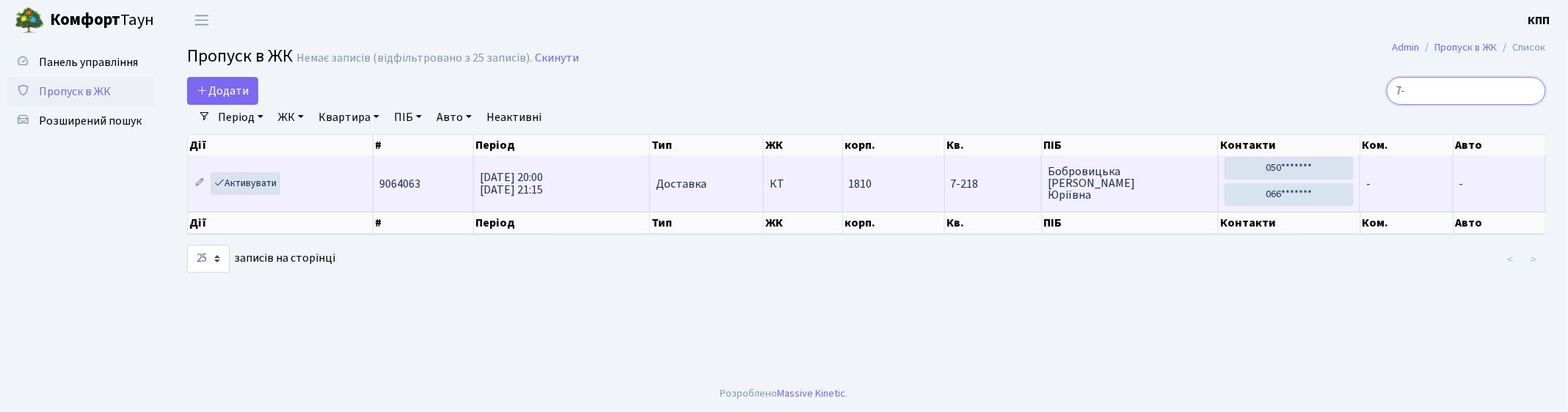
type input "7"
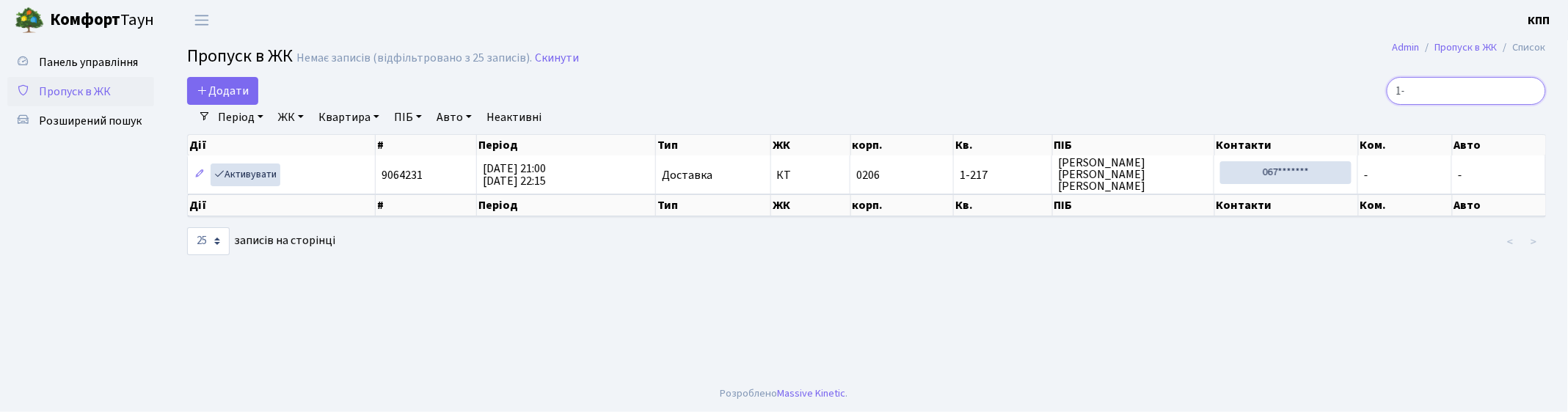
type input "1"
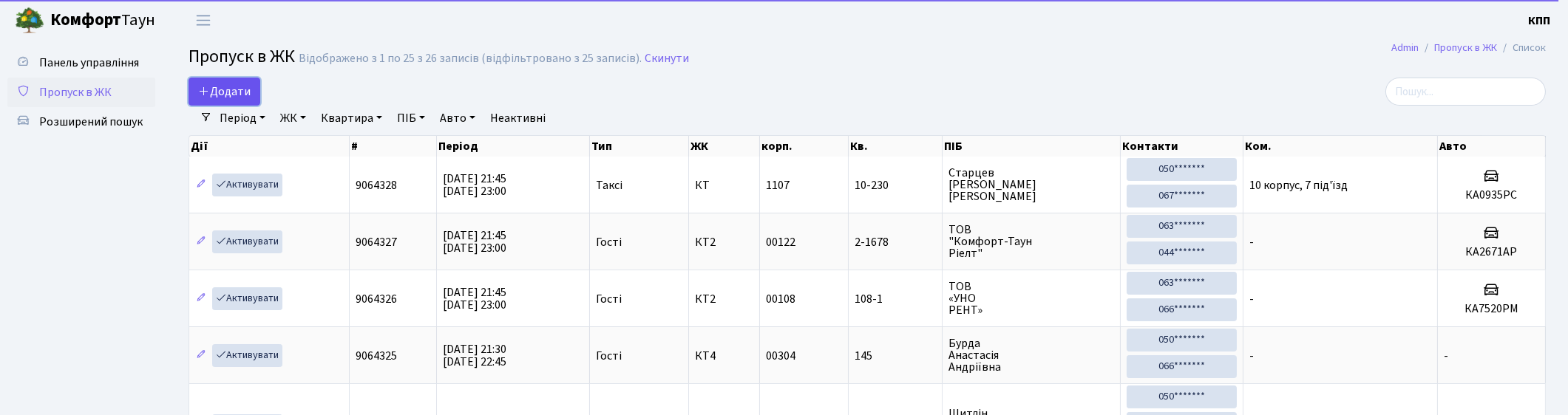
click at [193, 91] on link "Додати" at bounding box center [224, 92] width 72 height 28
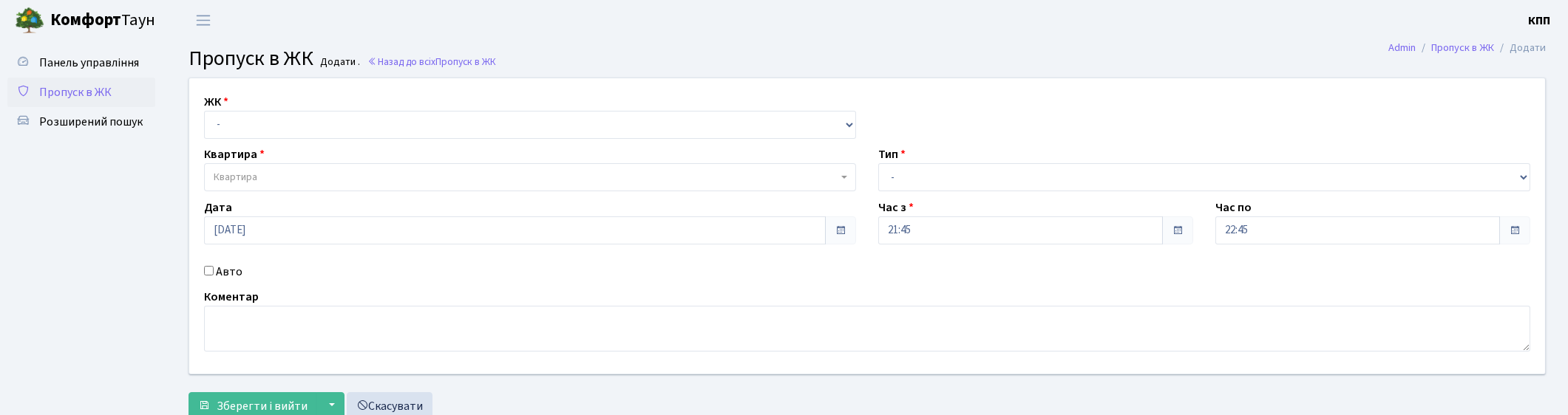
select select "271"
click at [204, 111] on select "- КТ, вул. Регенераторна, 4 КТ2, просп. [STREET_ADDRESS] [STREET_ADDRESS] [PERS…" at bounding box center [530, 124] width 652 height 28
select select
click at [297, 172] on span "Квартира" at bounding box center [526, 178] width 624 height 15
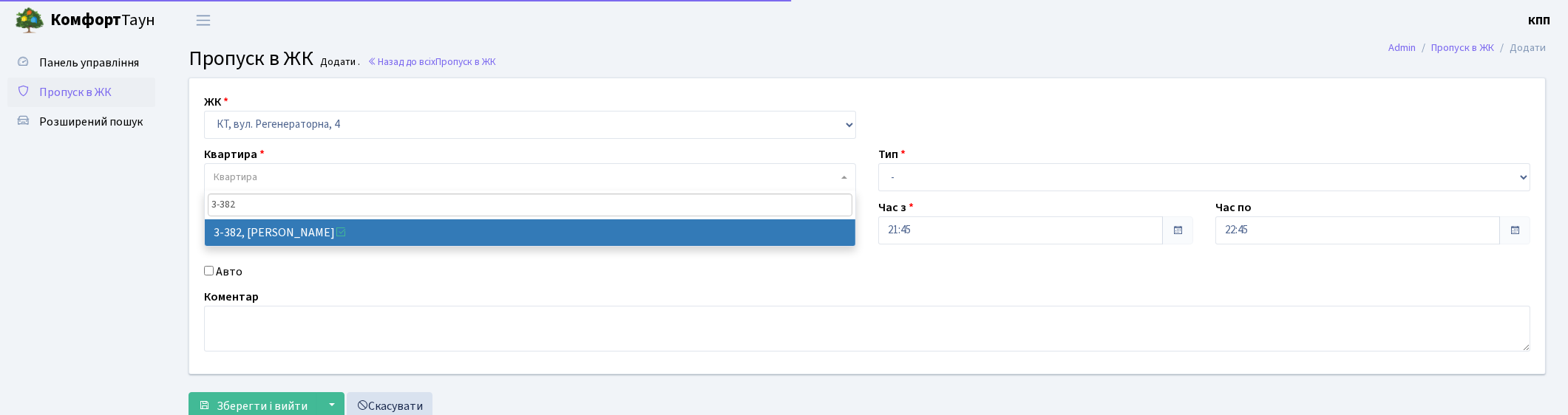
type input "3-382"
select select "1600"
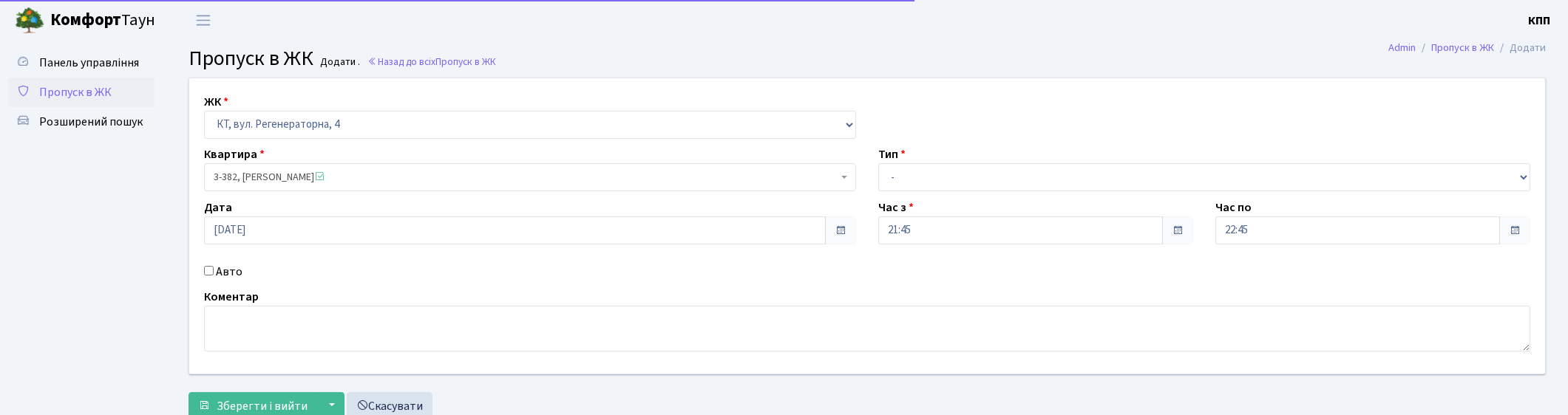
click at [238, 275] on label "Авто" at bounding box center [229, 272] width 26 height 18
click at [214, 275] on input "Авто" at bounding box center [209, 271] width 10 height 10
checkbox input "true"
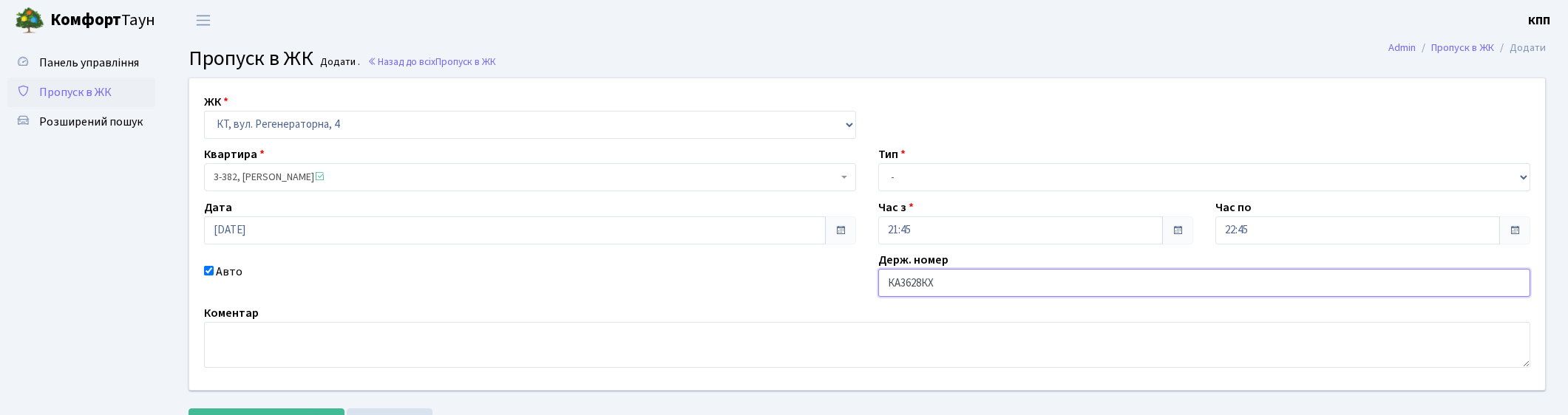
type input "КА3628КХ"
click at [1005, 186] on select "- Доставка Таксі Гості Сервіс" at bounding box center [1204, 177] width 652 height 28
select select "2"
click at [878, 163] on select "- Доставка Таксі Гості Сервіс" at bounding box center [1204, 177] width 652 height 28
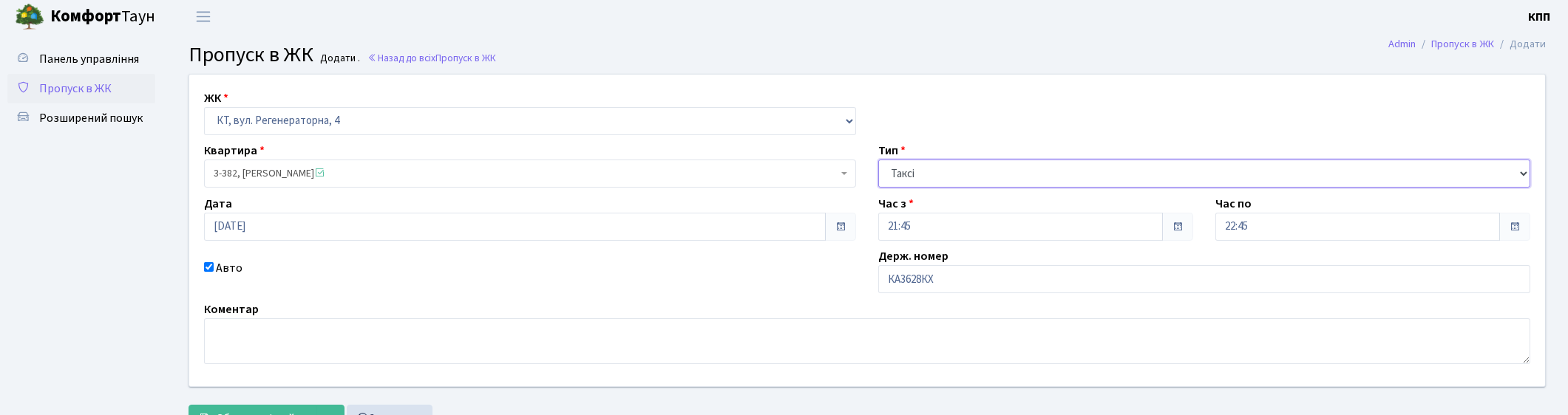
scroll to position [65, 0]
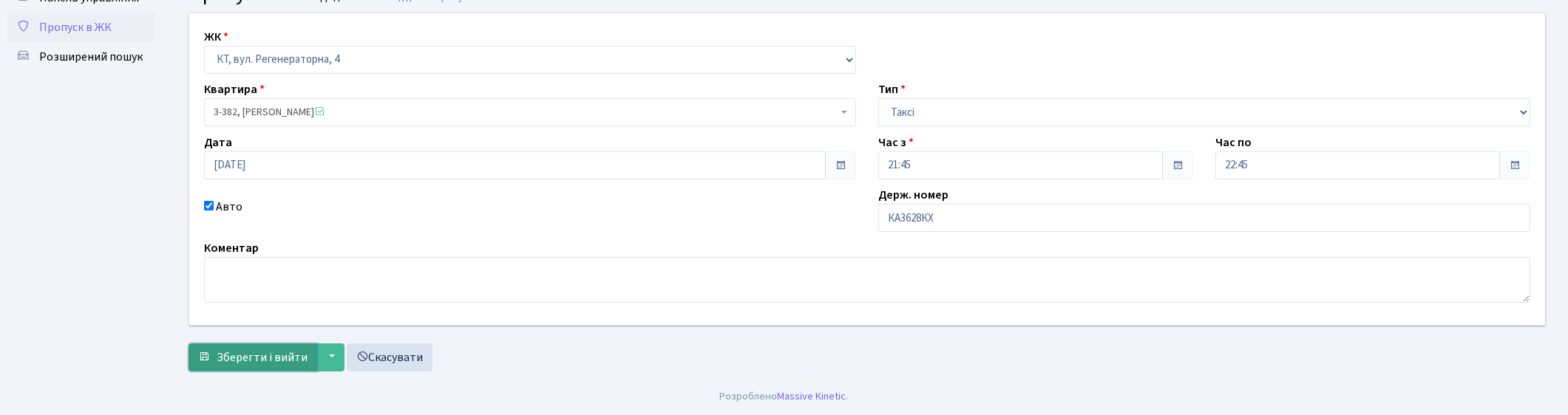
click at [261, 350] on span "Зберегти і вийти" at bounding box center [261, 358] width 91 height 16
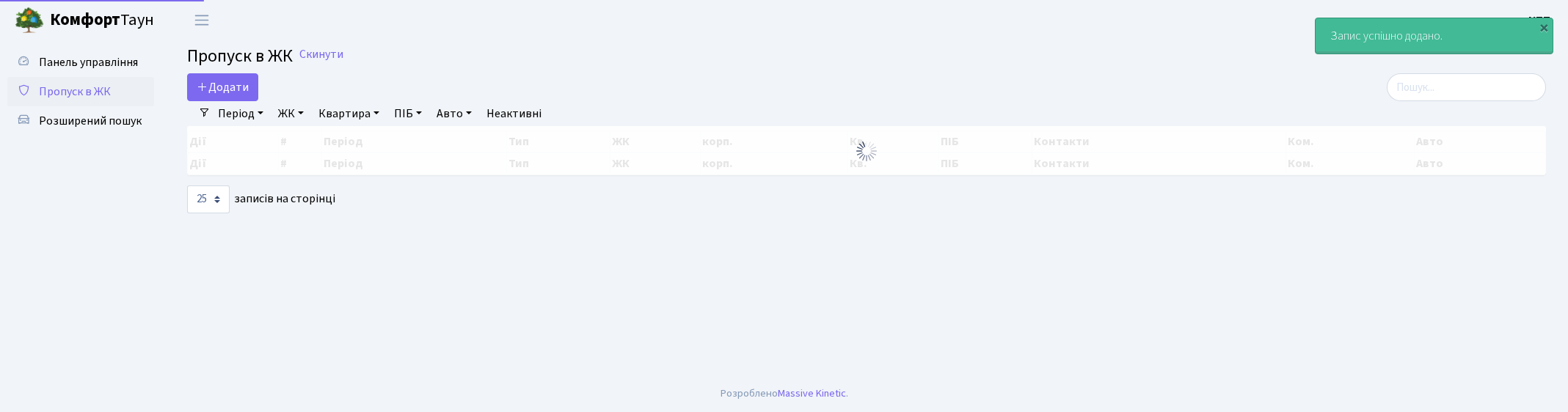
select select "25"
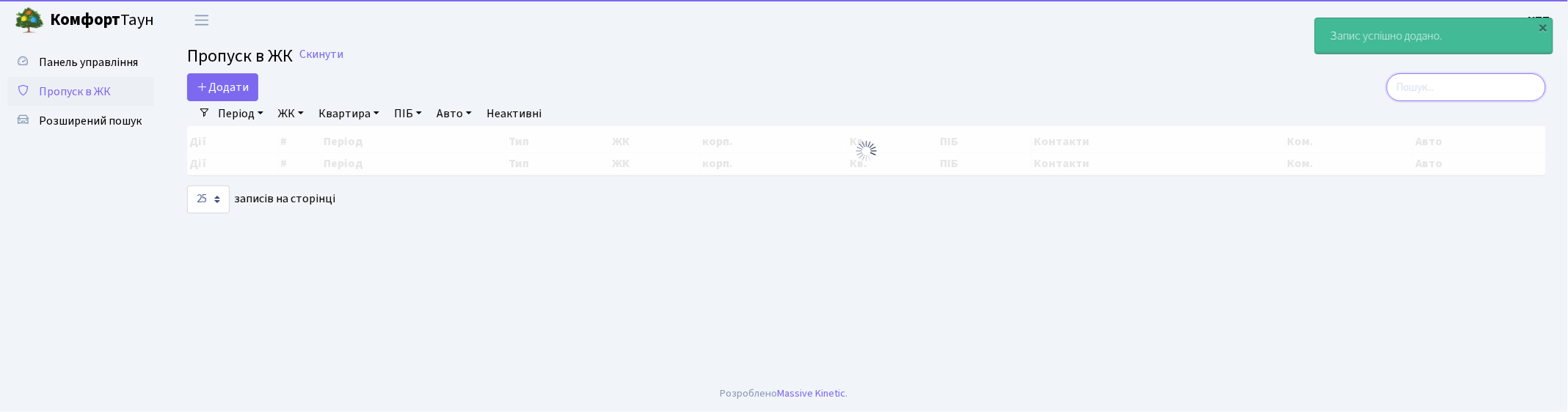
click at [1417, 92] on input "search" at bounding box center [1467, 87] width 159 height 28
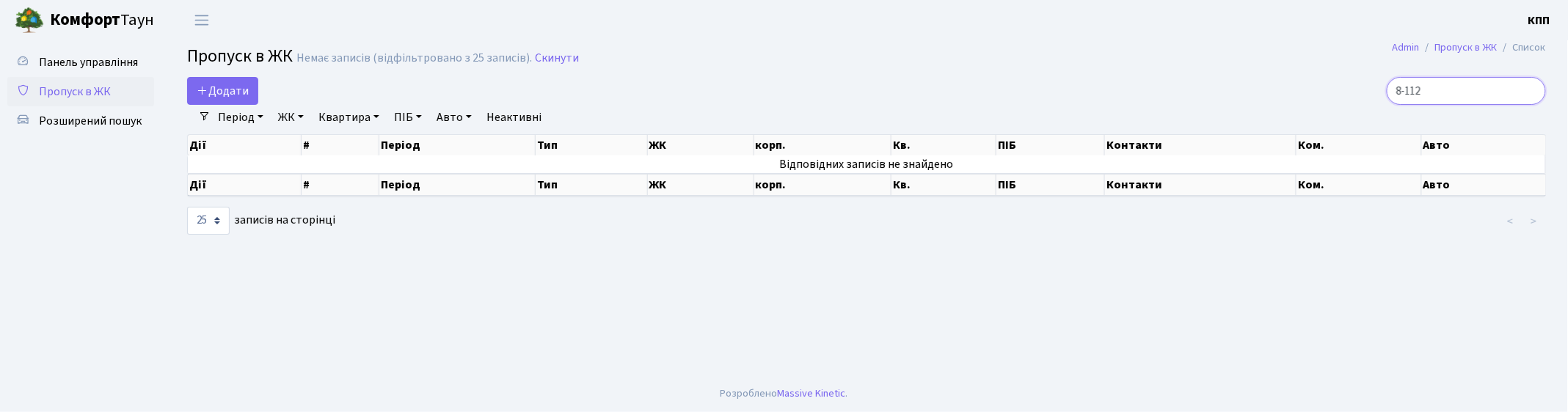
click at [1418, 89] on input "8-112" at bounding box center [1467, 91] width 159 height 28
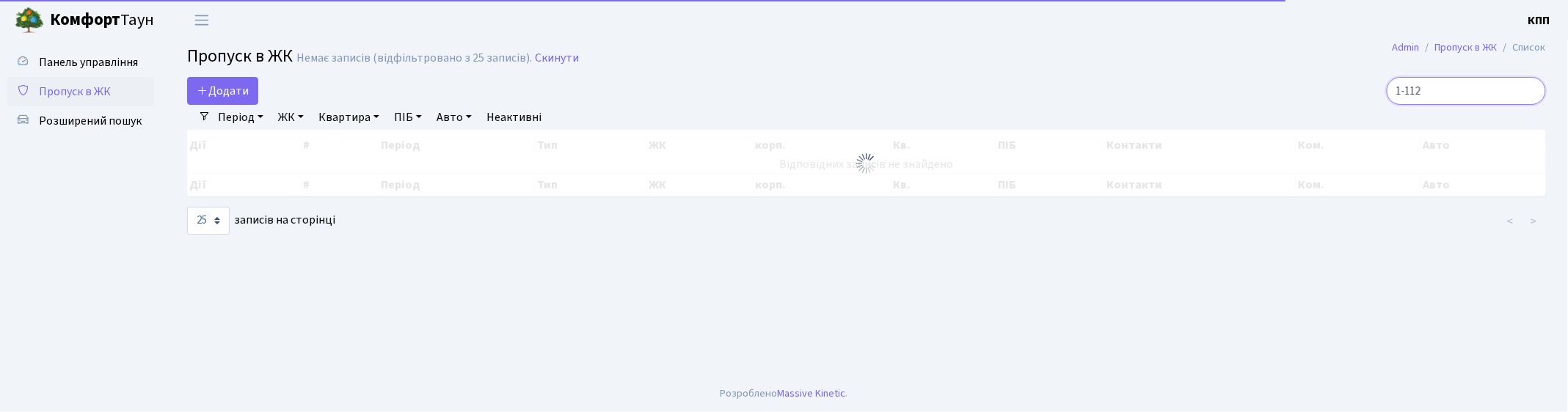
type input "11-112"
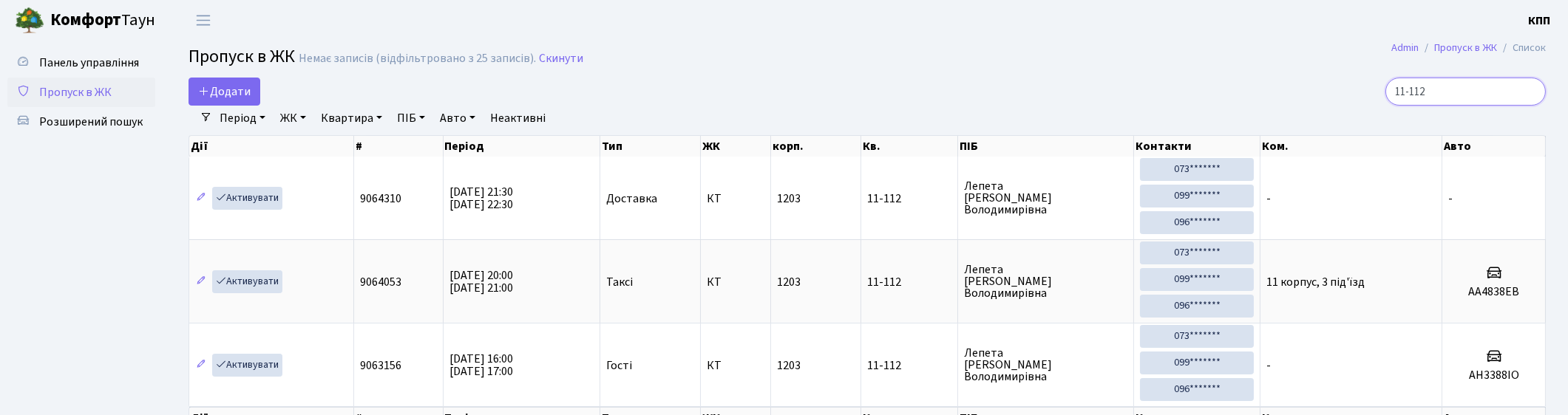
click at [1533, 91] on input "11-112" at bounding box center [1466, 92] width 161 height 28
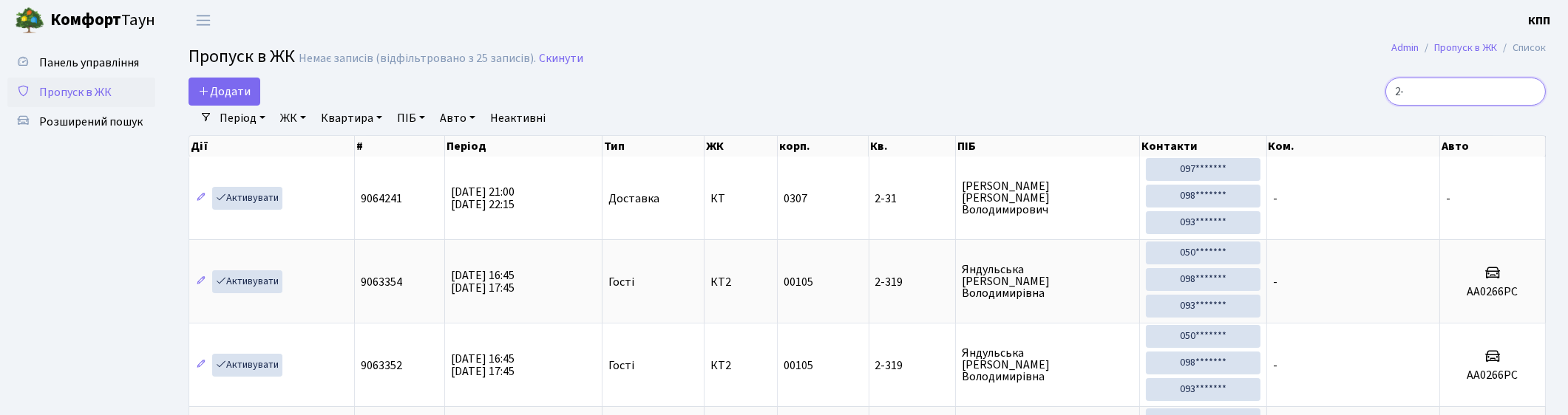
type input "2"
